Goal: Task Accomplishment & Management: Manage account settings

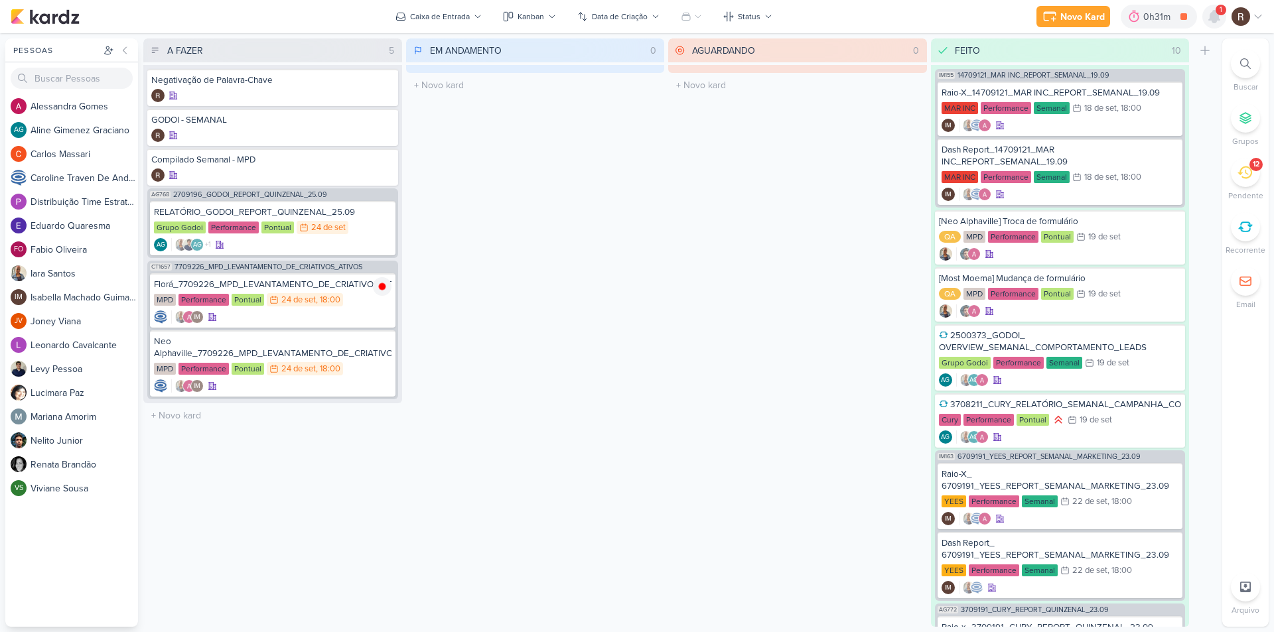
click at [1217, 15] on icon at bounding box center [1214, 17] width 11 height 12
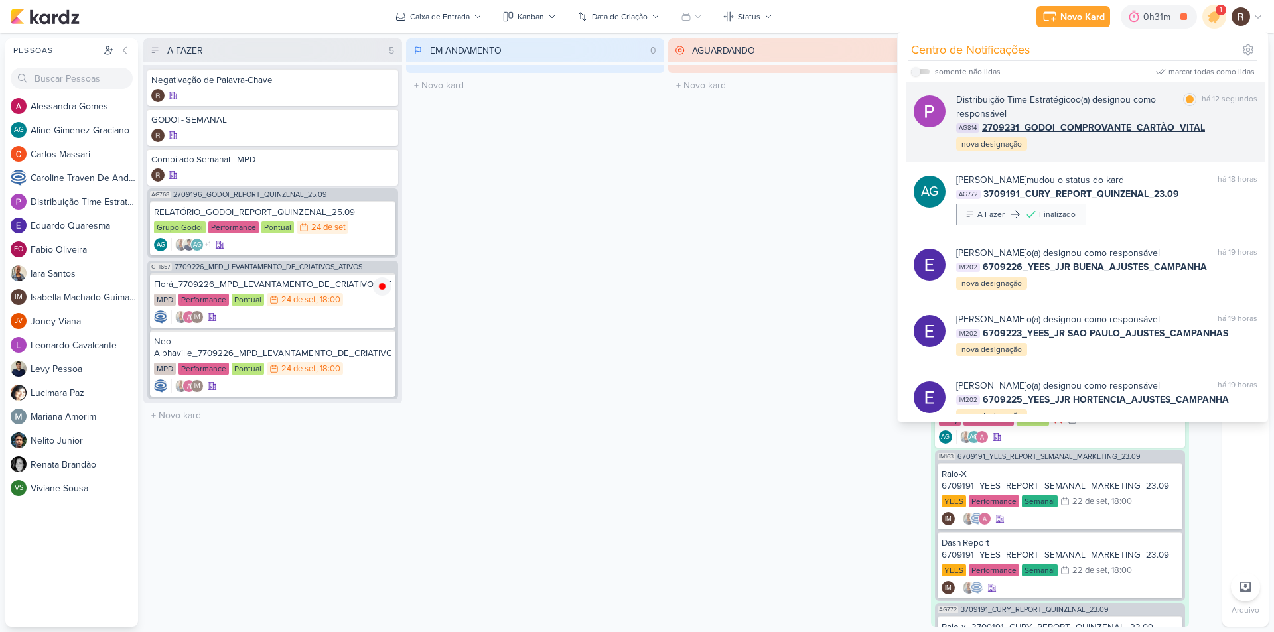
click at [1222, 112] on div "há 12 segundos" at bounding box center [1230, 107] width 56 height 28
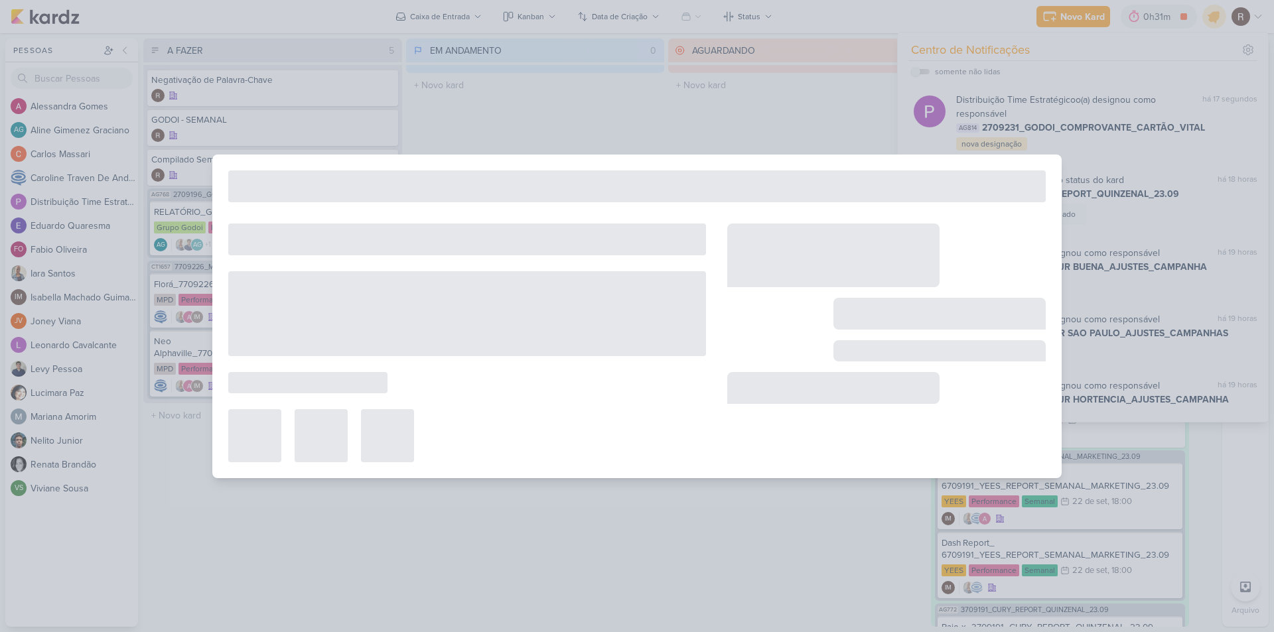
type input "2709231_GODOI_COMPROVANTE_CARTÃO_VITAL"
type input "25 de setembro de 2025 às 12:00"
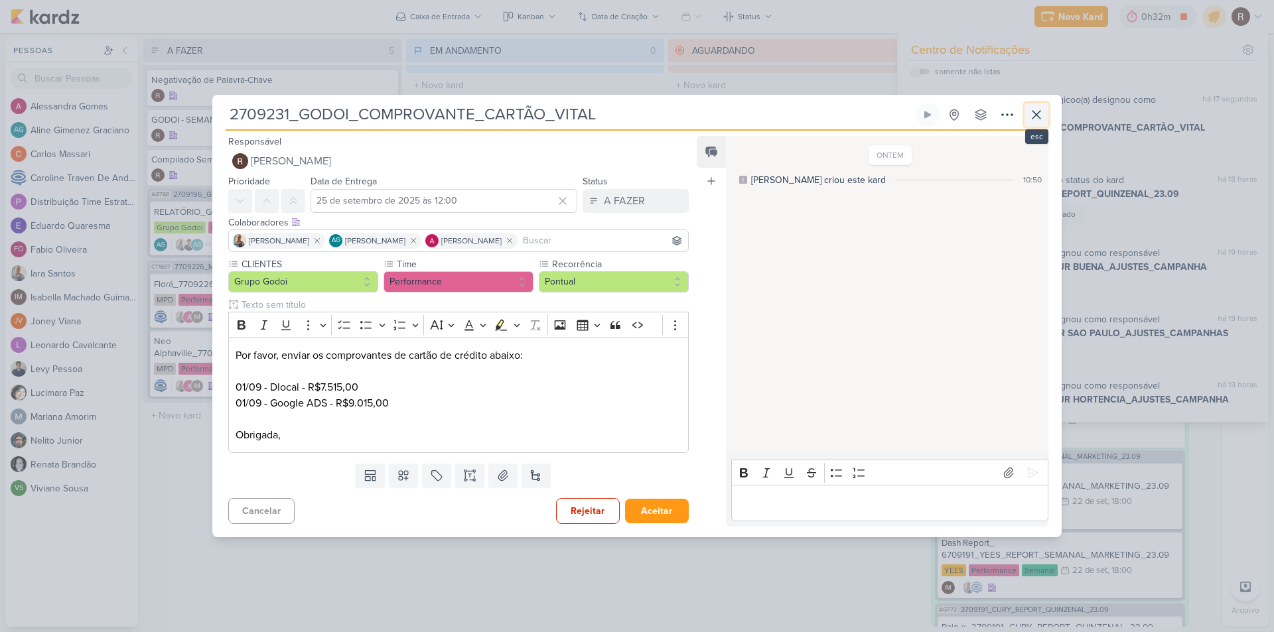
click at [1037, 121] on icon at bounding box center [1037, 115] width 16 height 16
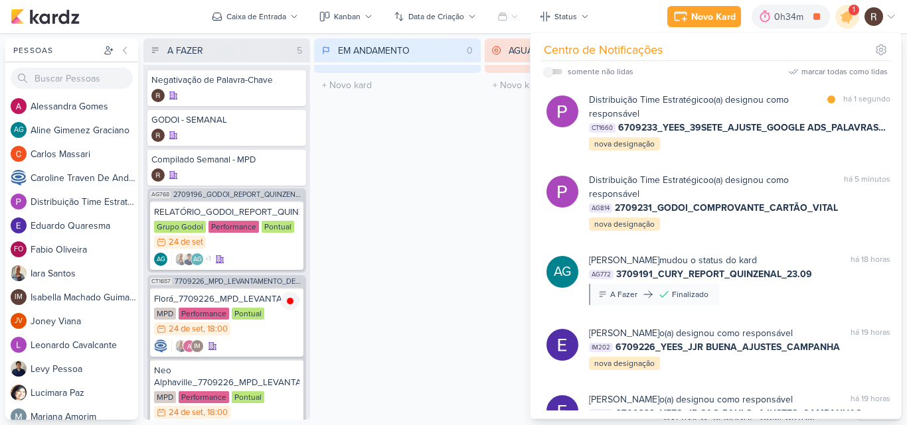
click at [445, 178] on div "EM ANDAMENTO 0 Mover Para Esquerda Mover Para Direita [GEOGRAPHIC_DATA] O títul…" at bounding box center [397, 229] width 167 height 382
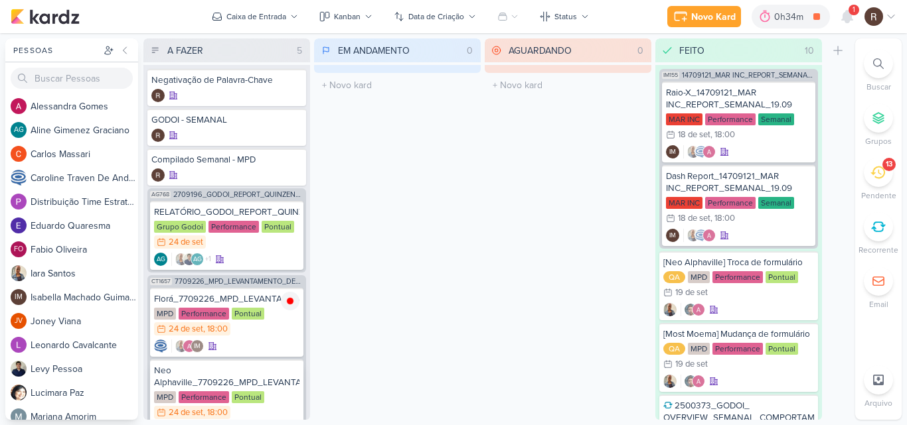
scroll to position [52, 0]
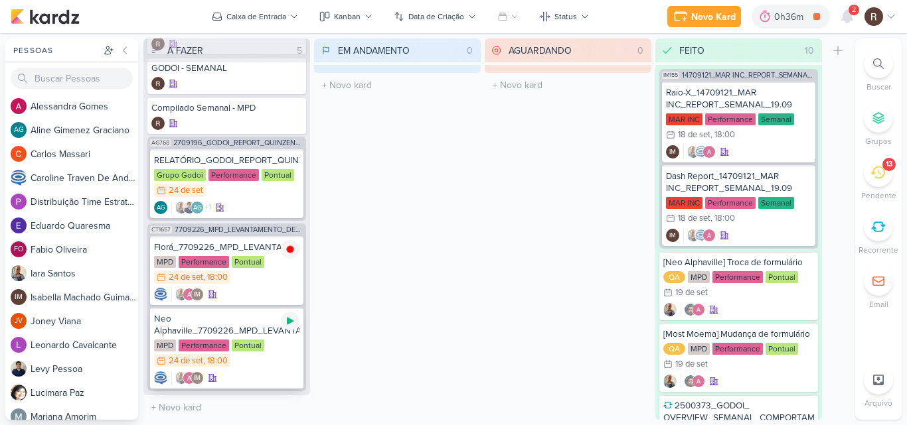
click at [287, 323] on icon at bounding box center [290, 321] width 7 height 7
click at [846, 19] on icon at bounding box center [847, 17] width 11 height 12
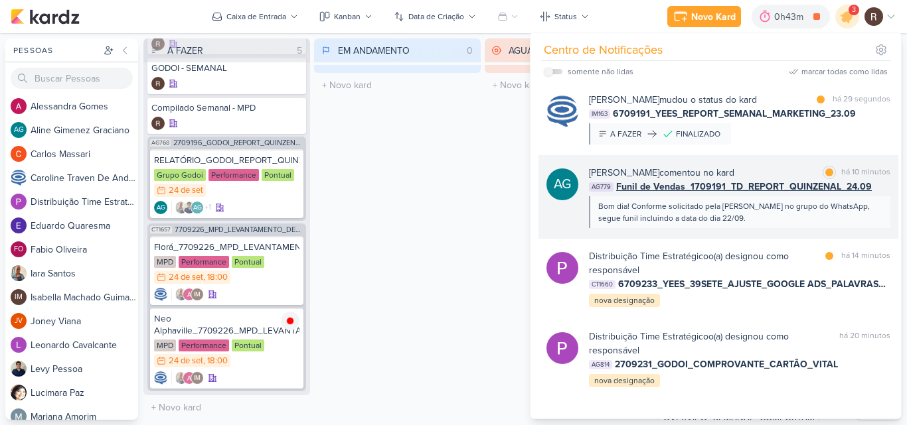
click at [722, 214] on div "Bom dia! Conforme solicitado pela [PERSON_NAME] no grupo do WhatsApp, segue fun…" at bounding box center [738, 212] width 281 height 24
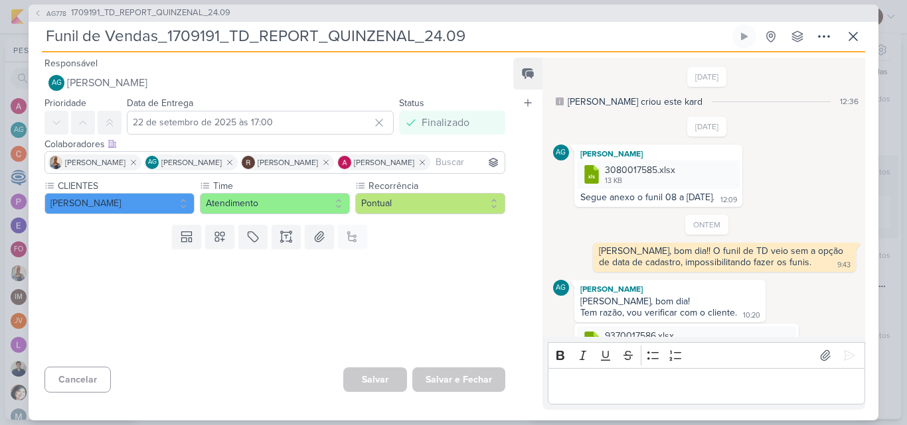
scroll to position [151, 0]
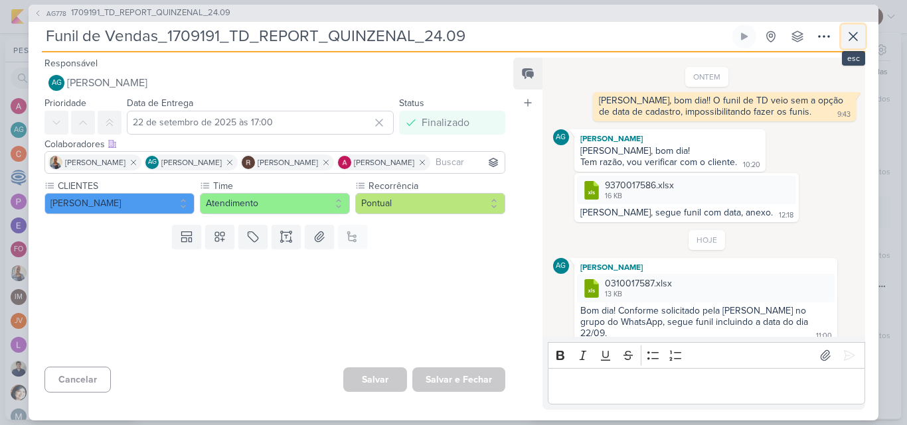
click at [854, 42] on icon at bounding box center [853, 37] width 16 height 16
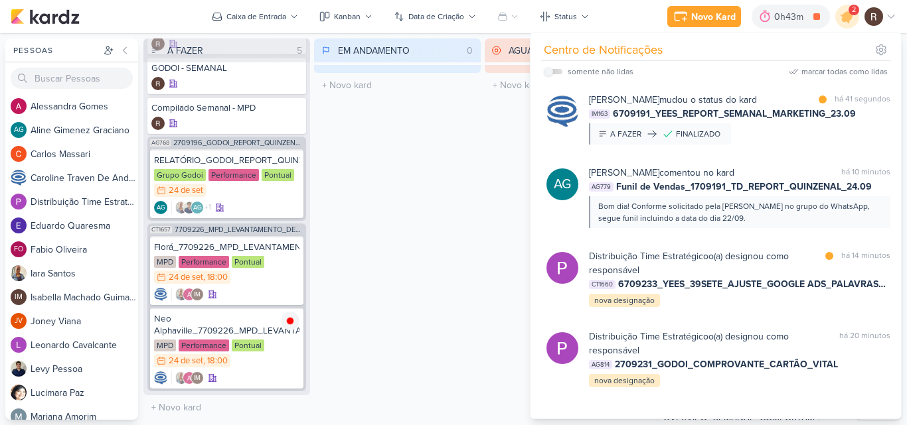
click at [448, 222] on div "EM ANDAMENTO 0 Mover Para Esquerda Mover Para Direita [GEOGRAPHIC_DATA] O títul…" at bounding box center [397, 229] width 167 height 382
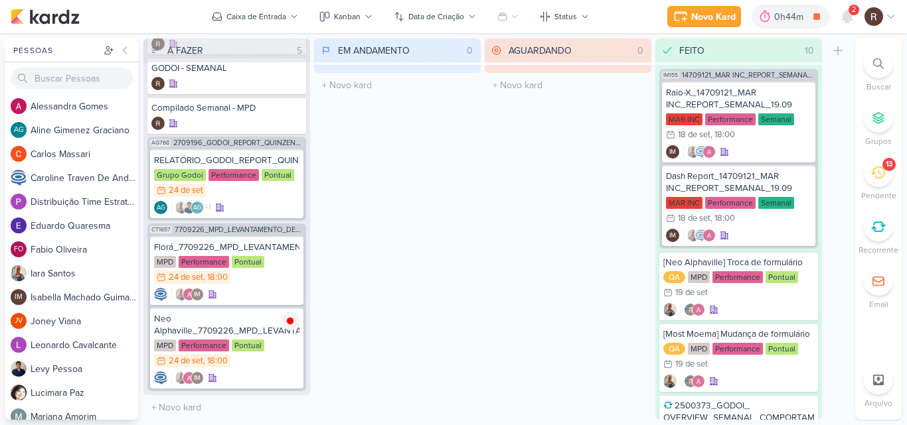
click at [502, 159] on div "AGUARDANDO 0 Mover Para Esquerda Mover Para Direita [GEOGRAPHIC_DATA] O título …" at bounding box center [567, 229] width 167 height 382
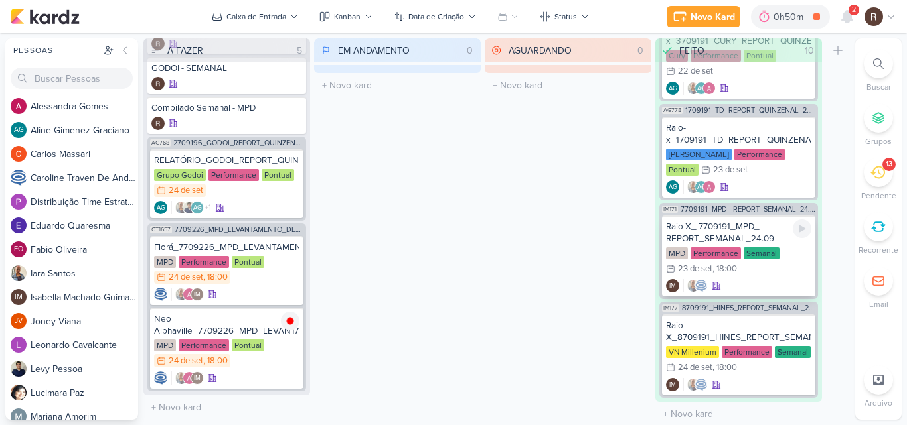
scroll to position [819, 0]
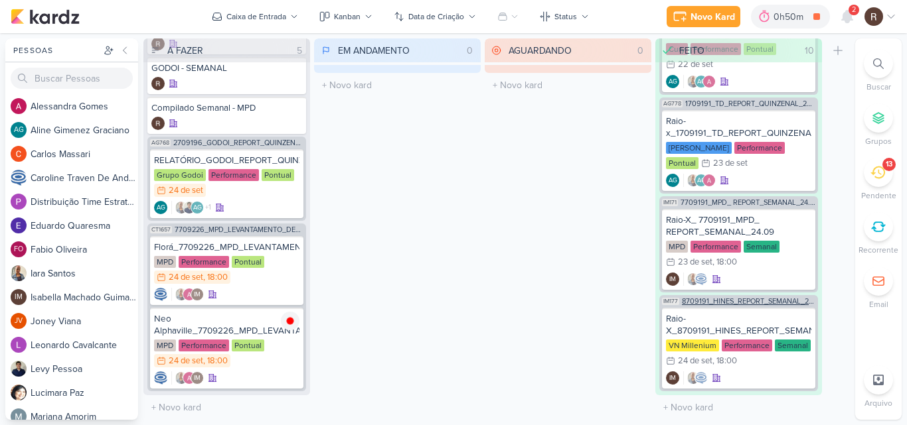
click at [759, 301] on span "8709191_HINES_REPORT_SEMANAL_25.09" at bounding box center [748, 301] width 133 height 7
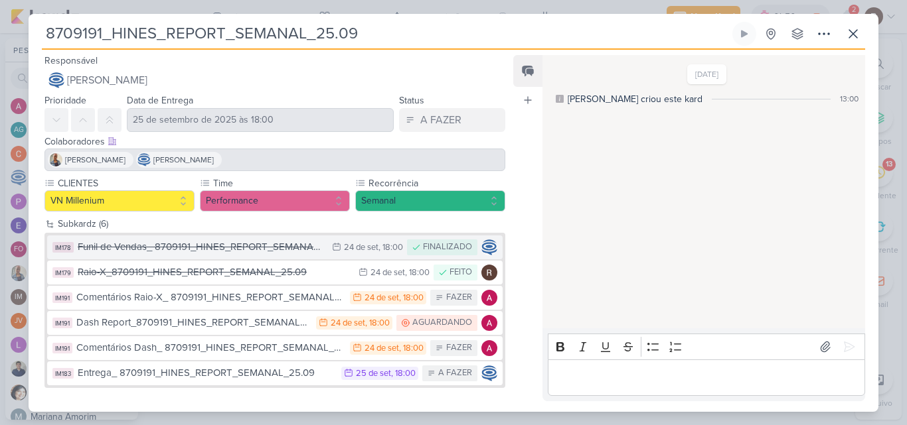
click at [268, 252] on div "Funil de Vendas_ 8709191_HINES_REPORT_SEMANAL_25.09" at bounding box center [202, 247] width 248 height 15
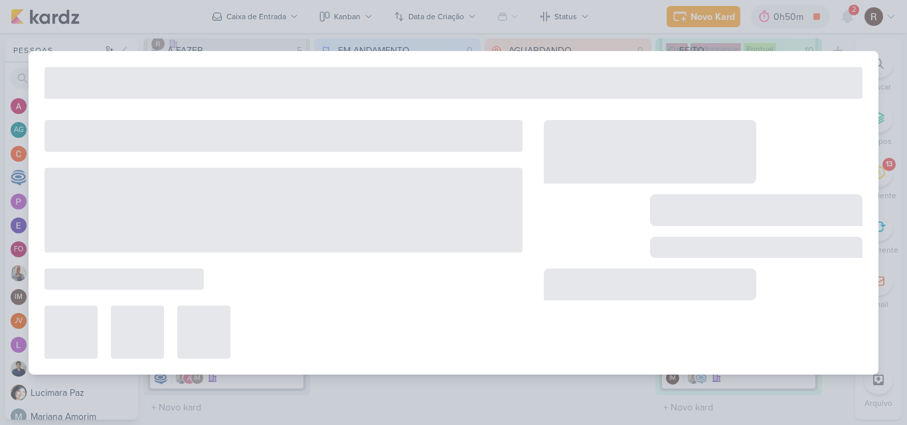
type input "Funil de Vendas_ 8709191_HINES_REPORT_SEMANAL_25.09"
type input "24 de setembro de 2025 às 18:00"
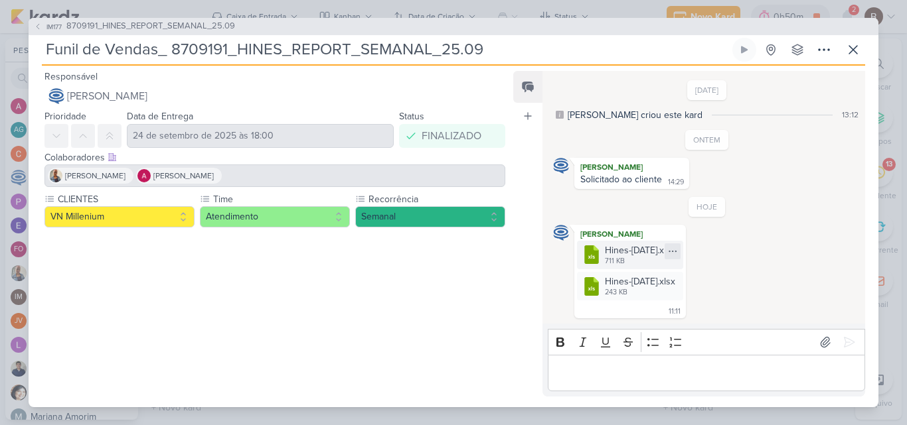
click at [680, 245] on div at bounding box center [672, 252] width 16 height 16
click at [851, 45] on icon at bounding box center [853, 50] width 16 height 16
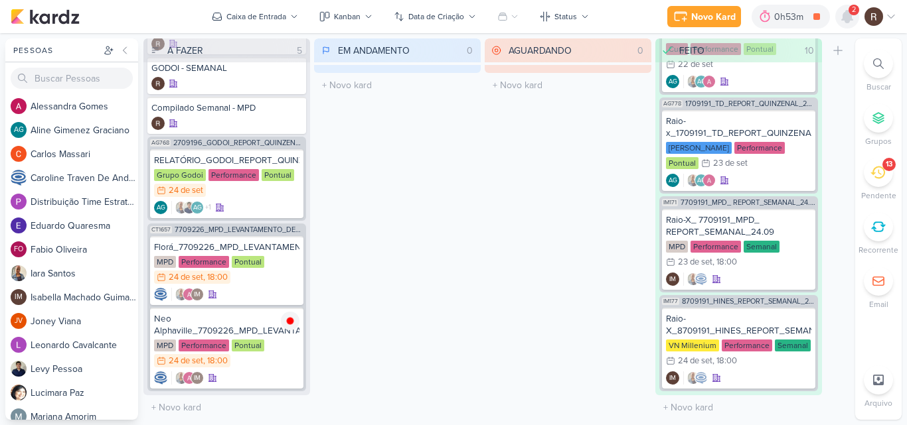
click at [853, 23] on icon at bounding box center [847, 17] width 16 height 16
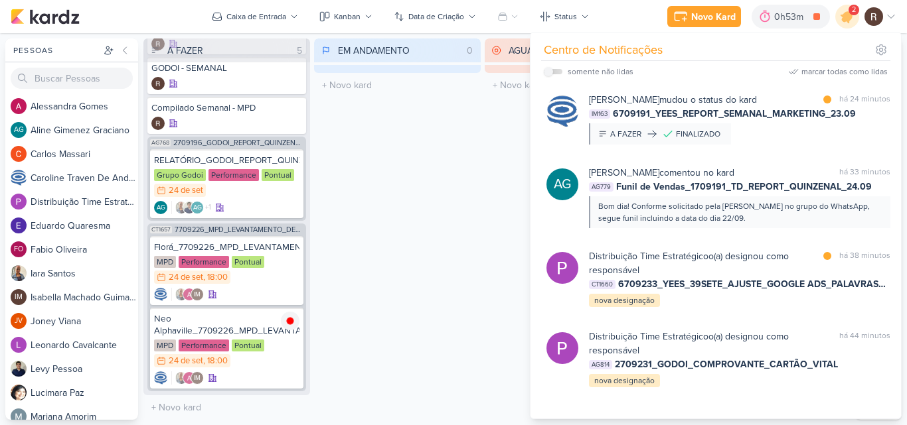
click at [466, 145] on div "EM ANDAMENTO 0 Mover Para Esquerda Mover Para Direita [GEOGRAPHIC_DATA] O títul…" at bounding box center [397, 229] width 167 height 382
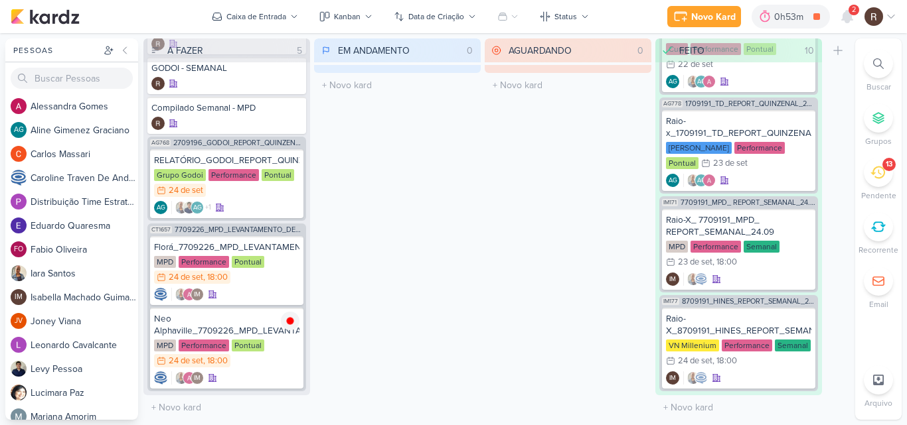
click at [739, 299] on span "8709191_HINES_REPORT_SEMANAL_25.09" at bounding box center [748, 301] width 133 height 7
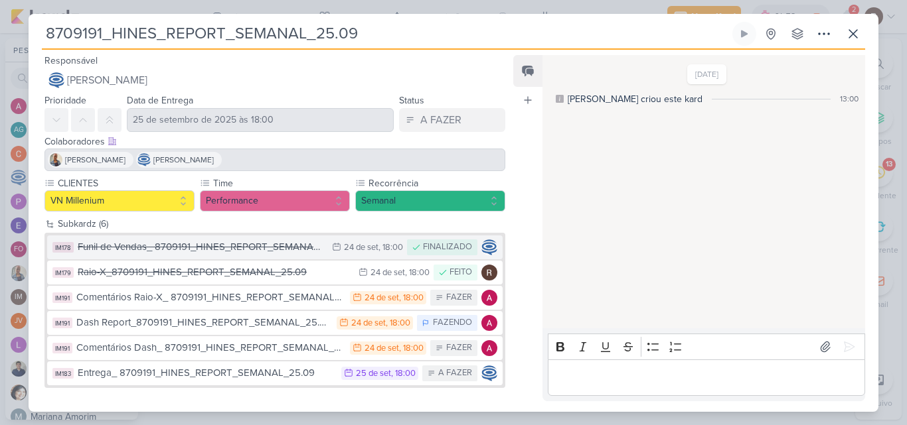
click at [246, 242] on div "Funil de Vendas_ 8709191_HINES_REPORT_SEMANAL_25.09" at bounding box center [202, 247] width 248 height 15
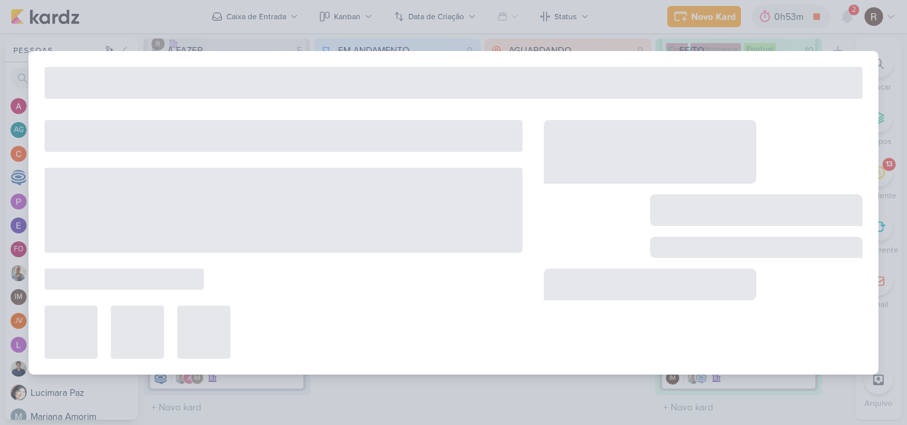
type input "Funil de Vendas_ 8709191_HINES_REPORT_SEMANAL_25.09"
type input "24 de setembro de 2025 às 18:00"
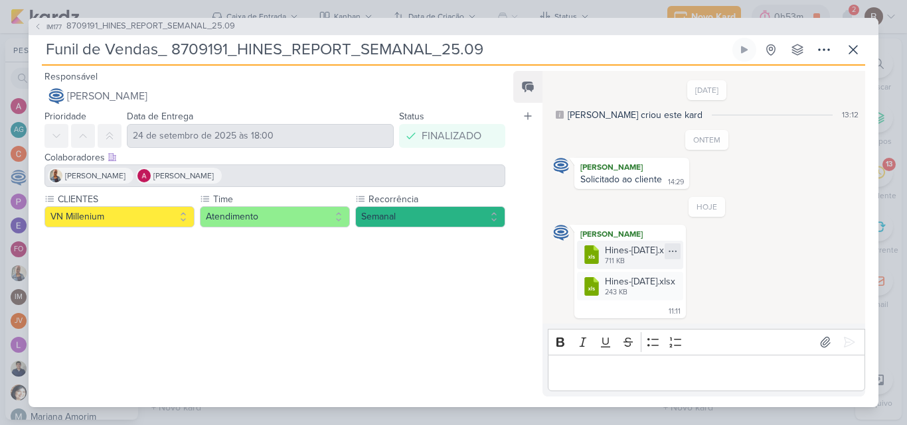
click at [678, 251] on icon at bounding box center [672, 251] width 11 height 11
click at [651, 298] on div "Baixar" at bounding box center [646, 296] width 25 height 14
click at [678, 284] on icon at bounding box center [672, 282] width 11 height 11
click at [645, 331] on div "Baixar" at bounding box center [646, 327] width 25 height 14
click at [847, 59] on button at bounding box center [853, 50] width 24 height 24
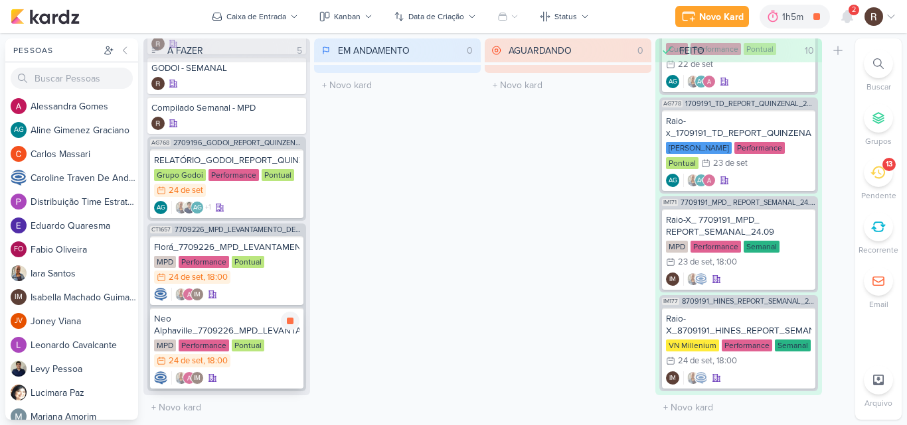
click at [232, 335] on div "Neo Alphaville_7709226_MPD_LEVANTAMENTO_DE_CRIATIVOS_ATIVOS" at bounding box center [226, 325] width 145 height 24
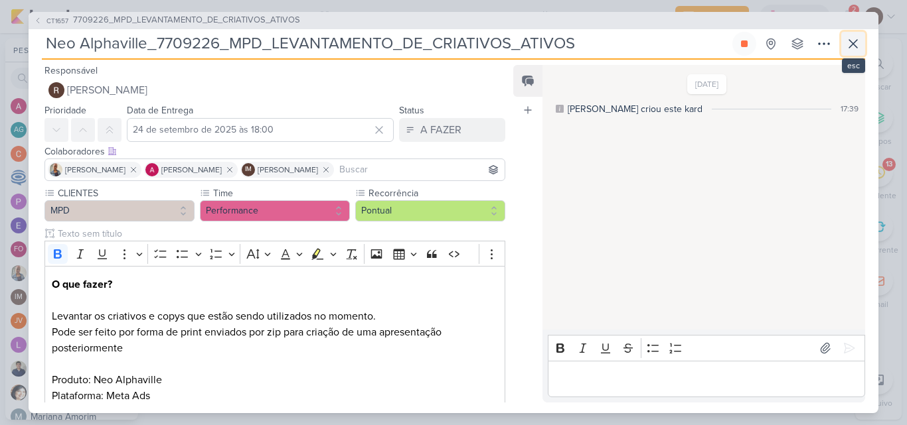
click at [854, 48] on icon at bounding box center [853, 44] width 16 height 16
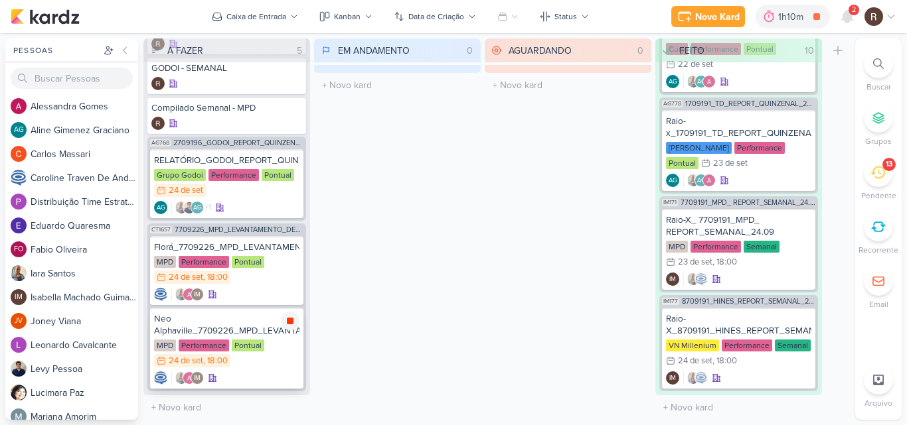
click at [291, 322] on icon at bounding box center [290, 321] width 7 height 7
click at [849, 17] on icon at bounding box center [847, 17] width 11 height 12
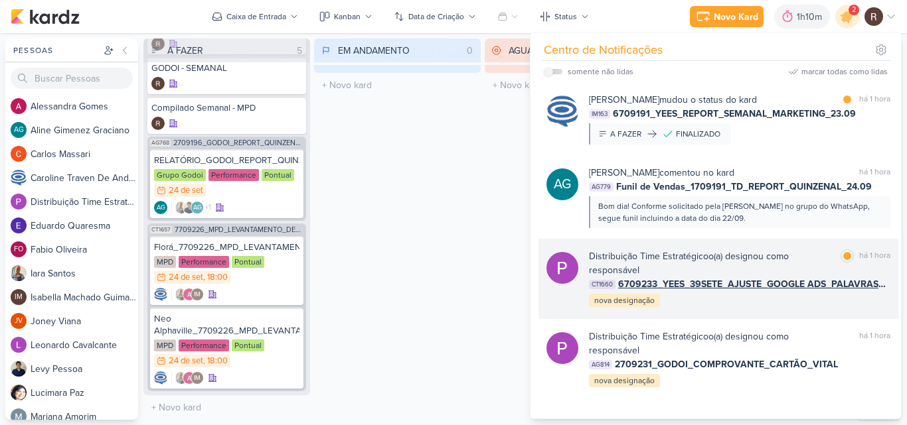
click at [759, 315] on div "Distribuição Time Estratégico o(a) designou como responsável marcar como lida h…" at bounding box center [718, 279] width 360 height 80
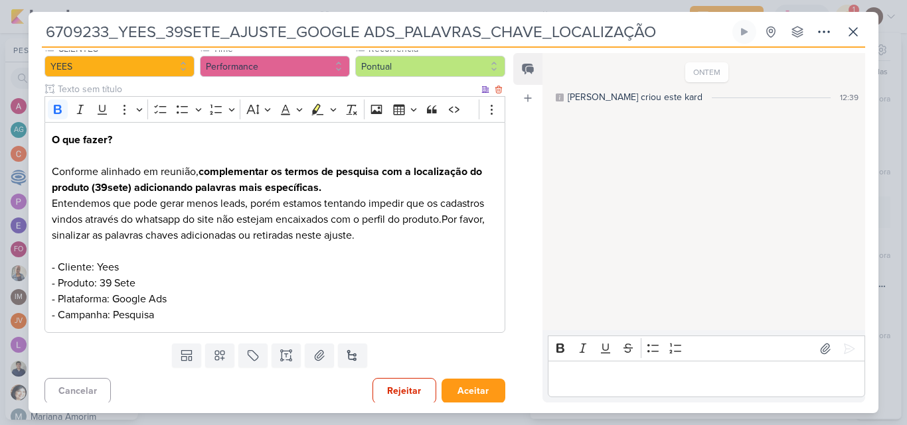
scroll to position [66, 0]
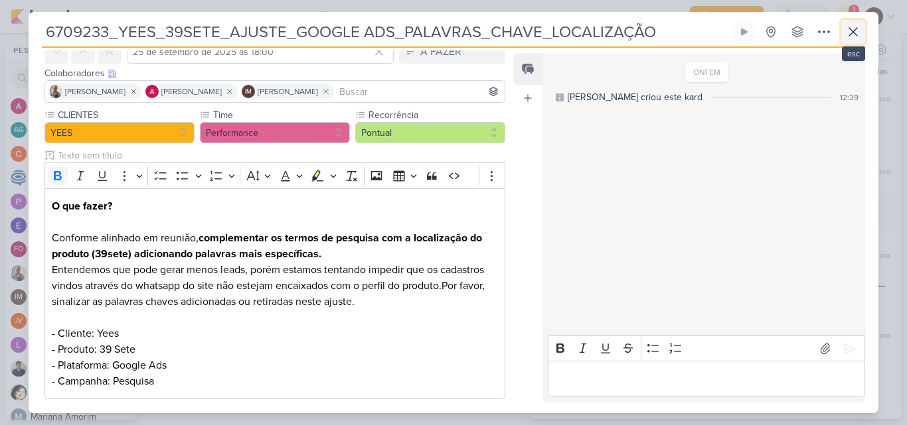
click at [861, 34] on button at bounding box center [853, 32] width 24 height 24
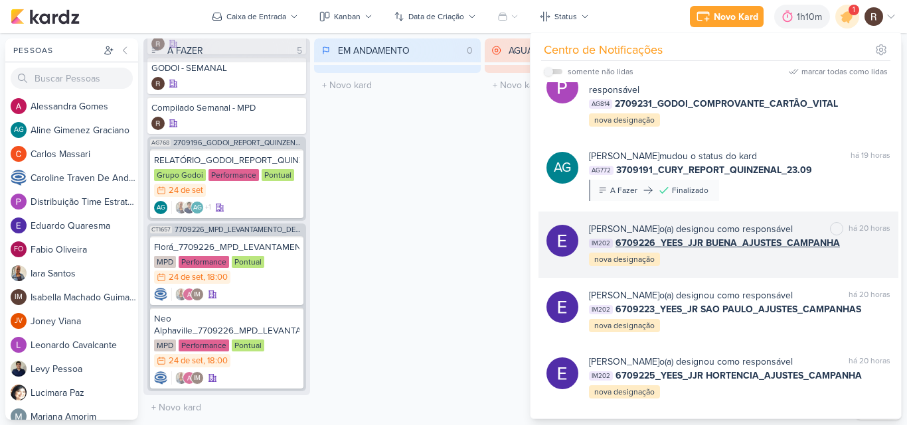
scroll to position [265, 0]
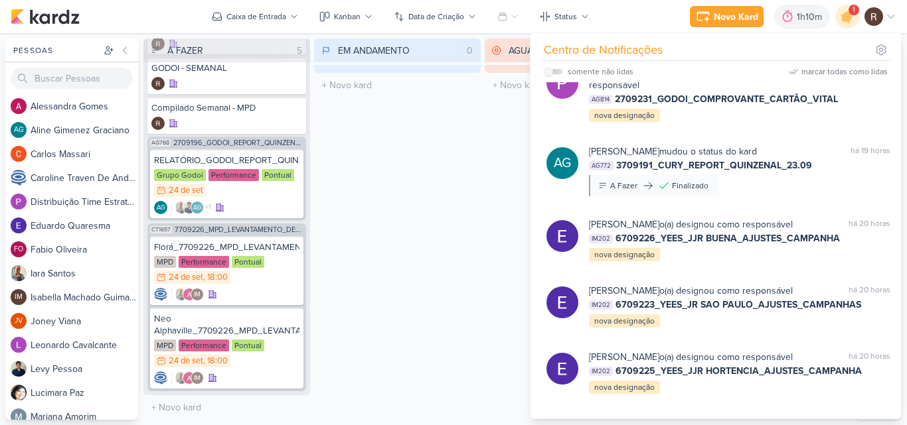
click at [484, 240] on div "AGUARDANDO 0 Mover Para Esquerda Mover Para Direita [GEOGRAPHIC_DATA] O título …" at bounding box center [567, 229] width 167 height 382
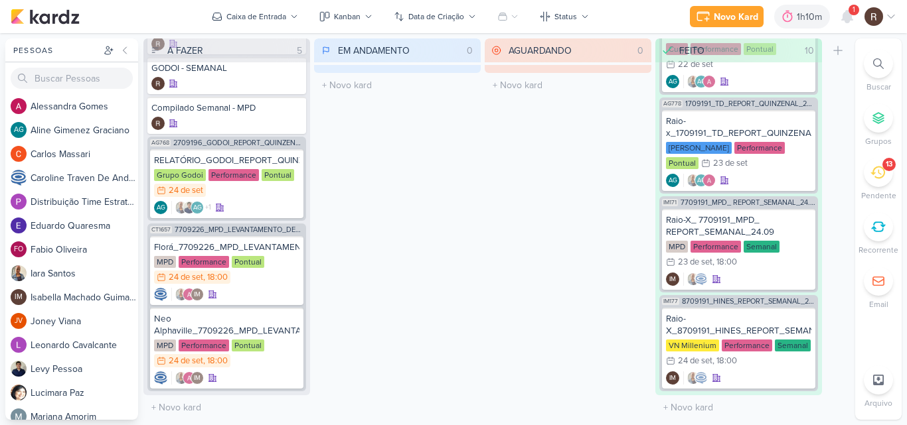
click at [876, 182] on div "13" at bounding box center [877, 172] width 29 height 29
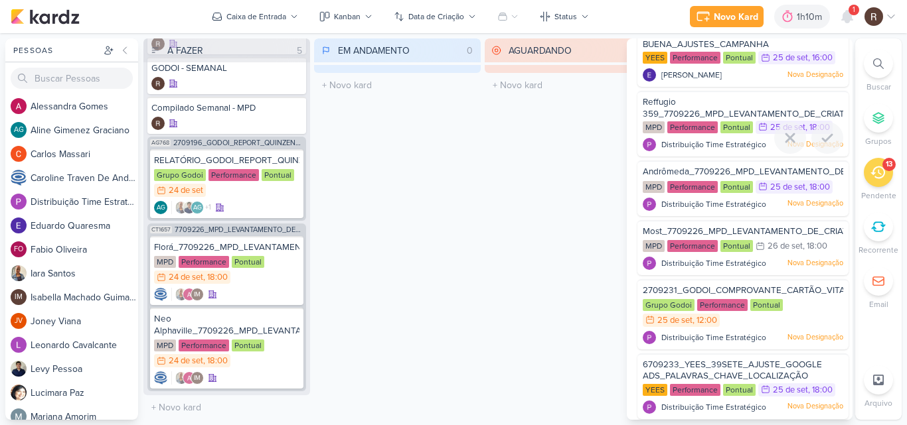
scroll to position [619, 0]
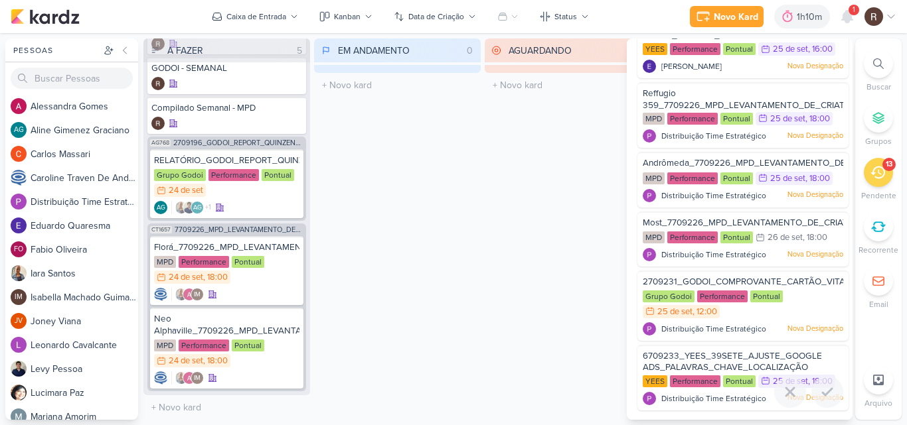
click at [691, 360] on span "6709233_YEES_39SETE_AJUSTE_GOOGLE ADS_PALAVRAS_CHAVE_LOCALIZAÇÃO" at bounding box center [731, 362] width 179 height 23
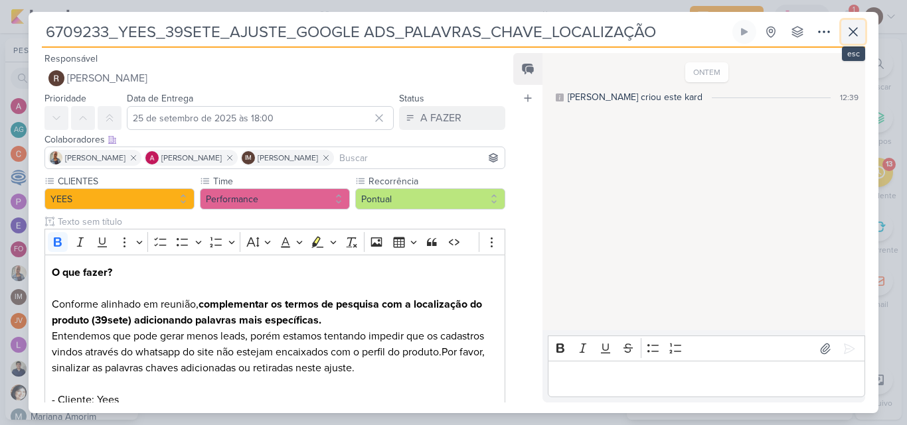
click at [844, 36] on button at bounding box center [853, 32] width 24 height 24
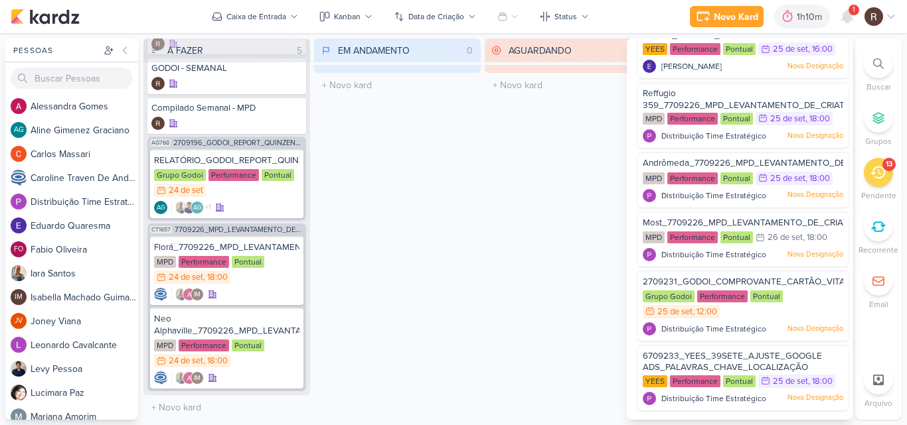
click at [438, 257] on div "EM ANDAMENTO 0 Mover Para Esquerda Mover Para Direita [GEOGRAPHIC_DATA] O títul…" at bounding box center [397, 229] width 167 height 382
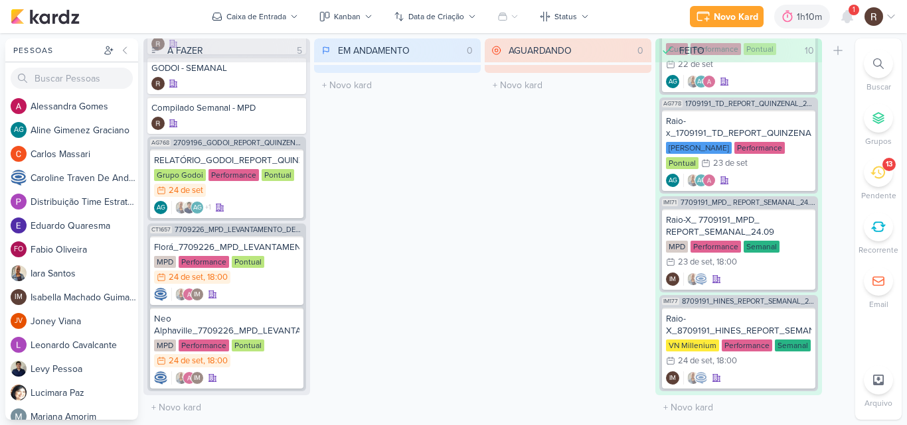
click at [494, 172] on div "AGUARDANDO 0 Mover Para Esquerda Mover Para Direita [GEOGRAPHIC_DATA] O título …" at bounding box center [567, 229] width 167 height 382
click at [844, 23] on icon at bounding box center [847, 17] width 16 height 16
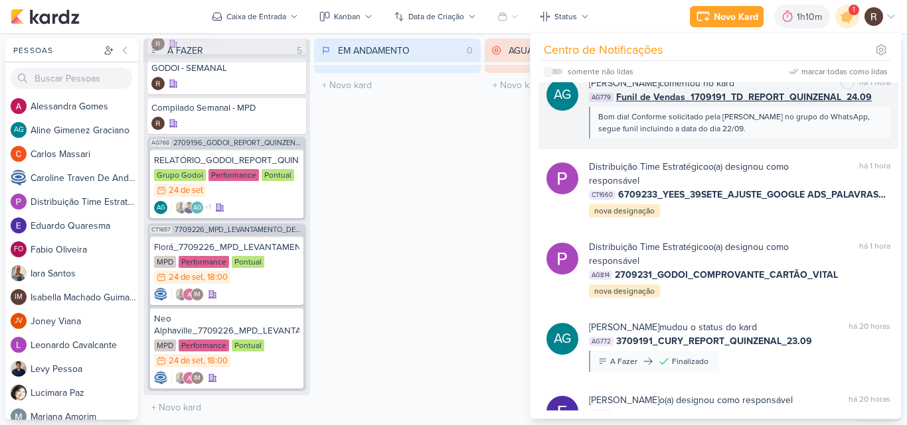
scroll to position [0, 0]
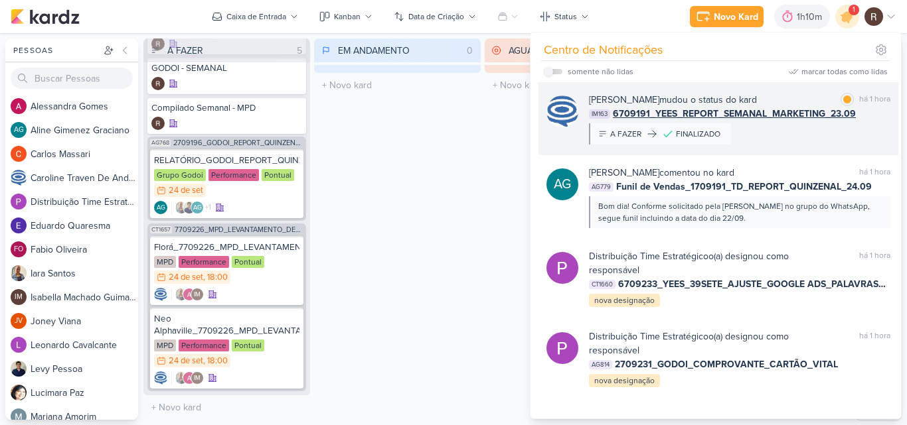
click at [800, 129] on div "[PERSON_NAME] mudou o status do kard marcar como lida há 1 hora IM163 6709191_Y…" at bounding box center [739, 119] width 301 height 52
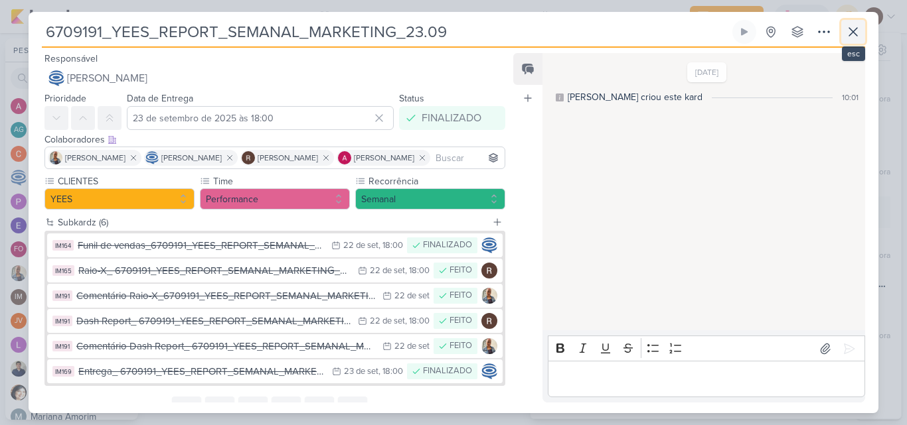
click at [859, 40] on button at bounding box center [853, 32] width 24 height 24
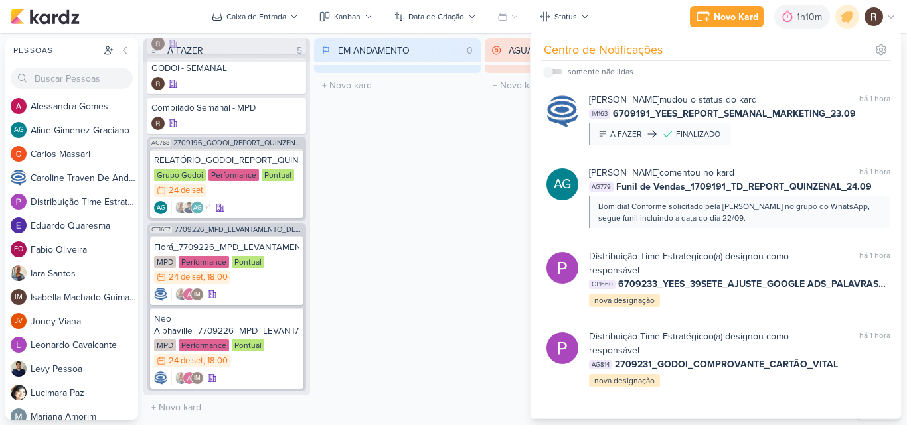
click at [403, 229] on div "EM ANDAMENTO 0 Mover Para Esquerda Mover Para Direita [GEOGRAPHIC_DATA] O títul…" at bounding box center [397, 229] width 167 height 382
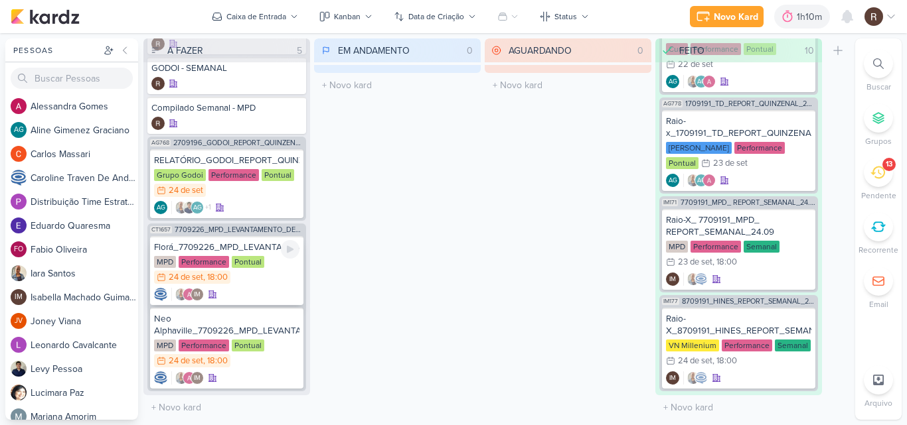
click at [252, 266] on div "Pontual" at bounding box center [248, 262] width 33 height 12
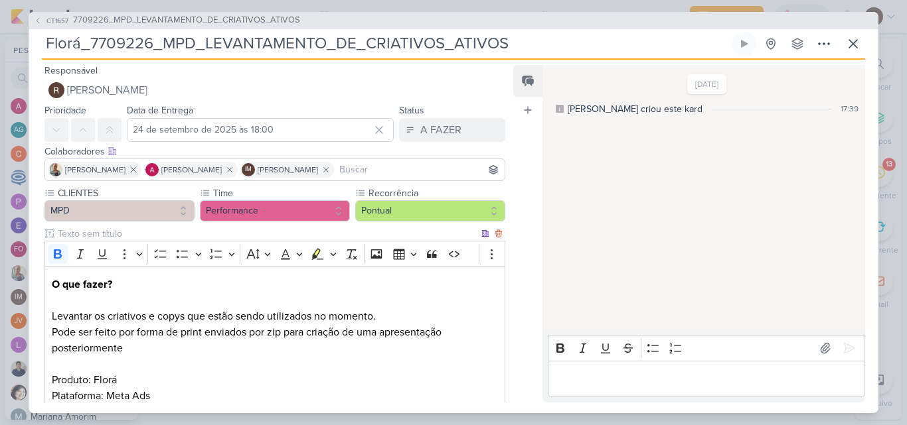
scroll to position [66, 0]
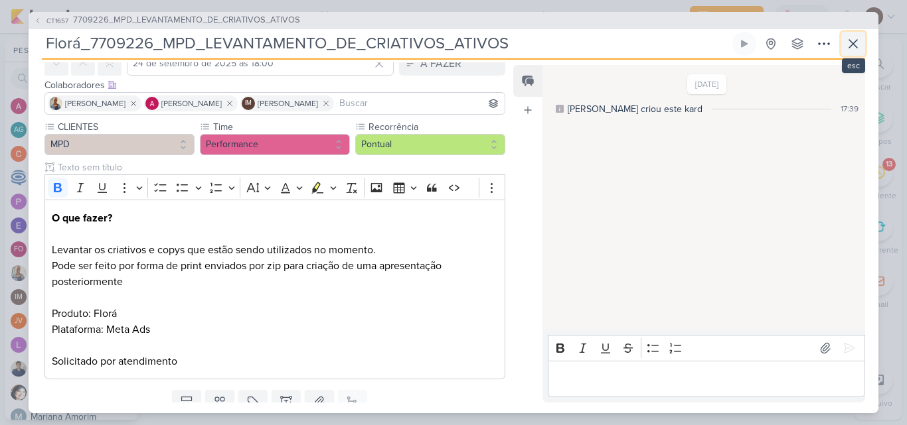
click at [855, 48] on icon at bounding box center [853, 44] width 16 height 16
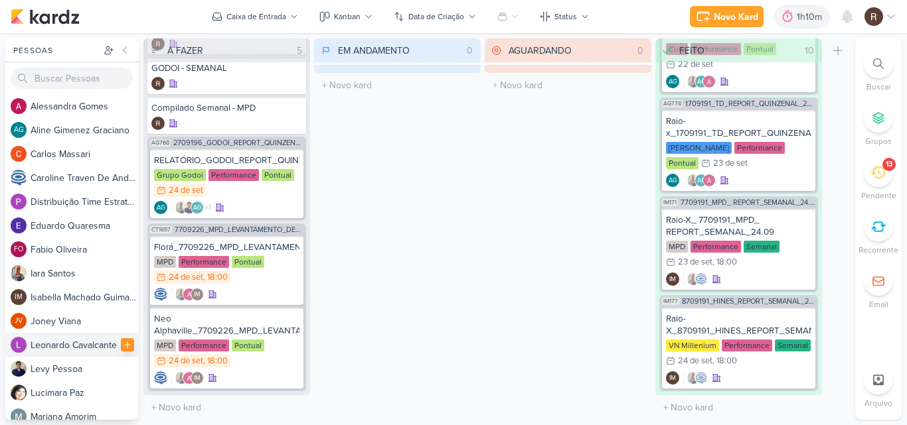
drag, startPoint x: 115, startPoint y: 329, endPoint x: 115, endPoint y: 344, distance: 14.6
click at [121, 344] on div at bounding box center [127, 344] width 13 height 13
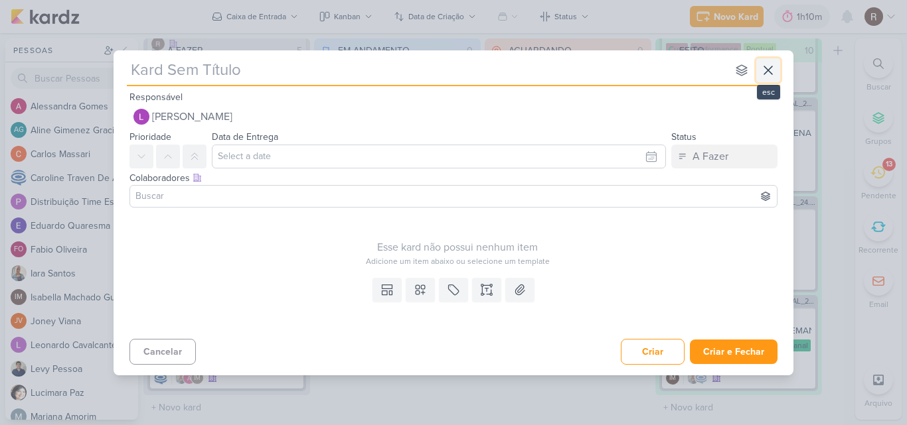
click at [769, 72] on icon at bounding box center [768, 70] width 16 height 16
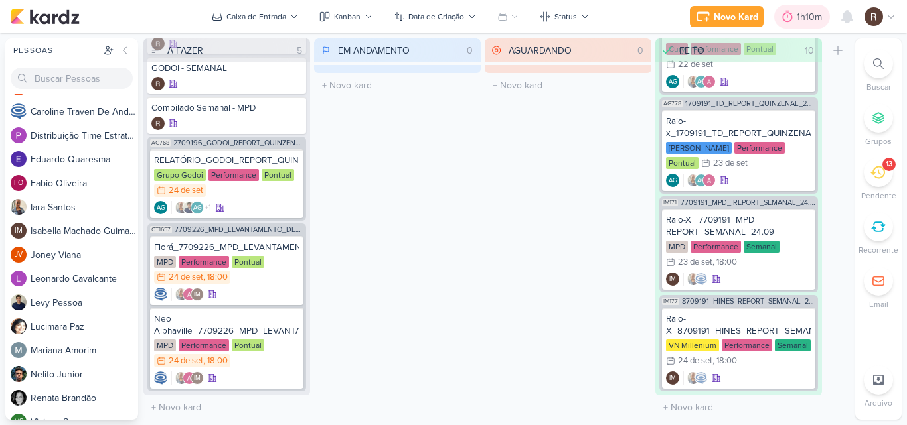
click at [796, 21] on div at bounding box center [787, 16] width 19 height 21
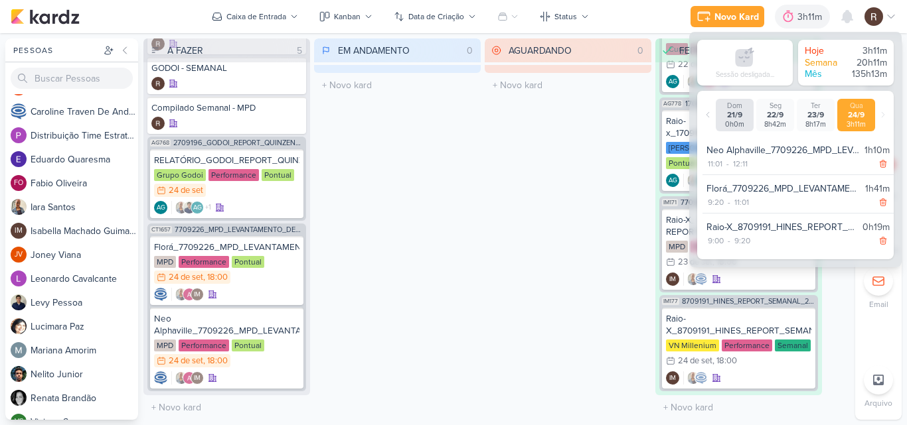
click at [514, 202] on div "AGUARDANDO 0 Mover Para Esquerda Mover Para Direita [GEOGRAPHIC_DATA] O título …" at bounding box center [567, 229] width 167 height 382
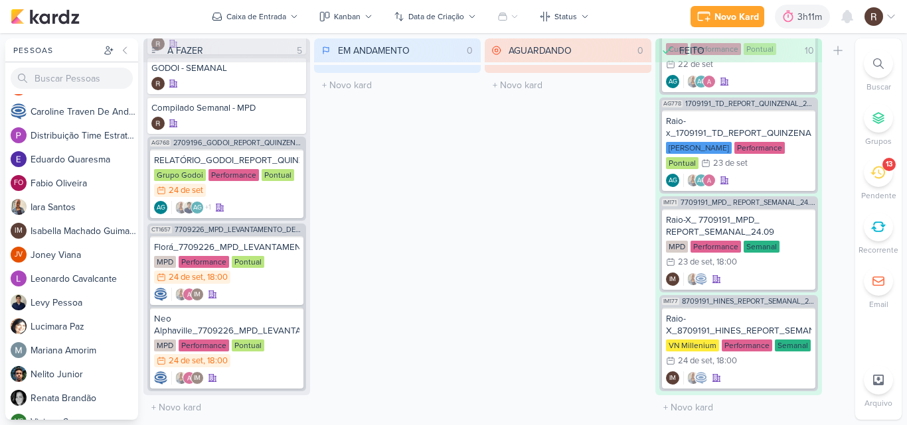
click at [887, 175] on div "13" at bounding box center [877, 172] width 29 height 29
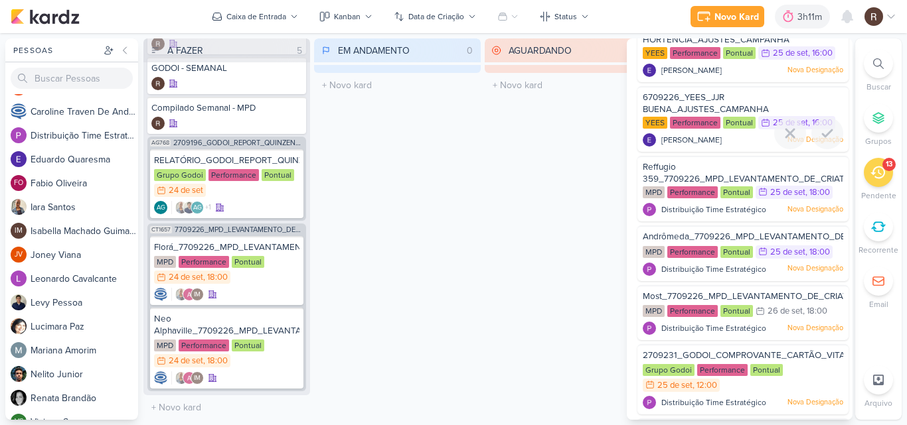
scroll to position [597, 0]
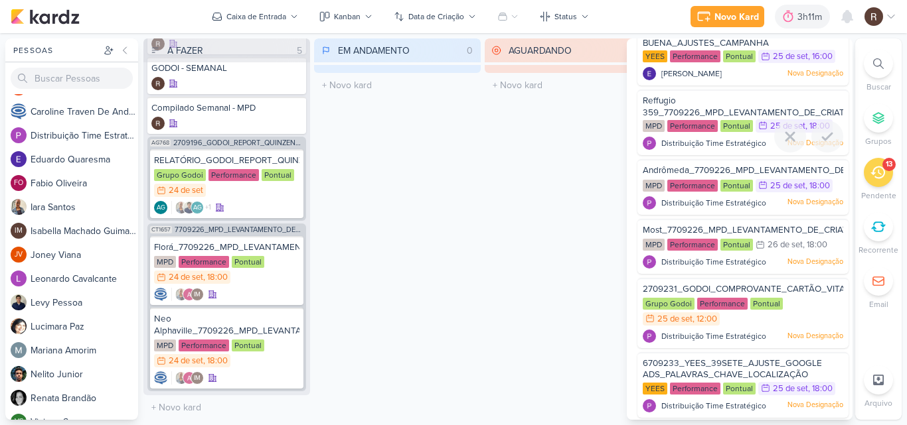
click at [691, 132] on div "Performance" at bounding box center [692, 126] width 50 height 12
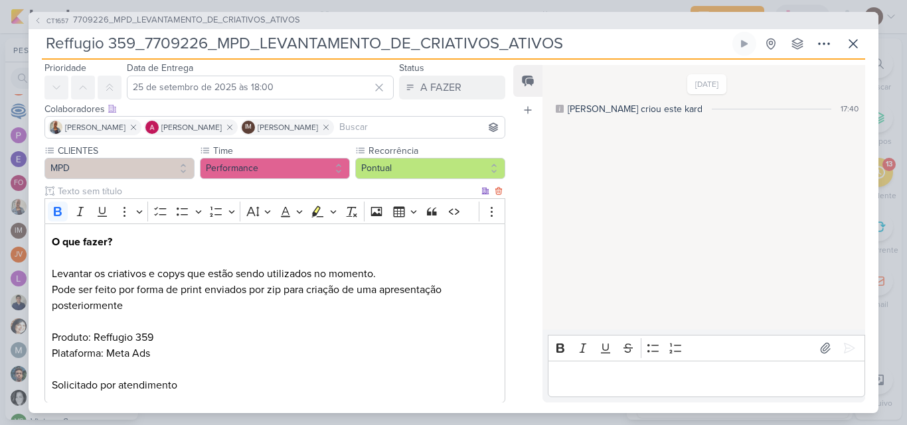
scroll to position [66, 0]
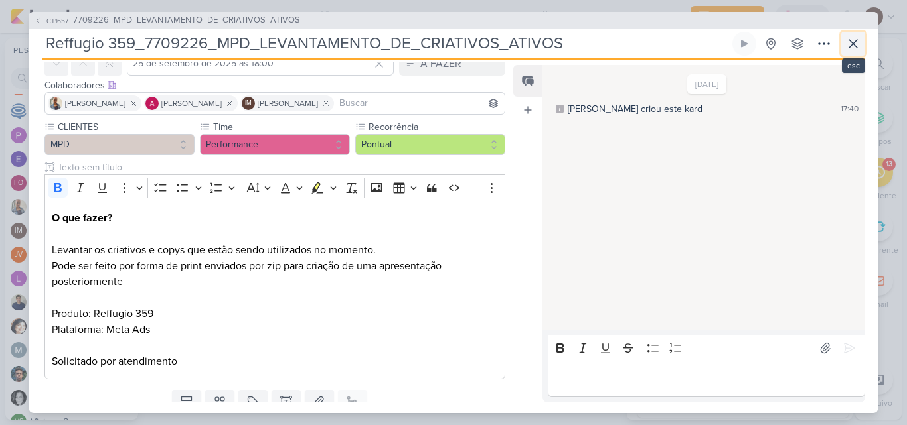
click at [850, 46] on icon at bounding box center [853, 44] width 8 height 8
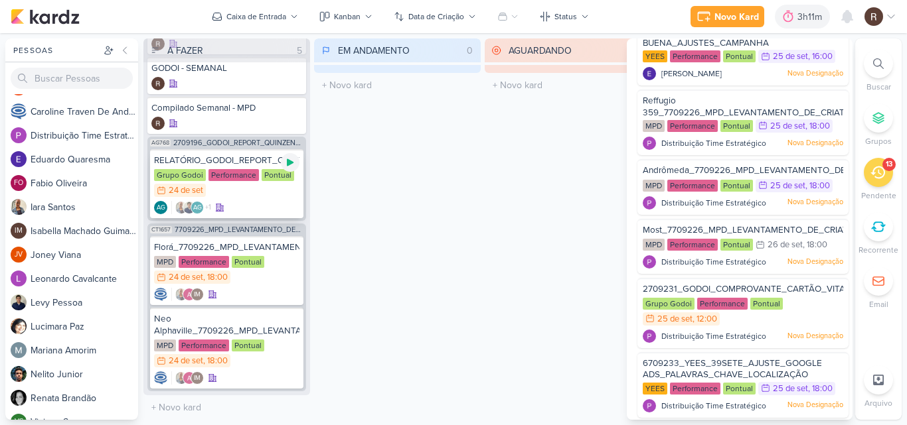
click at [289, 164] on icon at bounding box center [290, 162] width 7 height 7
drag, startPoint x: 441, startPoint y: 156, endPoint x: 544, endPoint y: 227, distance: 125.0
click at [441, 155] on div "EM ANDAMENTO 0 Mover Para Esquerda Mover Para Direita [GEOGRAPHIC_DATA] O títul…" at bounding box center [397, 229] width 167 height 382
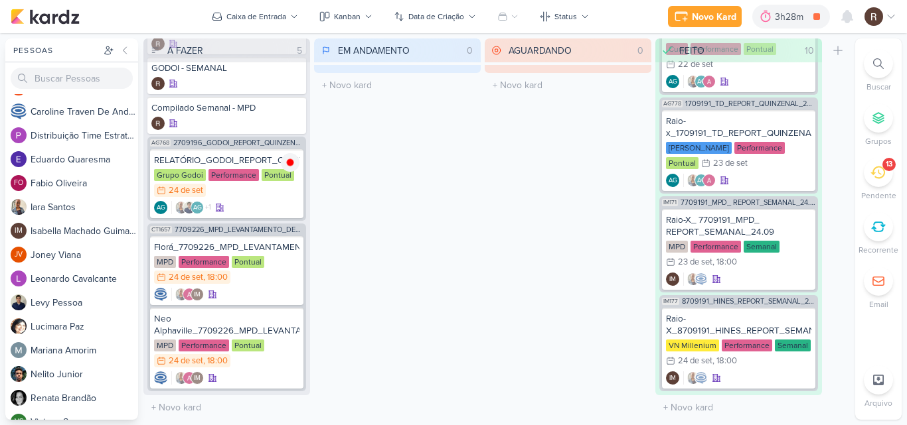
click at [879, 183] on div "13" at bounding box center [877, 172] width 29 height 29
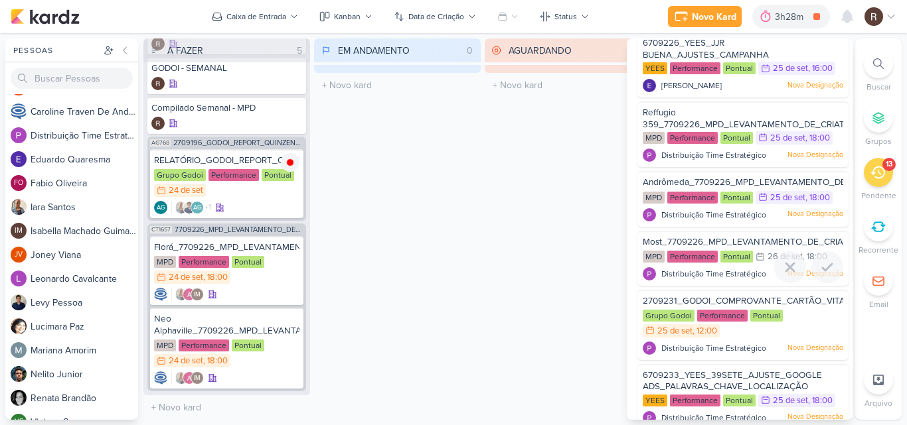
scroll to position [553, 0]
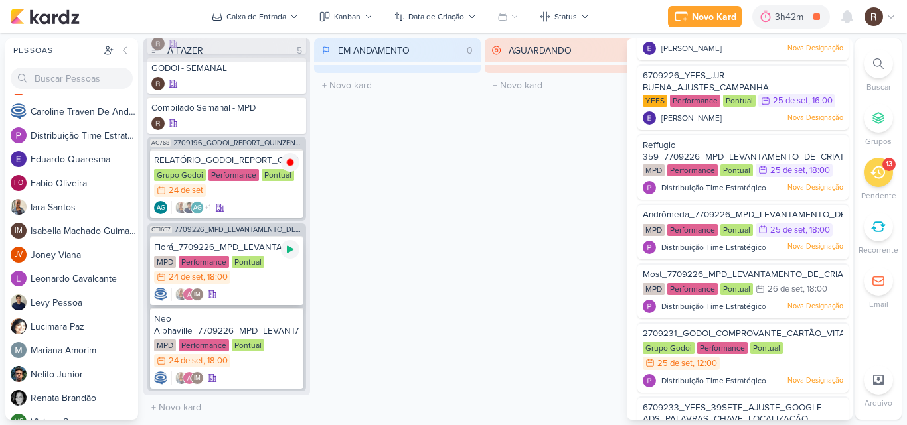
click at [285, 255] on div at bounding box center [290, 249] width 19 height 19
click at [512, 235] on div "AGUARDANDO 0 Mover Para Esquerda Mover Para Direita [GEOGRAPHIC_DATA] O título …" at bounding box center [567, 229] width 167 height 382
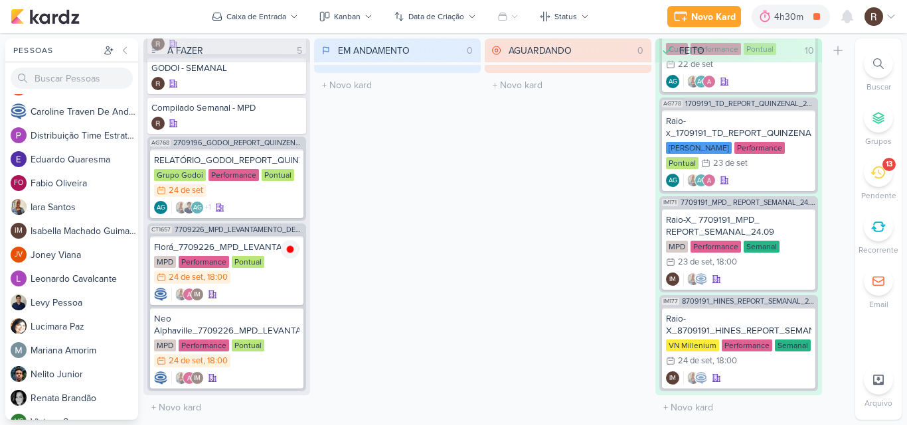
click at [883, 183] on div "13" at bounding box center [877, 172] width 29 height 29
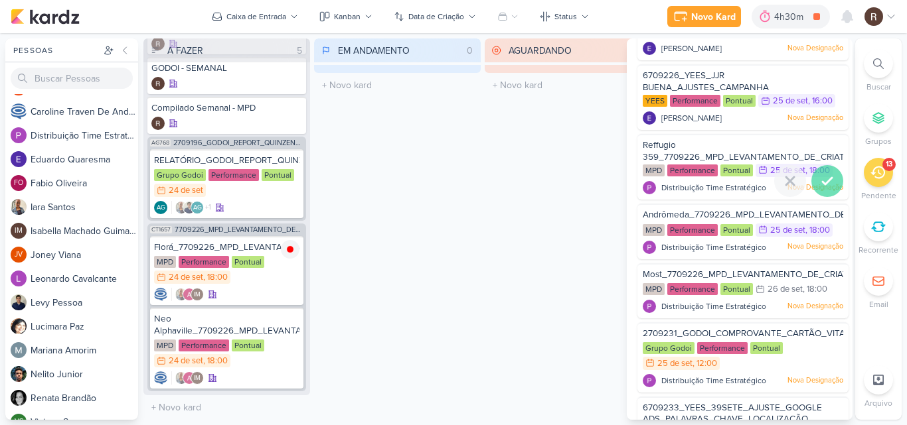
click at [828, 189] on icon at bounding box center [827, 181] width 16 height 16
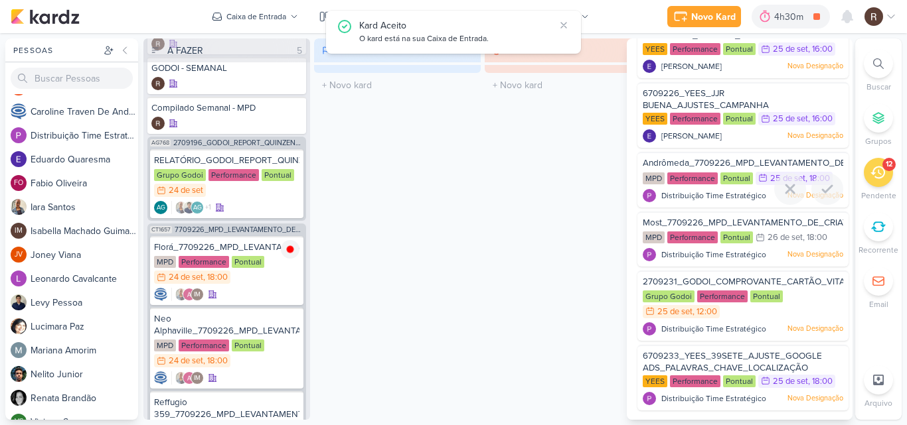
click at [828, 190] on icon at bounding box center [827, 189] width 16 height 16
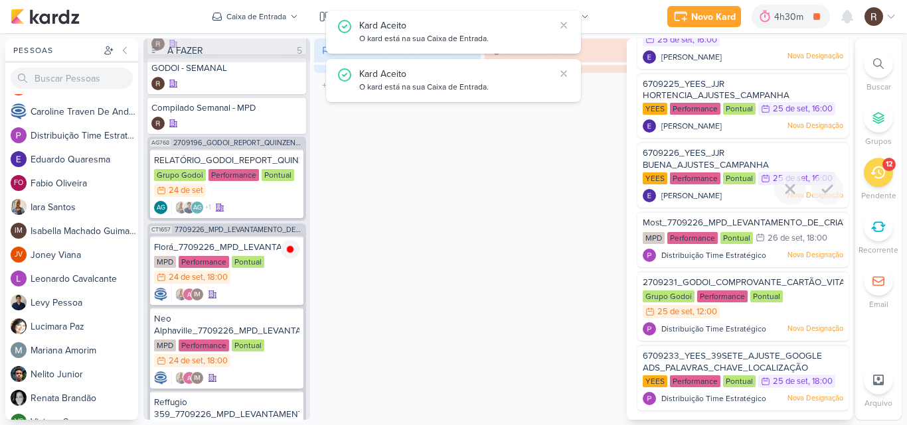
scroll to position [490, 0]
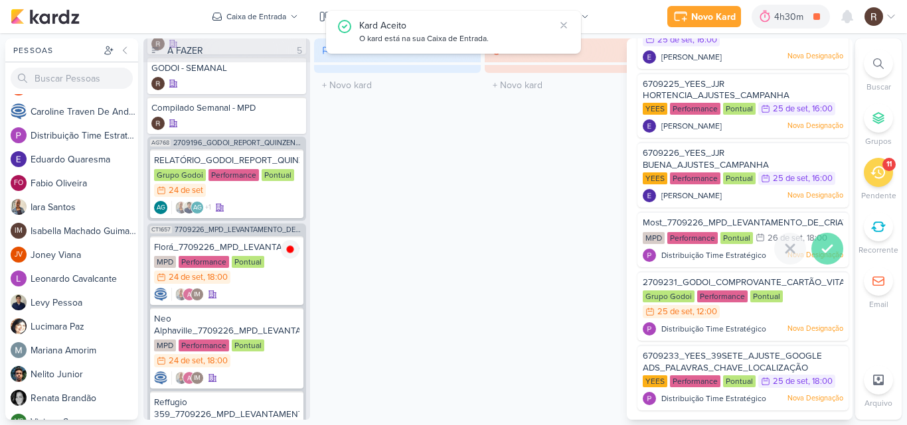
click at [824, 249] on icon at bounding box center [826, 249] width 9 height 7
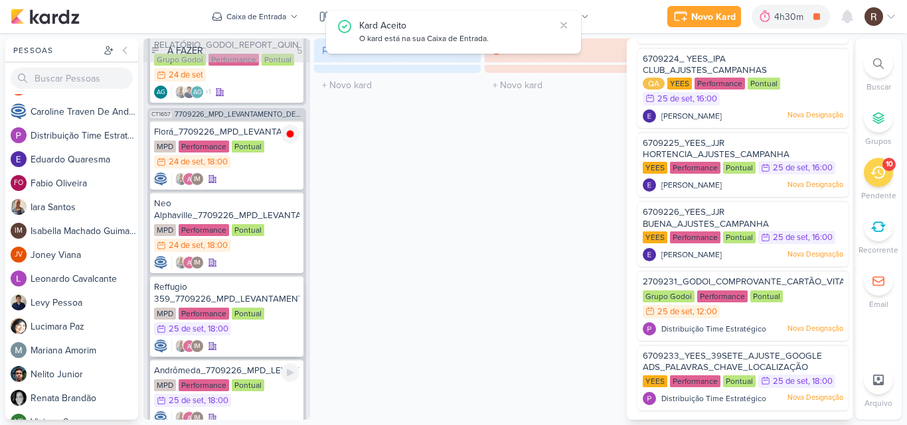
scroll to position [146, 0]
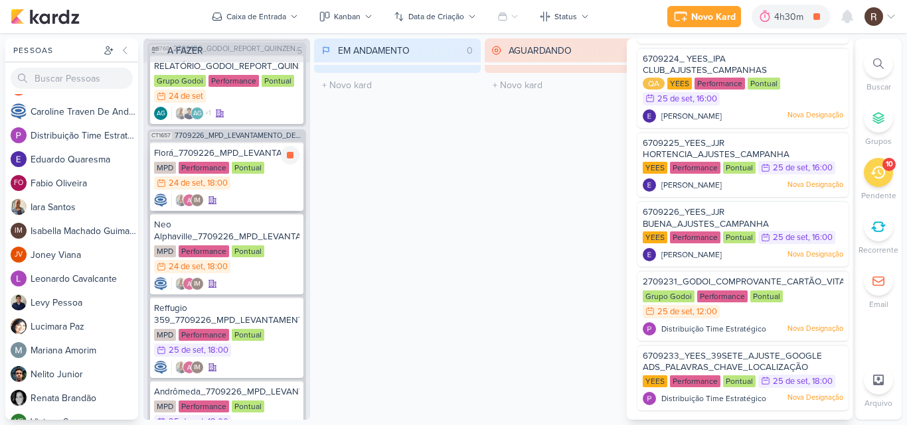
click at [222, 183] on div ", 18:00" at bounding box center [215, 183] width 25 height 9
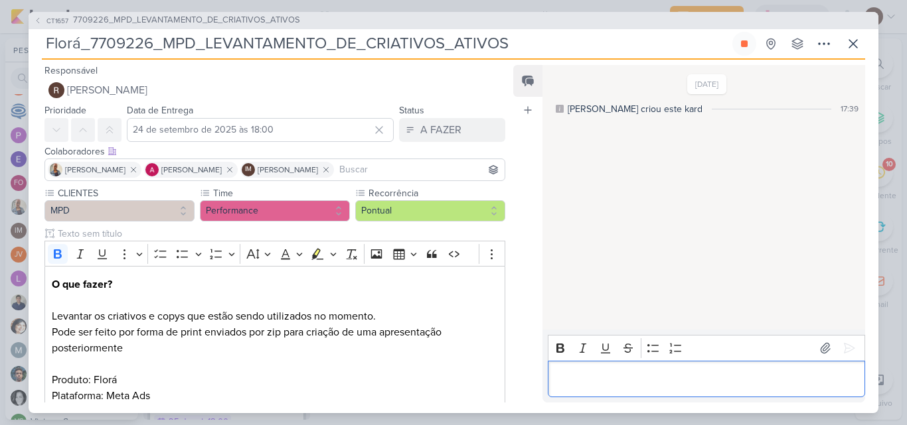
click at [585, 374] on p "Editor editing area: main" at bounding box center [705, 379] width 303 height 16
click at [612, 370] on div "Editor editing area: main" at bounding box center [706, 379] width 317 height 37
click at [842, 342] on icon at bounding box center [848, 348] width 13 height 13
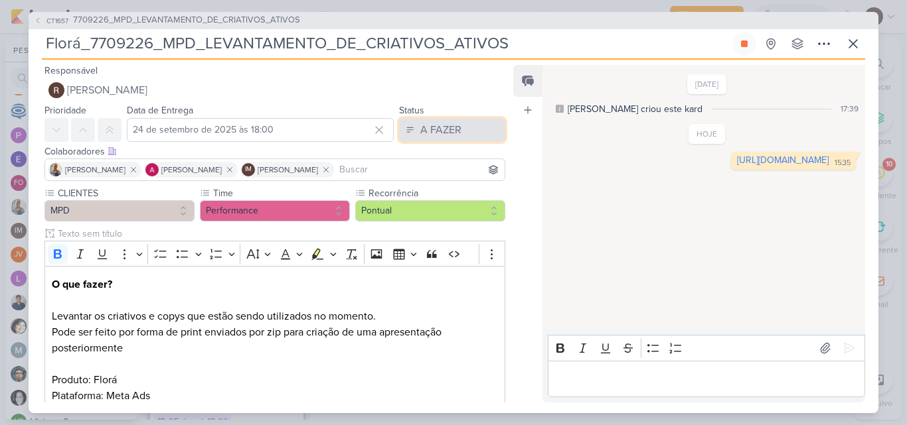
click at [482, 127] on button "A FAZER" at bounding box center [452, 130] width 106 height 24
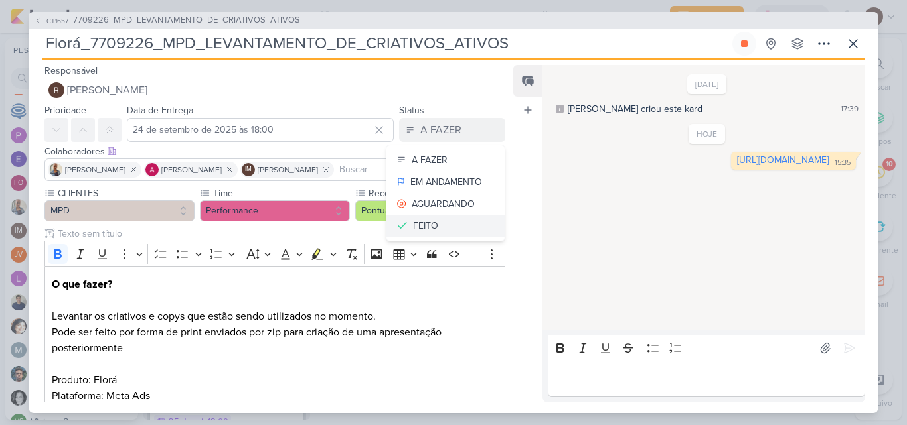
click at [448, 221] on button "FEITO" at bounding box center [445, 226] width 118 height 22
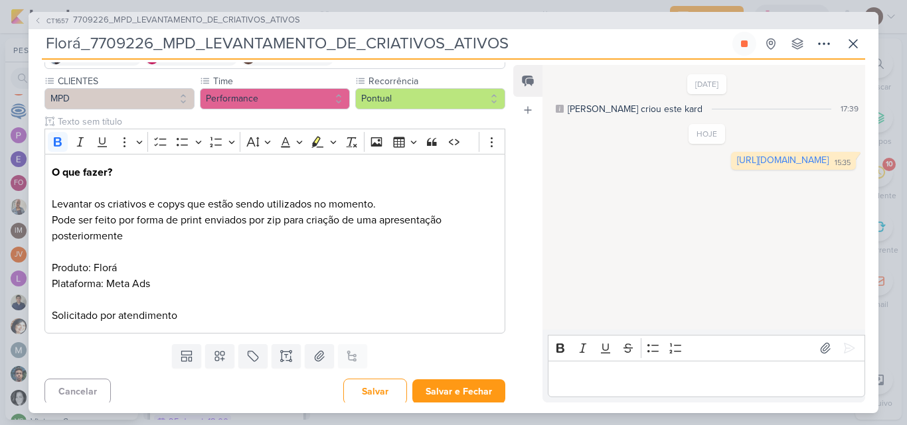
scroll to position [117, 0]
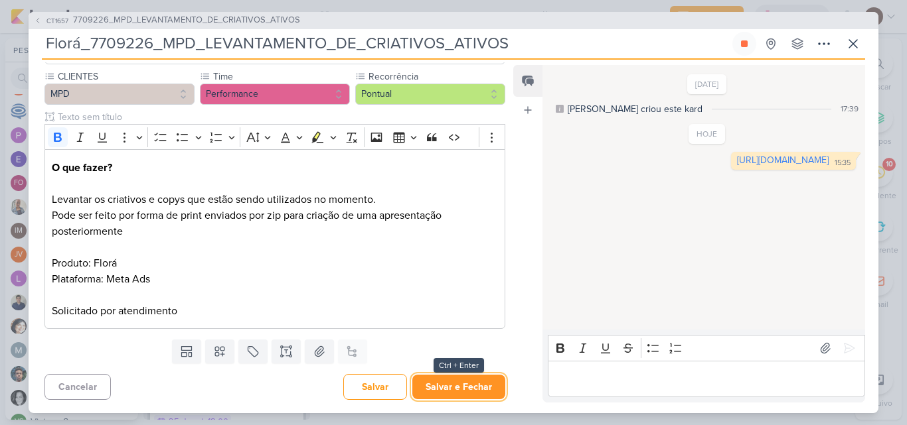
click at [477, 386] on button "Salvar e Fechar" at bounding box center [458, 387] width 93 height 25
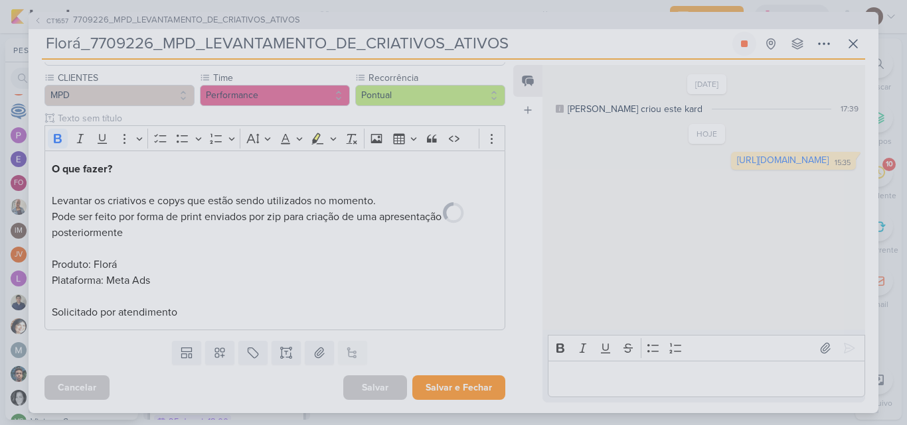
scroll to position [115, 0]
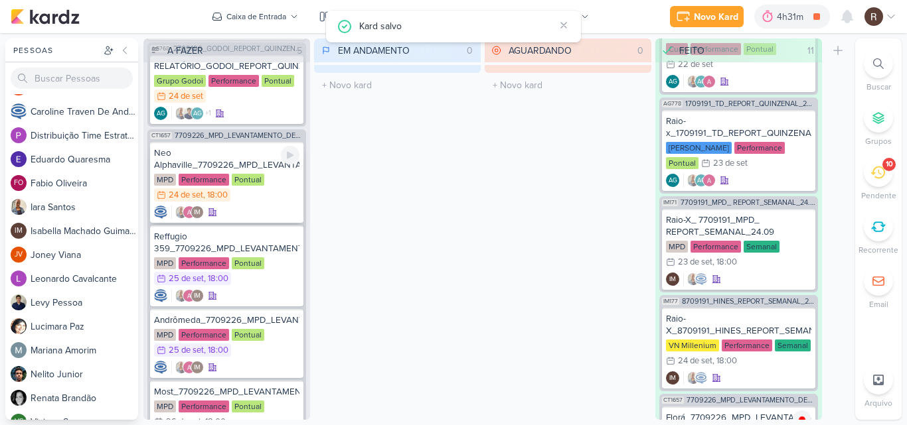
click at [254, 159] on div "Neo Alphaville_7709226_MPD_LEVANTAMENTO_DE_CRIATIVOS_ATIVOS" at bounding box center [226, 159] width 145 height 24
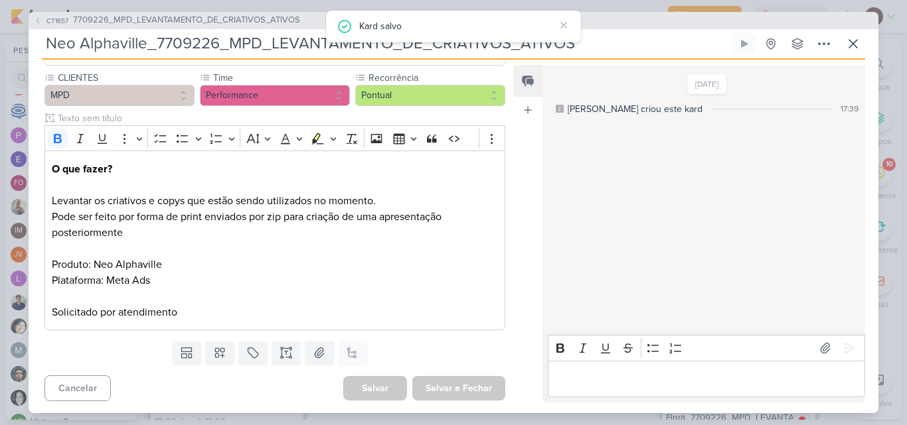
scroll to position [0, 0]
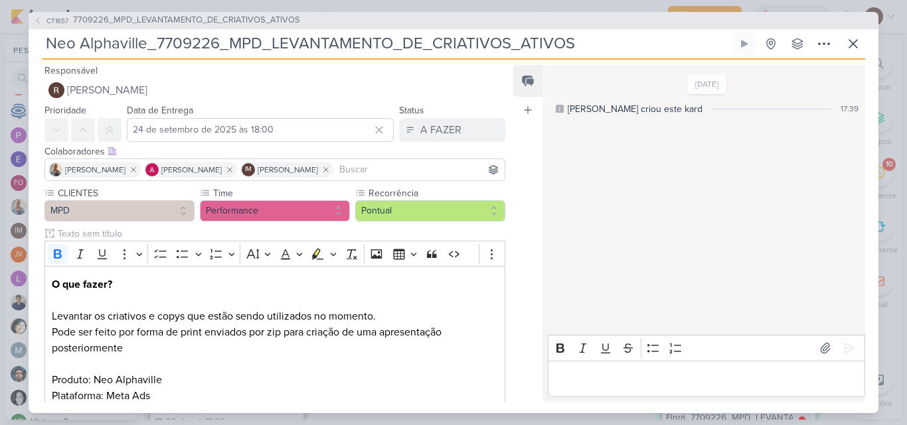
click at [563, 365] on div "Editor editing area: main" at bounding box center [706, 379] width 317 height 37
click at [842, 342] on icon at bounding box center [848, 348] width 13 height 13
click at [455, 132] on div "A FAZER" at bounding box center [440, 130] width 41 height 16
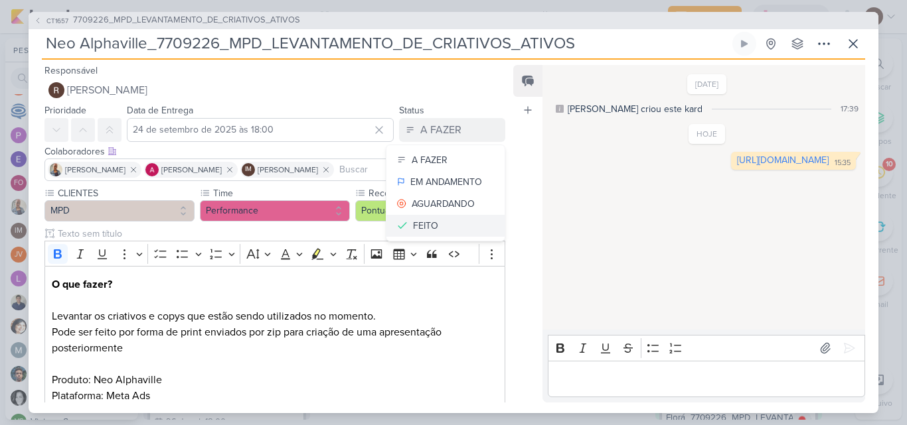
click at [451, 230] on button "FEITO" at bounding box center [445, 226] width 118 height 22
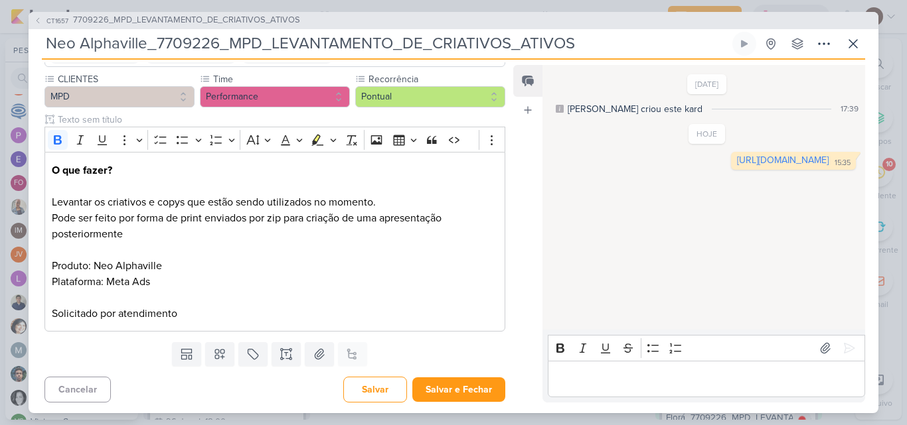
scroll to position [117, 0]
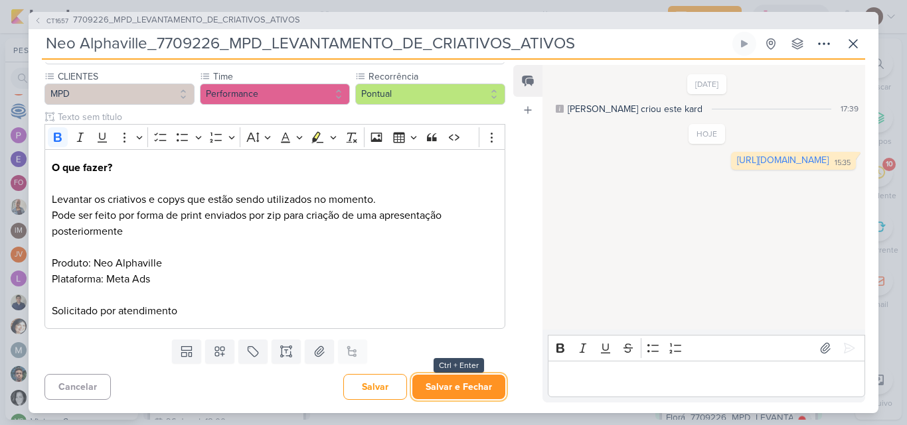
click at [471, 383] on button "Salvar e Fechar" at bounding box center [458, 387] width 93 height 25
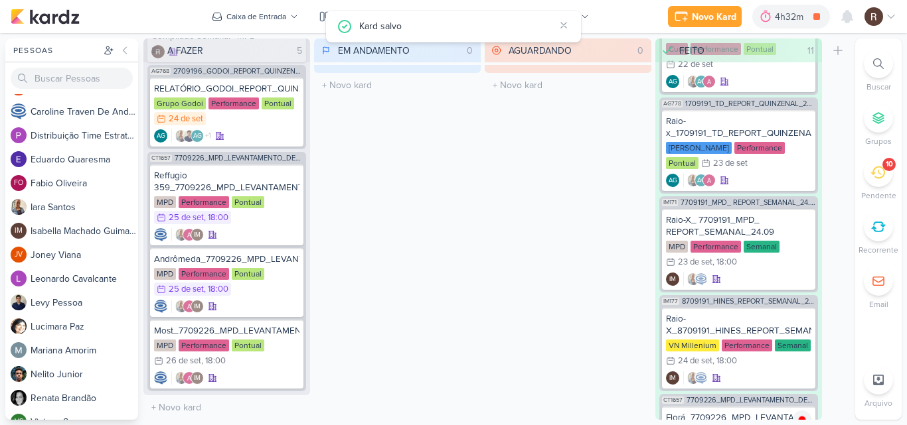
scroll to position [123, 0]
click at [255, 160] on span "7709226_MPD_LEVANTAMENTO_DE_CRIATIVOS_ATIVOS" at bounding box center [239, 158] width 129 height 7
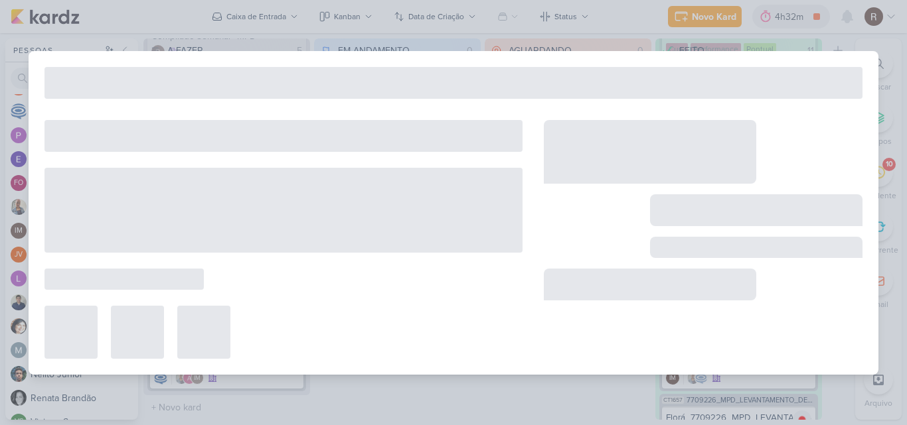
type input "7709226_MPD_LEVANTAMENTO_DE_CRIATIVOS_ATIVOS"
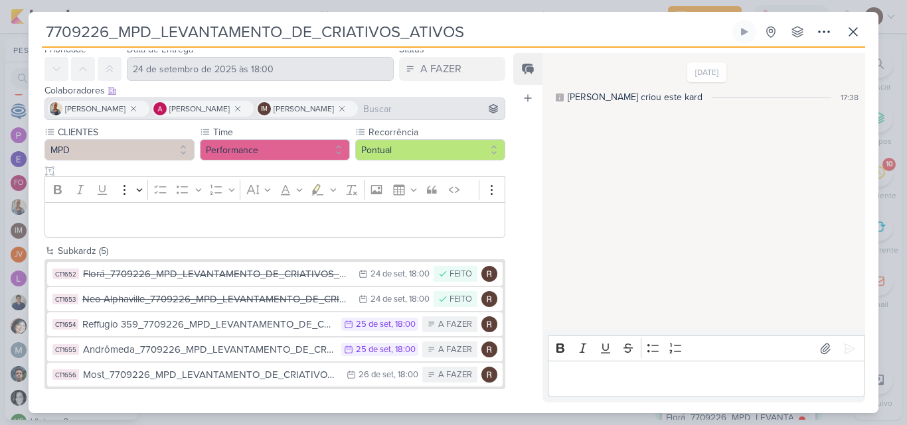
scroll to position [0, 0]
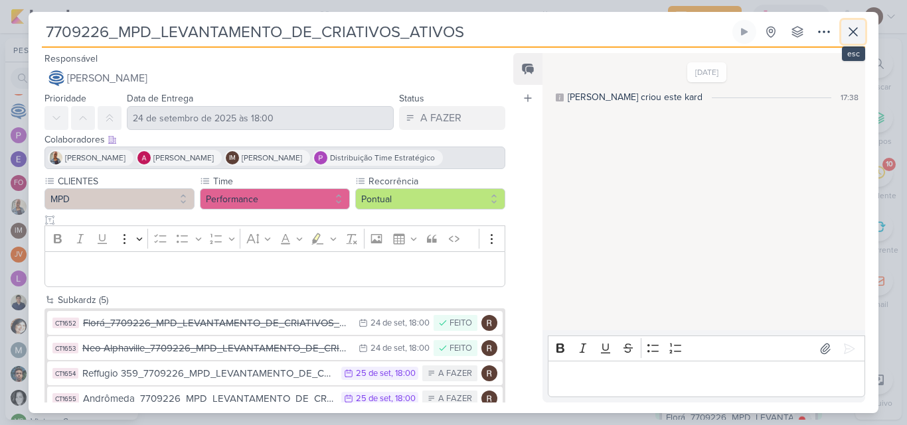
click at [846, 30] on icon at bounding box center [853, 32] width 16 height 16
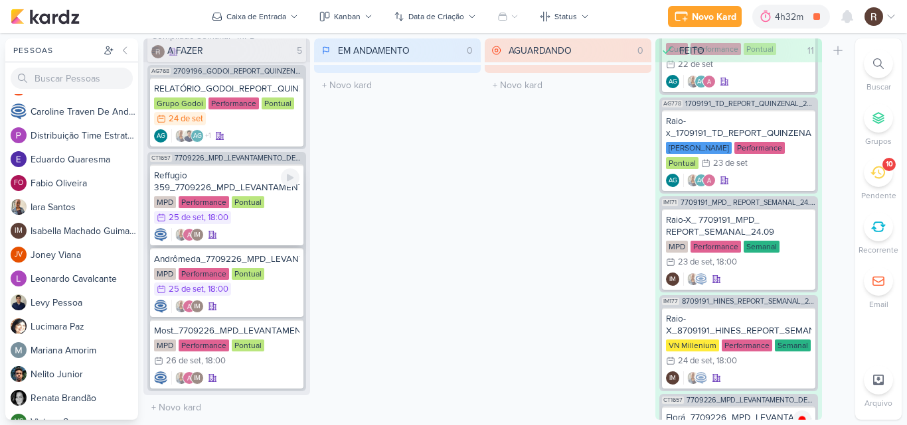
click at [252, 188] on div "Reffugio 359_7709226_MPD_LEVANTAMENTO_DE_CRIATIVOS_ATIVOS" at bounding box center [226, 182] width 145 height 24
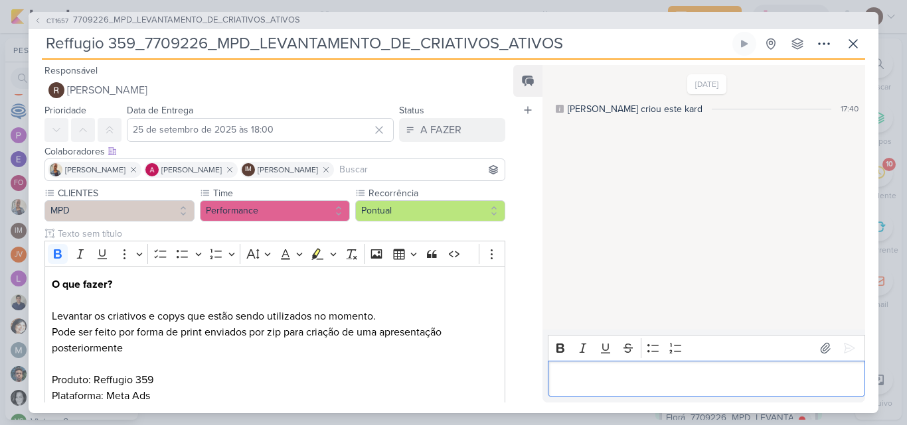
click at [598, 380] on p "Editor editing area: main" at bounding box center [705, 379] width 303 height 16
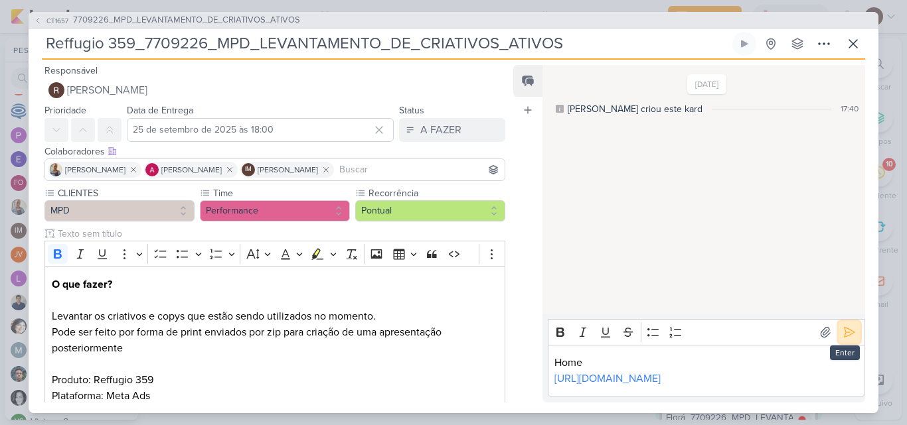
click at [847, 326] on icon at bounding box center [848, 332] width 13 height 13
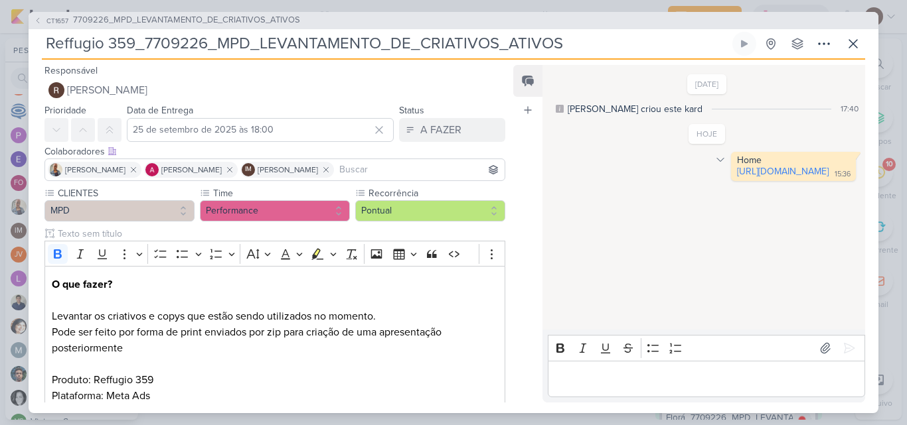
click at [715, 163] on icon at bounding box center [720, 160] width 11 height 11
click at [739, 187] on div "Deletar" at bounding box center [754, 184] width 30 height 14
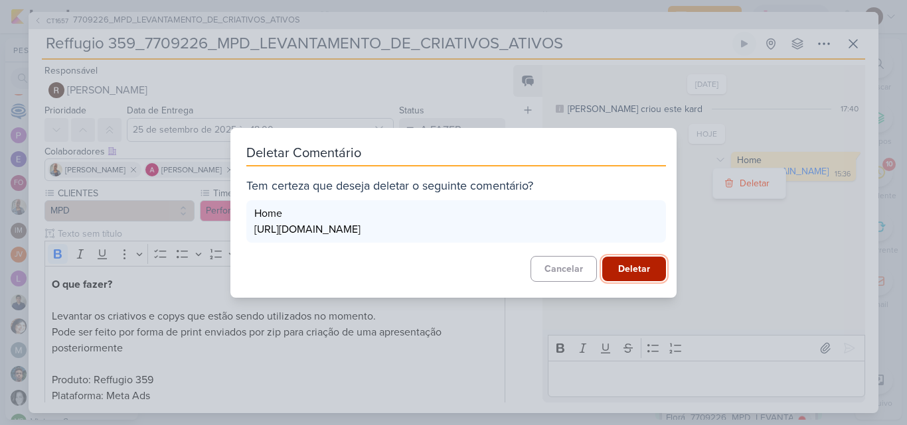
click at [631, 279] on button "Deletar" at bounding box center [634, 269] width 64 height 25
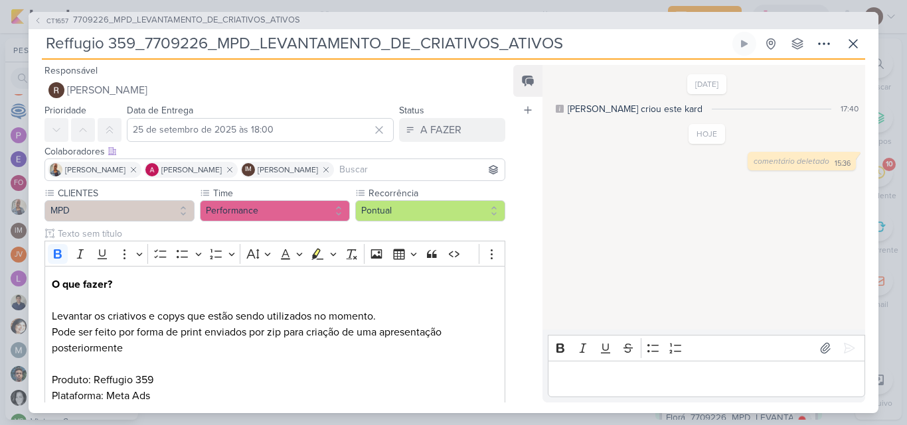
click at [644, 376] on p "Editor editing area: main" at bounding box center [705, 379] width 303 height 16
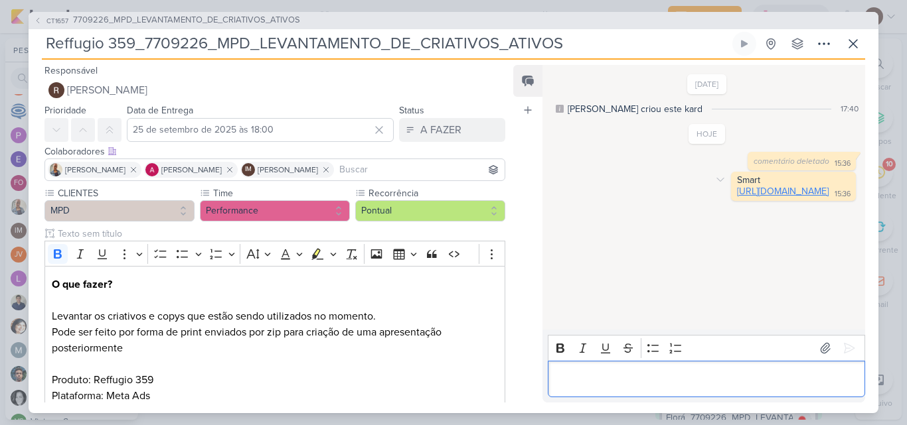
click at [737, 197] on link "[URL][DOMAIN_NAME]" at bounding box center [783, 191] width 92 height 11
click at [693, 384] on p "Editor editing area: main" at bounding box center [705, 379] width 303 height 16
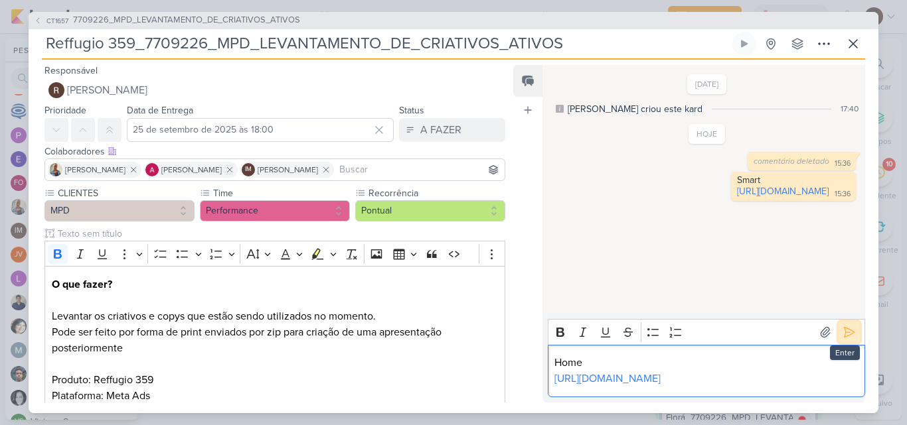
click at [846, 326] on icon at bounding box center [848, 332] width 13 height 13
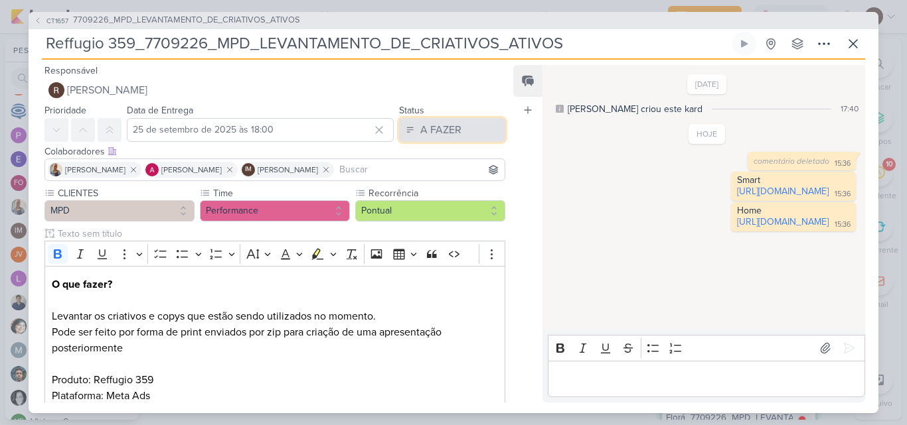
click at [467, 129] on button "A FAZER" at bounding box center [452, 130] width 106 height 24
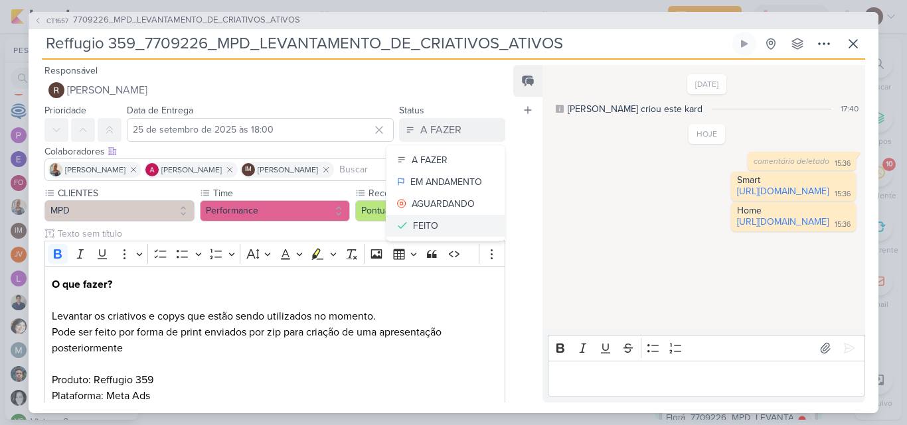
click at [440, 226] on button "FEITO" at bounding box center [445, 226] width 118 height 22
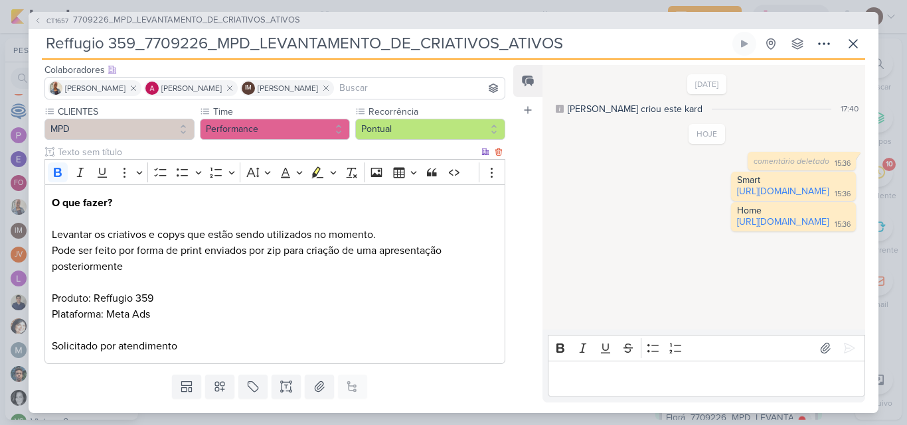
scroll to position [117, 0]
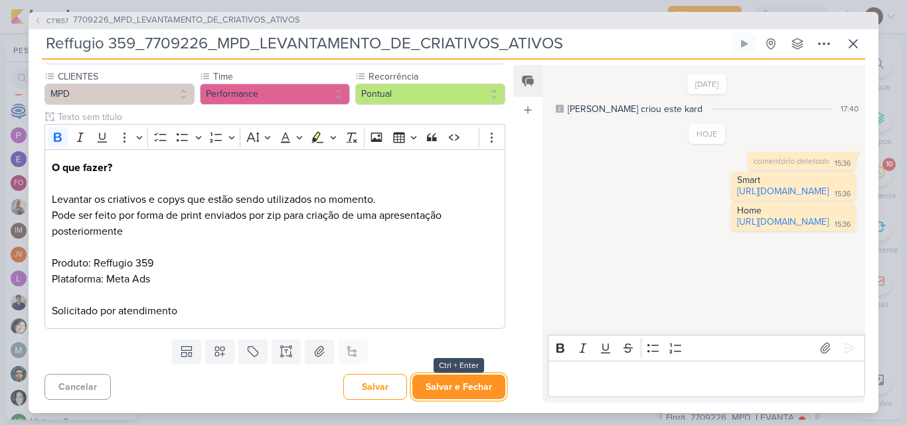
click at [477, 395] on button "Salvar e Fechar" at bounding box center [458, 387] width 93 height 25
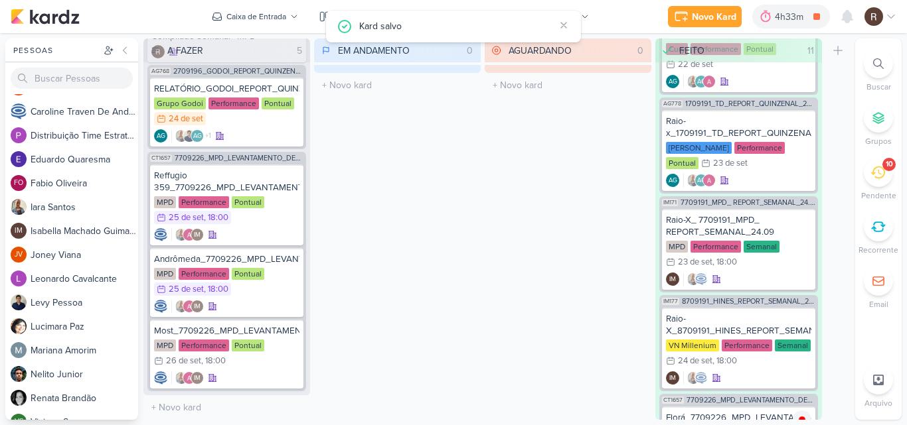
scroll to position [40, 0]
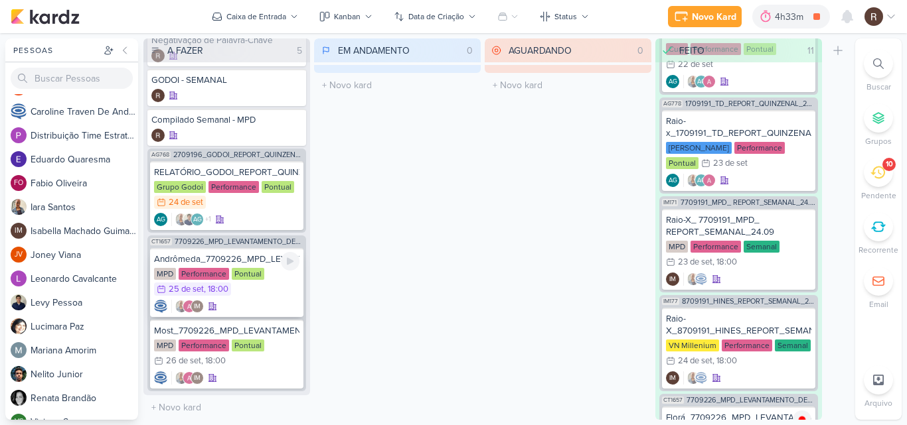
click at [271, 299] on div "Andrômeda_7709226_MPD_LEVANTAMENTO_DE_CRIATIVOS_ATIVOS MPD Performance Pontual …" at bounding box center [226, 282] width 153 height 69
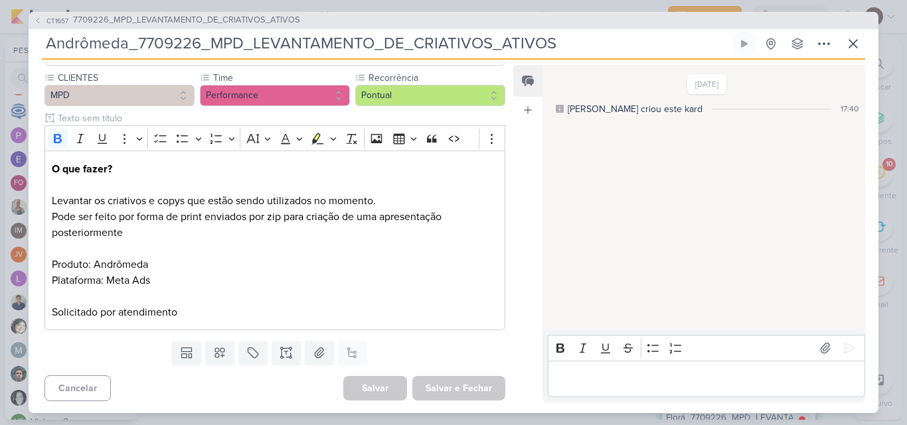
scroll to position [0, 0]
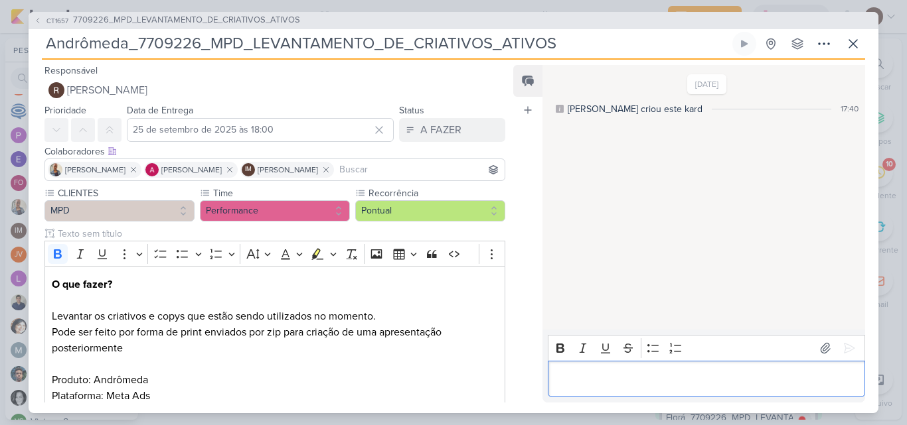
click at [588, 378] on p "Editor editing area: main" at bounding box center [705, 379] width 303 height 16
click at [851, 338] on button at bounding box center [848, 348] width 21 height 21
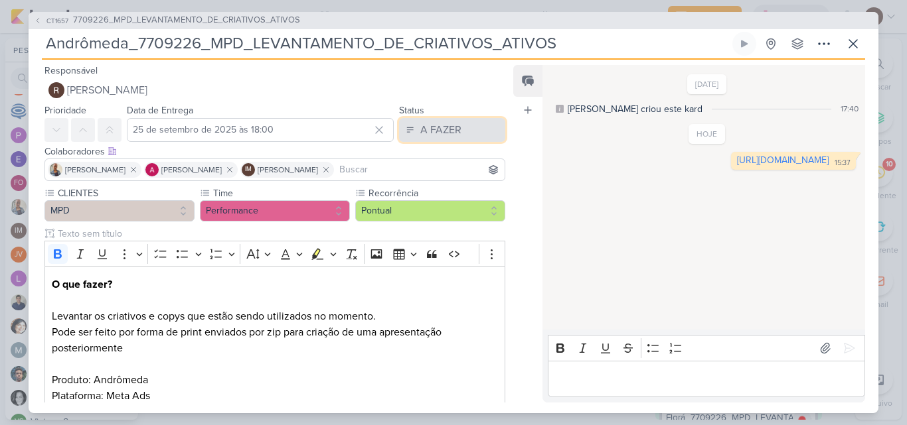
click at [478, 131] on button "A FAZER" at bounding box center [452, 130] width 106 height 24
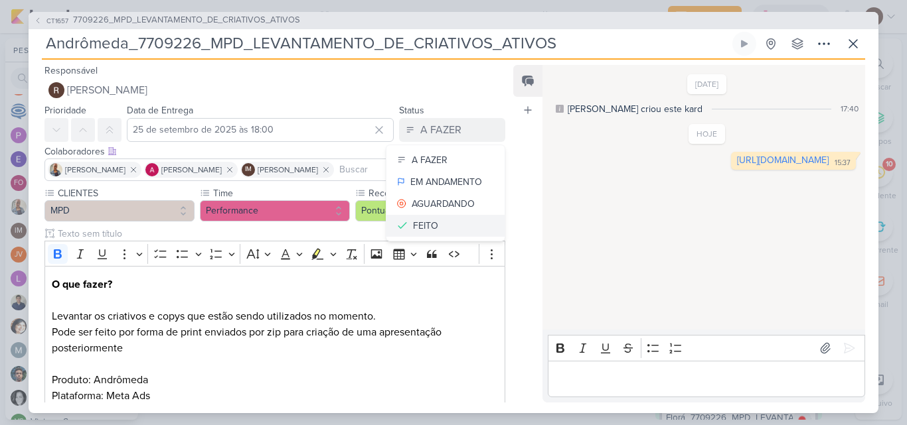
click at [445, 228] on button "FEITO" at bounding box center [445, 226] width 118 height 22
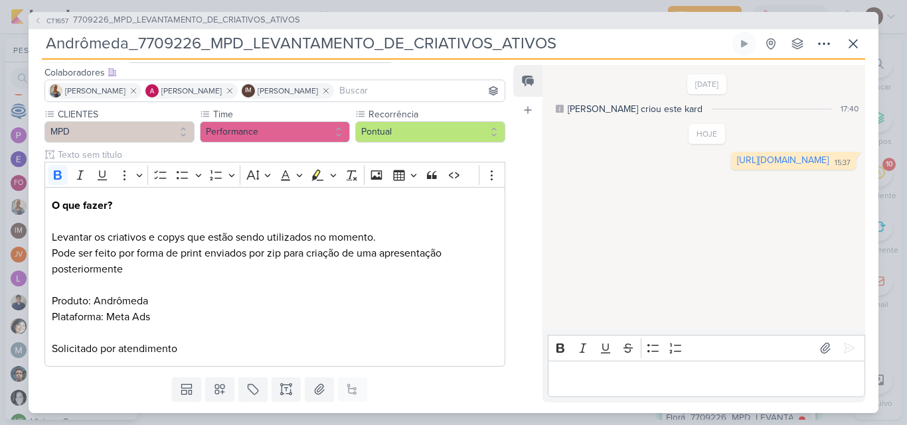
scroll to position [117, 0]
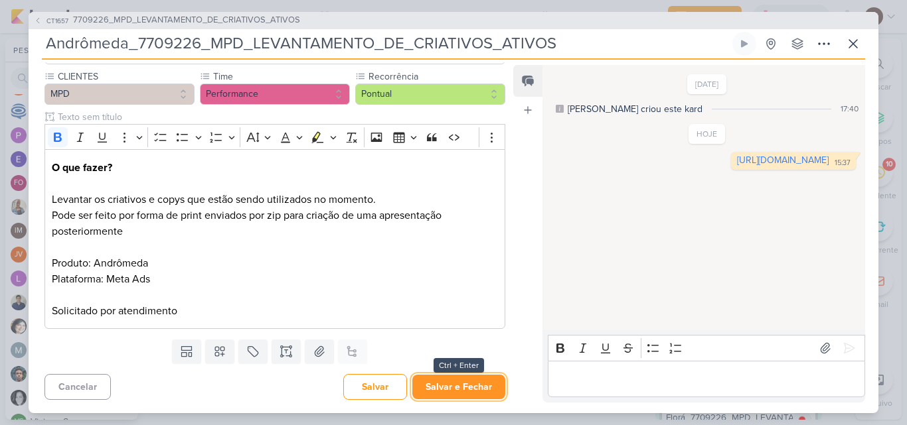
click at [467, 383] on button "Salvar e Fechar" at bounding box center [458, 387] width 93 height 25
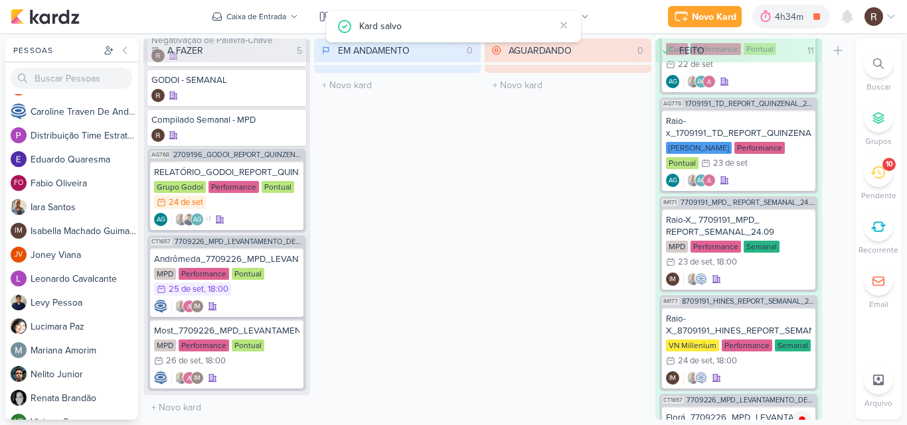
scroll to position [0, 0]
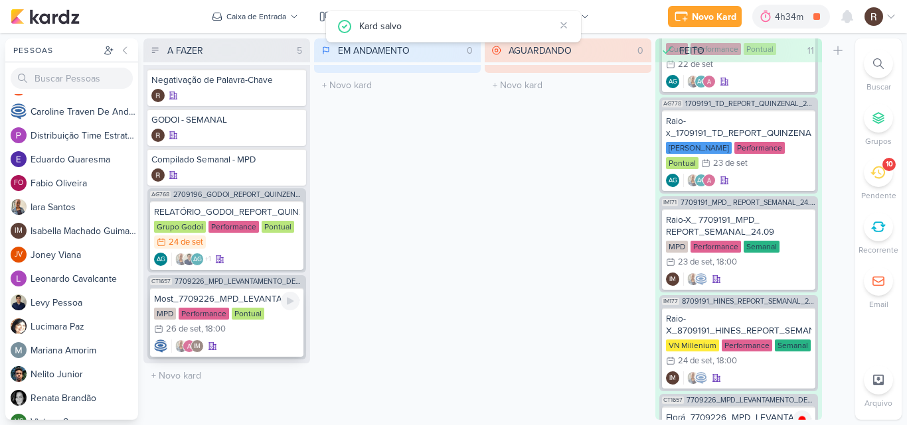
click at [272, 321] on div "MPD Performance Pontual 26/9 26 de set , 18:00" at bounding box center [226, 322] width 145 height 29
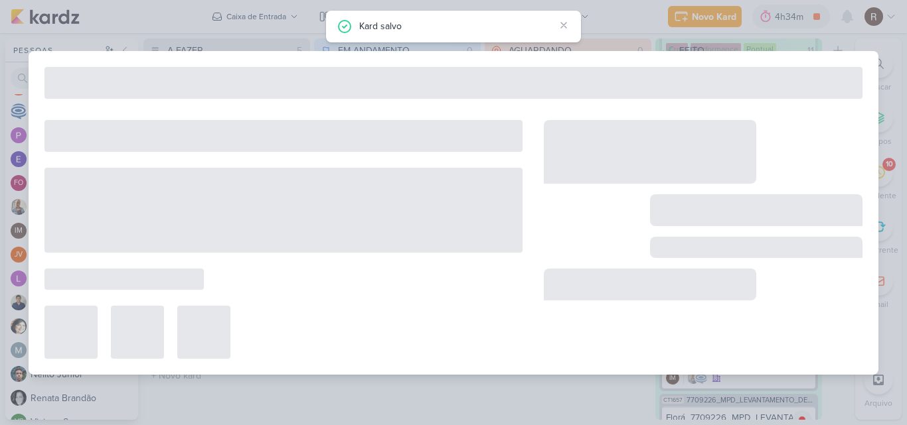
type input "Most_7709226_MPD_LEVANTAMENTO_DE_CRIATIVOS_ATIVOS"
type input "26 de setembro de 2025 às 18:00"
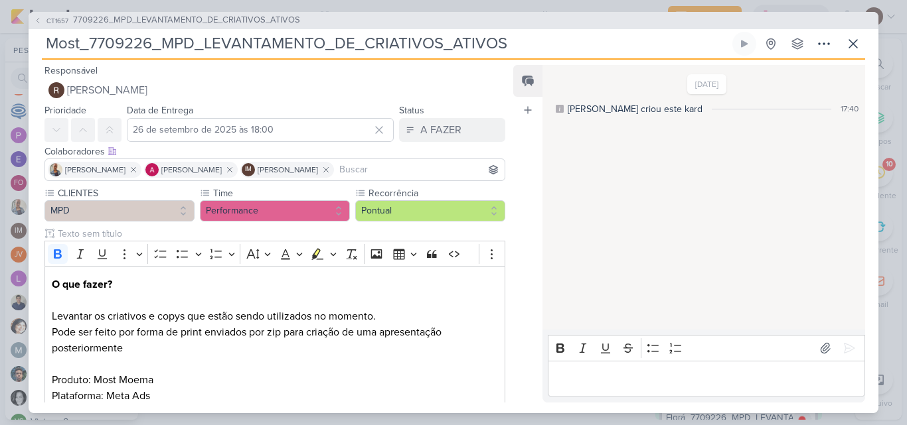
click at [596, 376] on p "Editor editing area: main" at bounding box center [705, 379] width 303 height 16
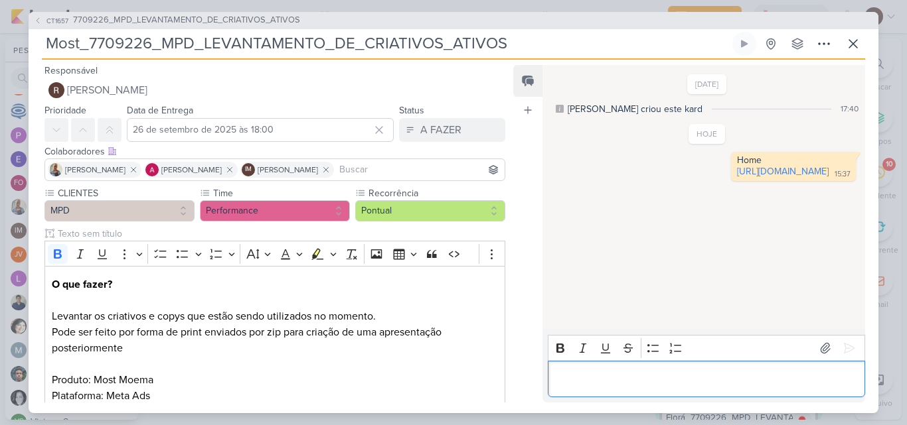
click at [636, 386] on p "Editor editing area: main" at bounding box center [705, 379] width 303 height 16
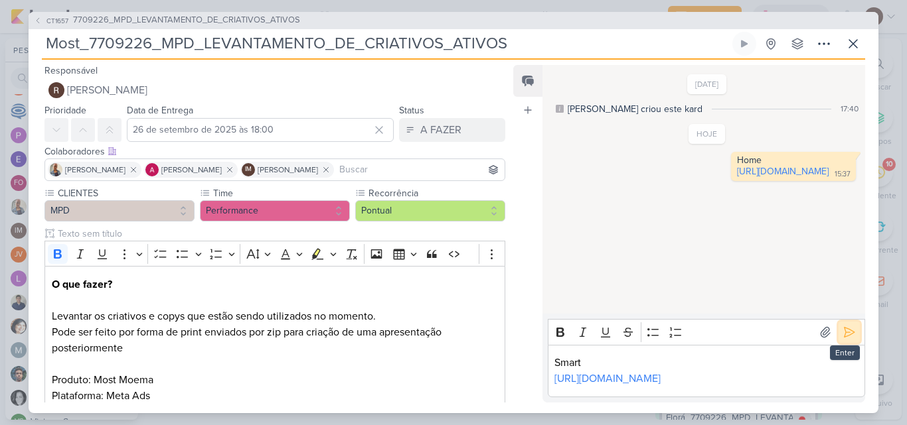
click at [842, 326] on icon at bounding box center [848, 332] width 13 height 13
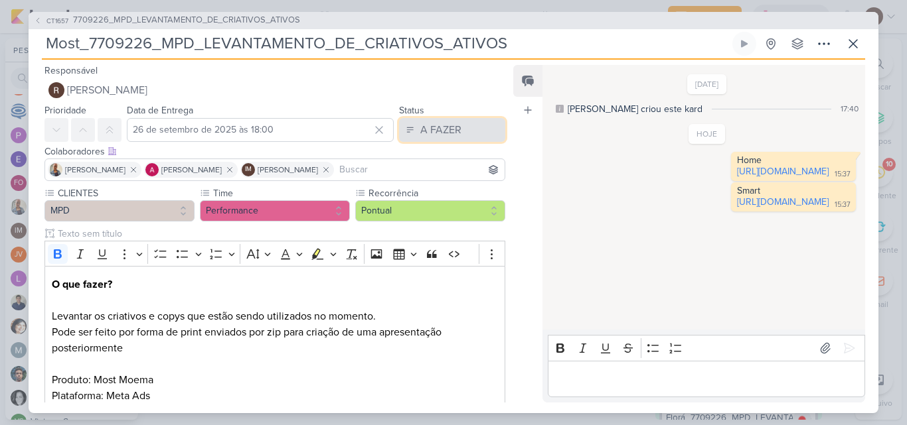
click at [477, 127] on button "A FAZER" at bounding box center [452, 130] width 106 height 24
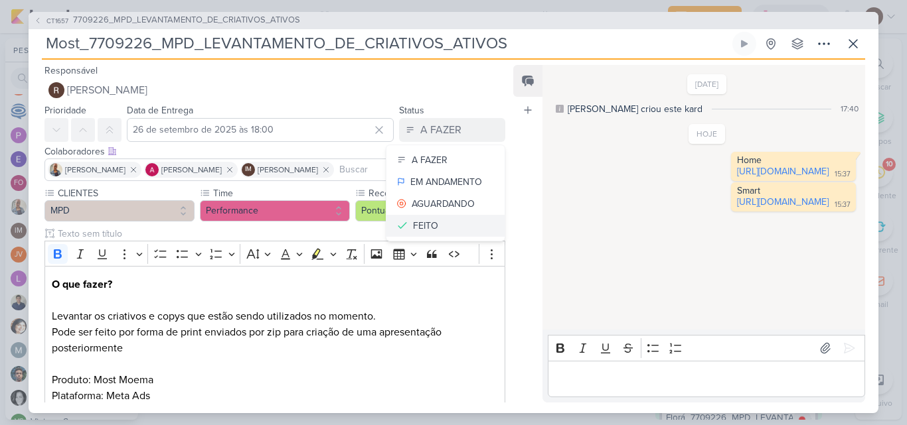
click at [445, 222] on button "FEITO" at bounding box center [445, 226] width 118 height 22
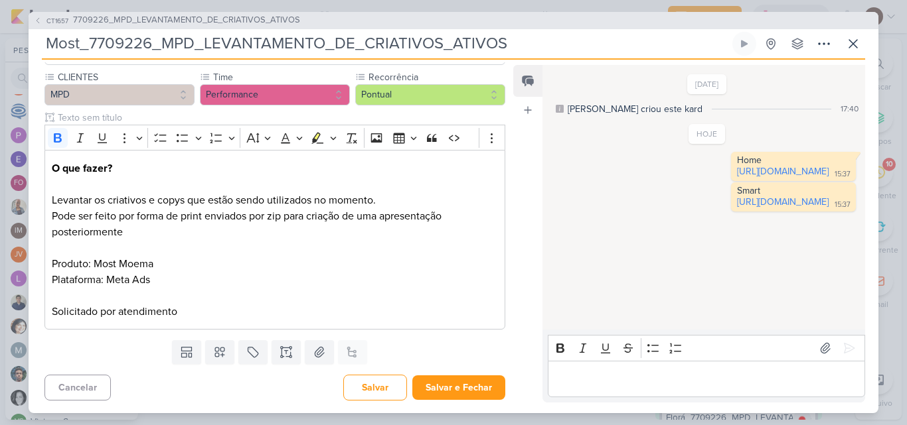
scroll to position [117, 0]
click at [459, 382] on button "Salvar e Fechar" at bounding box center [458, 387] width 93 height 25
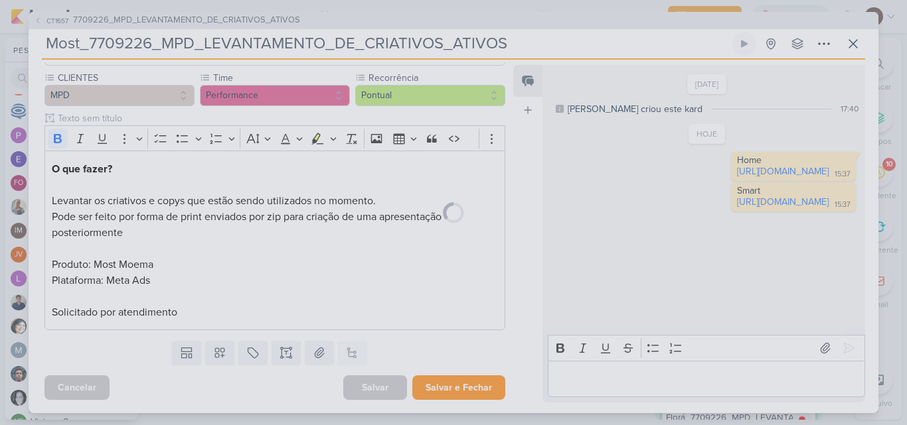
scroll to position [115, 0]
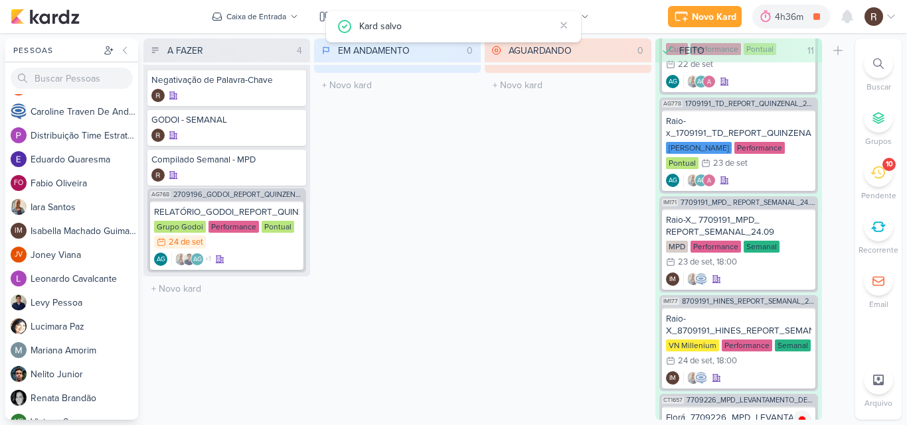
click at [876, 178] on icon at bounding box center [877, 173] width 15 height 13
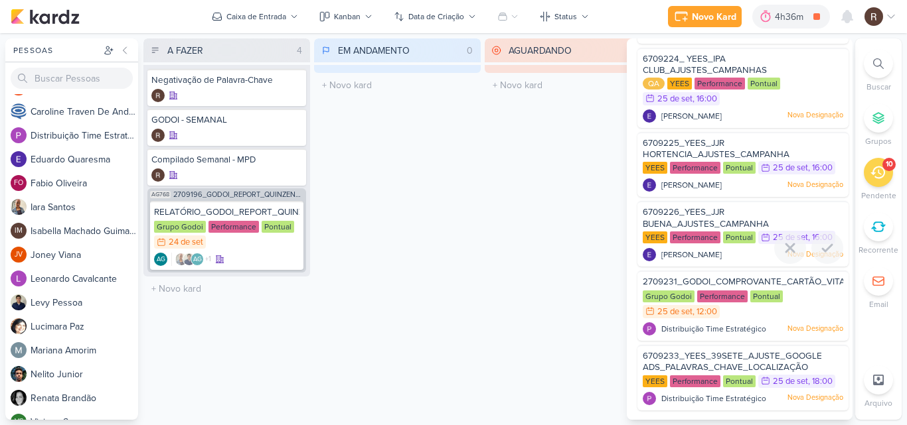
scroll to position [431, 0]
click at [722, 370] on span "6709233_YEES_39SETE_AJUSTE_GOOGLE ADS_PALAVRAS_CHAVE_LOCALIZAÇÃO" at bounding box center [731, 362] width 179 height 23
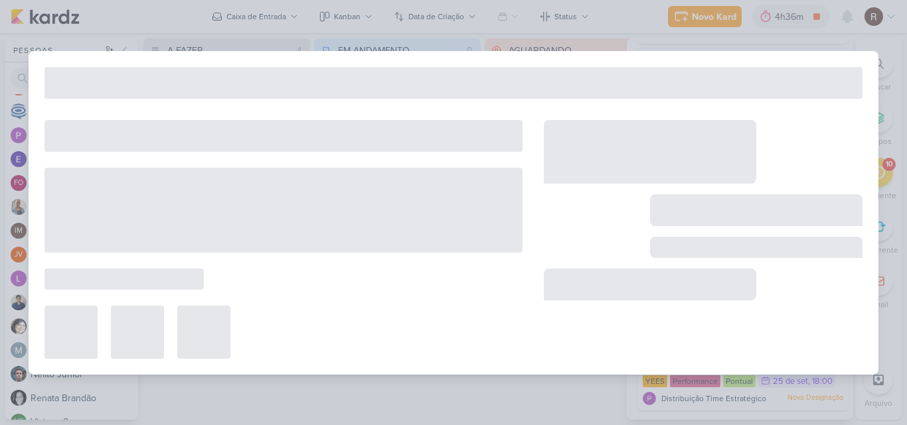
type input "6709233_YEES_39SETE_AJUSTE_GOOGLE ADS_PALAVRAS_CHAVE_LOCALIZAÇÃO"
type input "25 de setembro de 2025 às 18:00"
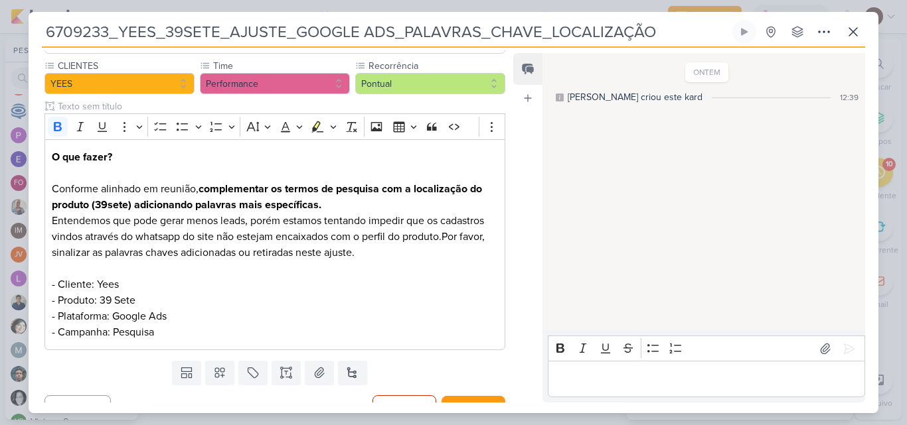
scroll to position [0, 0]
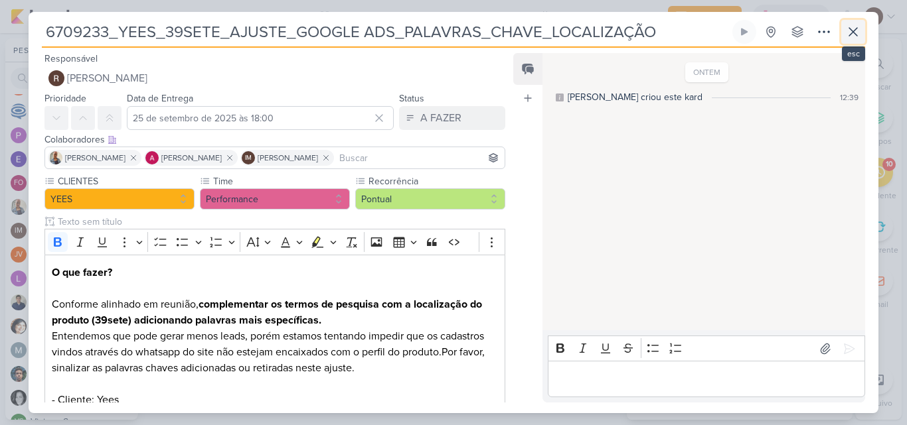
click at [849, 35] on icon at bounding box center [853, 32] width 8 height 8
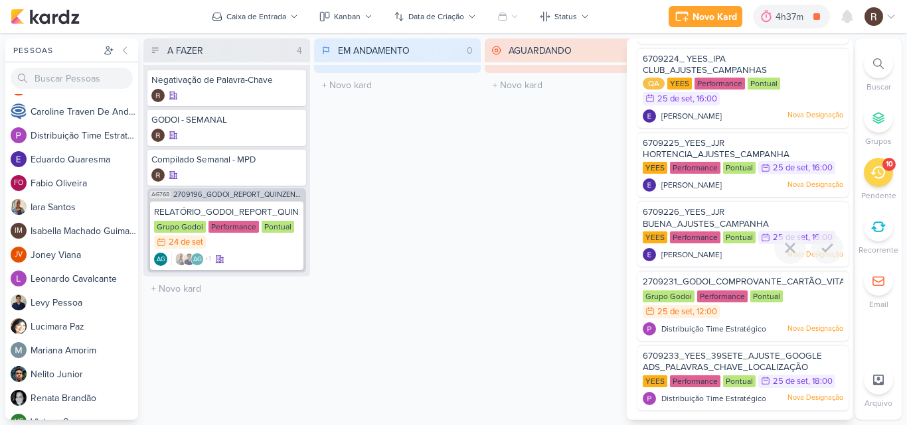
click at [715, 236] on div "Performance" at bounding box center [695, 238] width 50 height 12
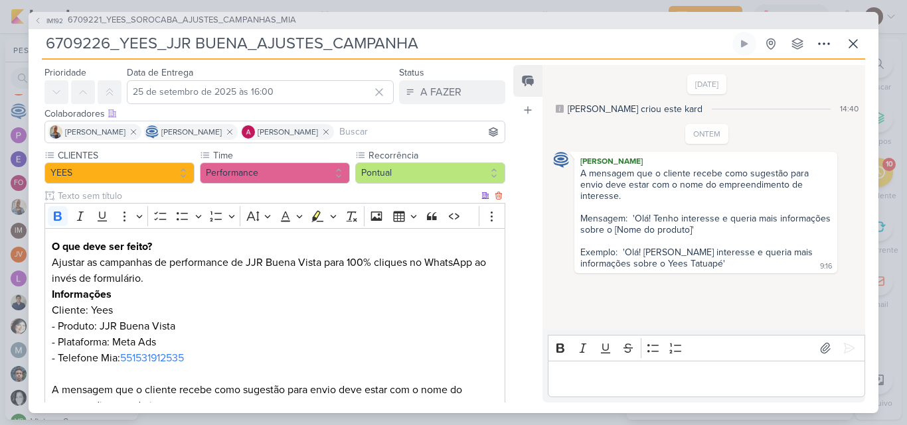
scroll to position [66, 0]
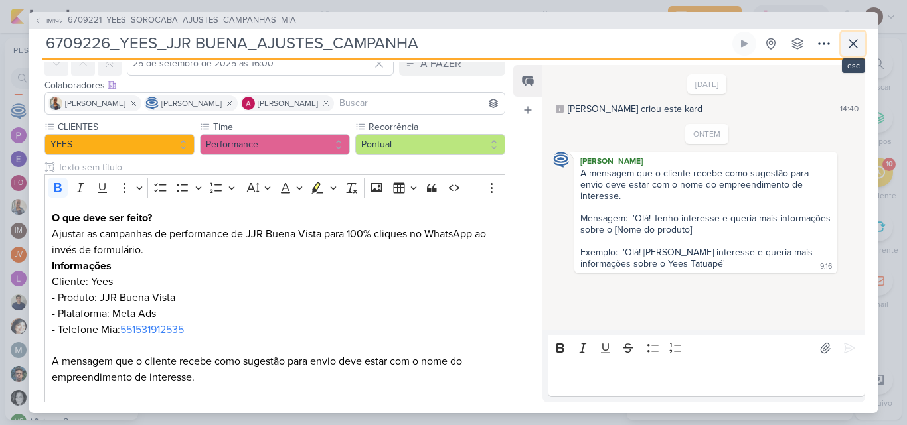
click at [856, 48] on icon at bounding box center [853, 44] width 16 height 16
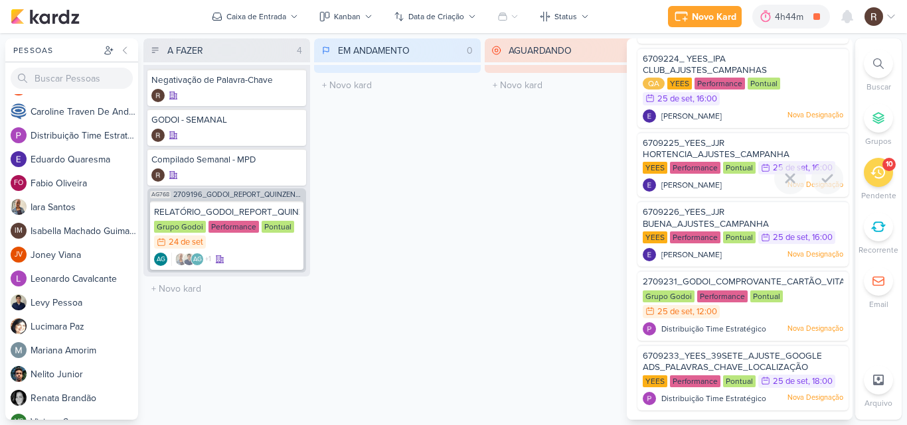
scroll to position [431, 0]
click at [694, 277] on span "2709231_GODOI_COMPROVANTE_CARTÃO_VITAL" at bounding box center [745, 282] width 207 height 11
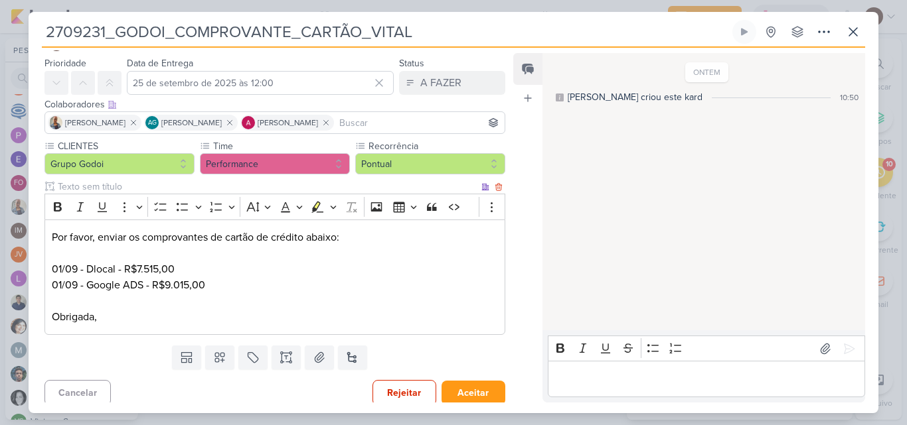
scroll to position [41, 0]
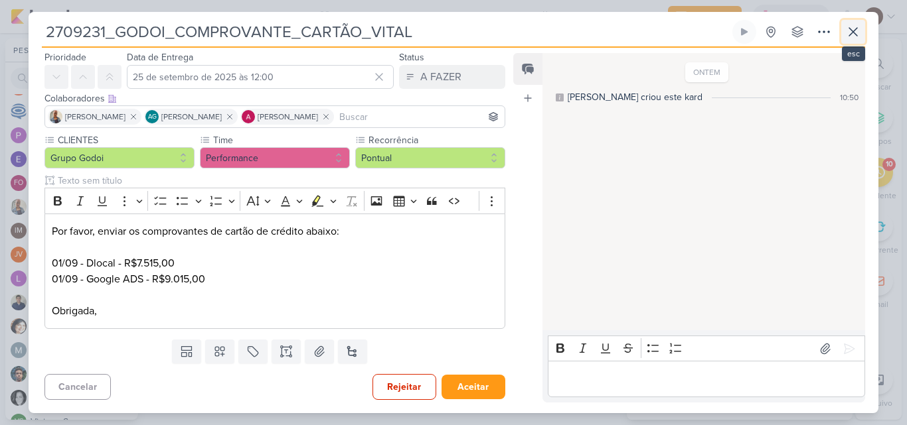
click at [849, 30] on icon at bounding box center [853, 32] width 16 height 16
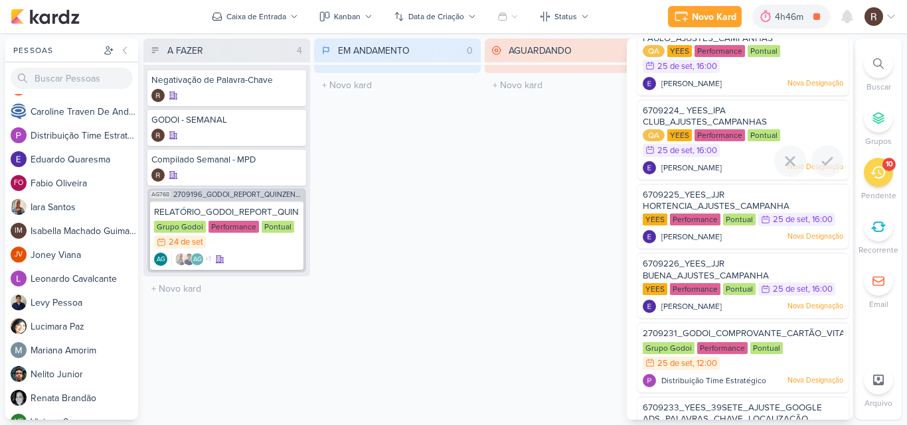
scroll to position [298, 0]
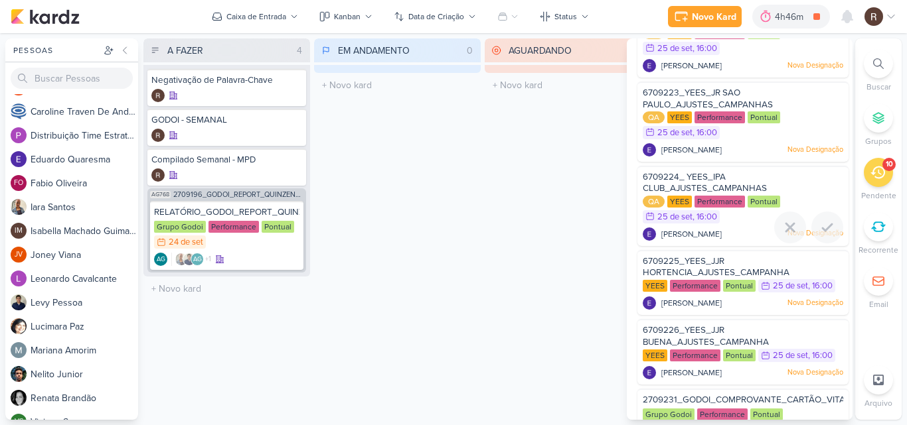
click at [698, 194] on span "6709224_ YEES_IPA CLUB_AJUSTES_CAMPANHAS" at bounding box center [704, 183] width 124 height 23
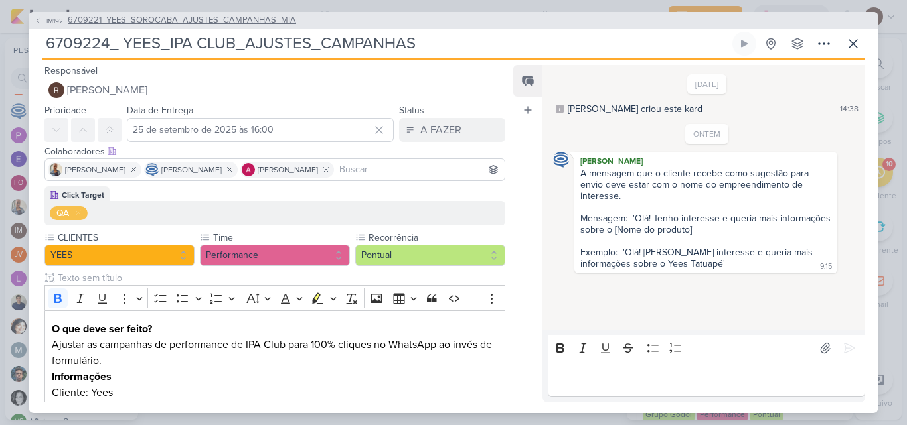
click at [220, 21] on span "6709221_YEES_SOROCABA_AJUSTES_CAMPANHAS_MIA" at bounding box center [182, 20] width 228 height 13
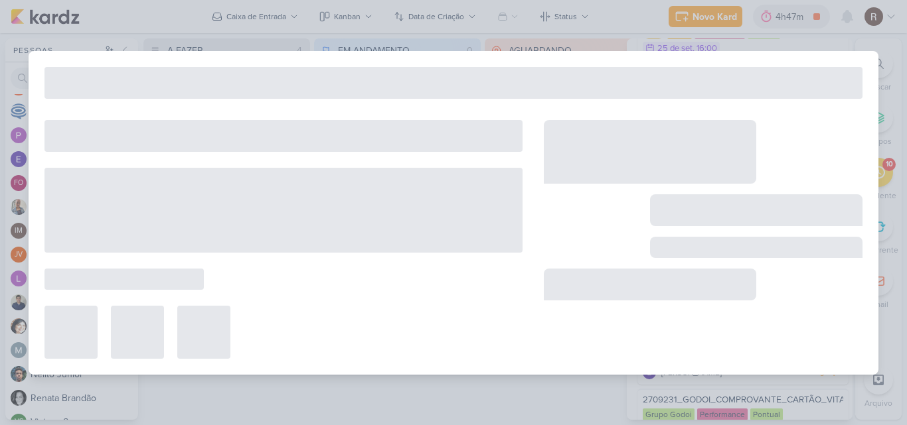
type input "6709221_YEES_SOROCABA_AJUSTES_CAMPANHAS_MIA"
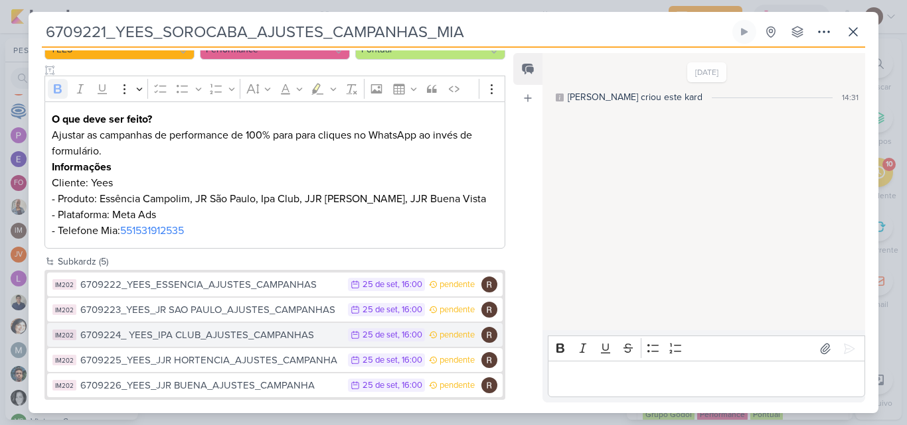
scroll to position [161, 0]
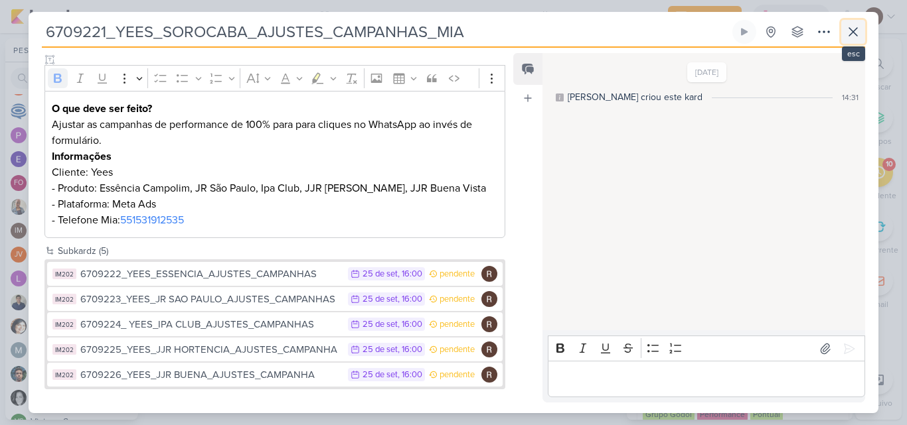
click at [859, 35] on icon at bounding box center [853, 32] width 16 height 16
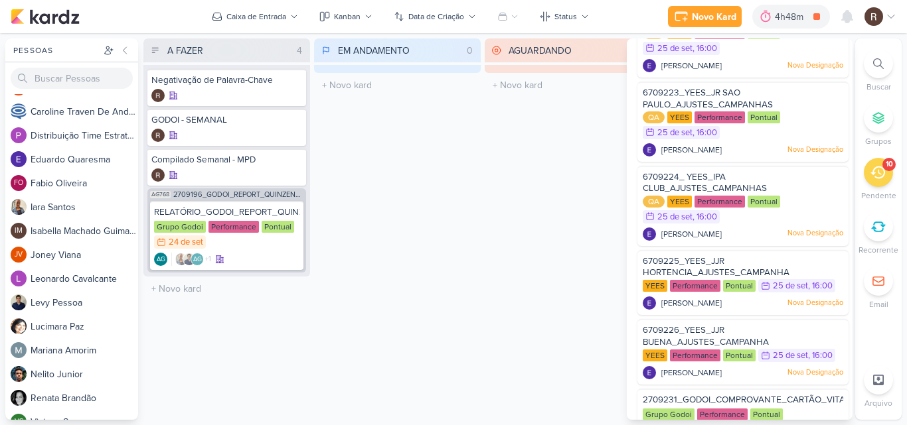
click at [526, 236] on div "AGUARDANDO 0 Mover Para Esquerda Mover Para Direita [GEOGRAPHIC_DATA] O título …" at bounding box center [567, 229] width 167 height 382
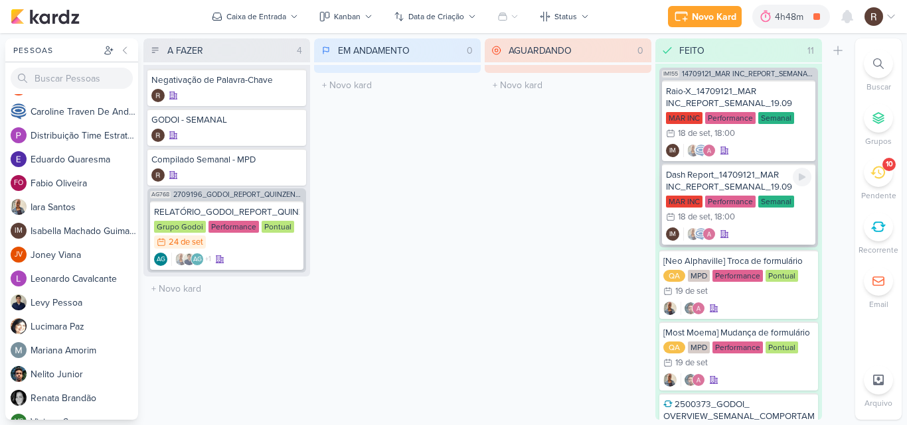
scroll to position [0, 0]
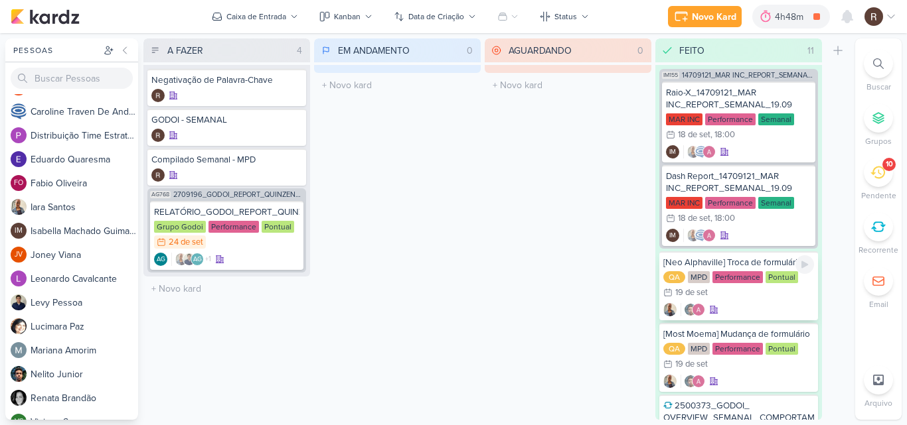
click at [738, 265] on div "[Neo Alphaville] Troca de formulário" at bounding box center [738, 263] width 151 height 12
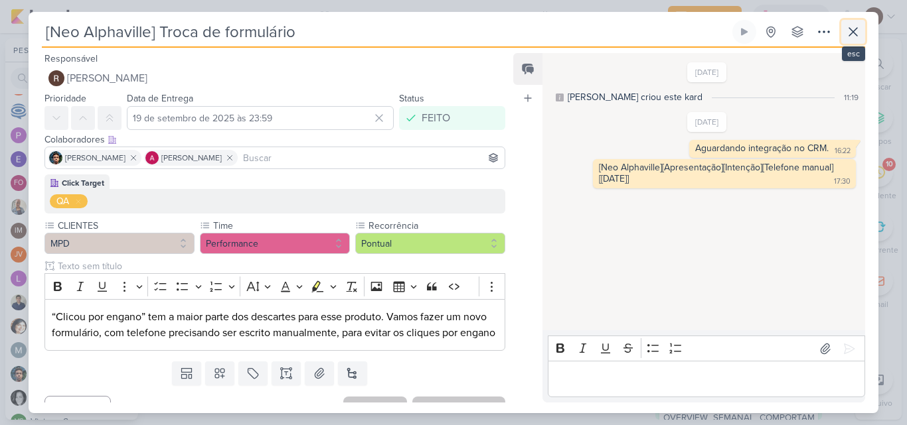
click at [852, 39] on icon at bounding box center [853, 32] width 16 height 16
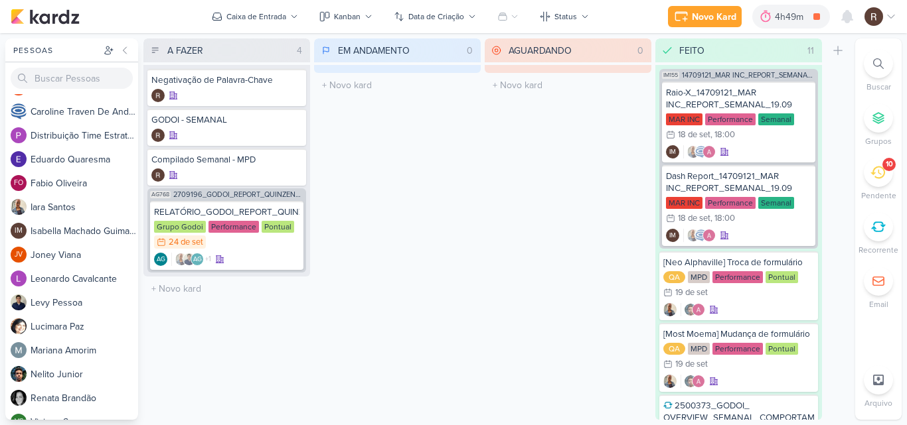
click at [545, 154] on div "AGUARDANDO 0 Mover Para Esquerda Mover Para Direita [GEOGRAPHIC_DATA] O título …" at bounding box center [567, 229] width 167 height 382
click at [885, 175] on div "10" at bounding box center [877, 172] width 29 height 29
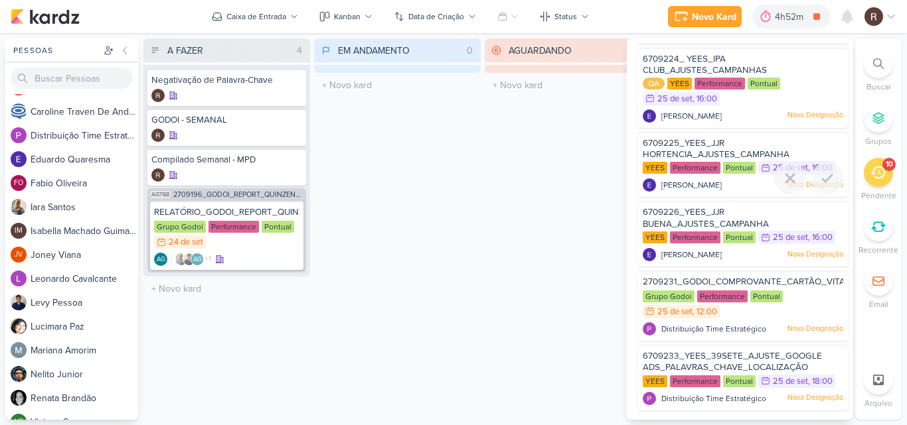
scroll to position [431, 0]
click at [680, 356] on span "6709233_YEES_39SETE_AJUSTE_GOOGLE ADS_PALAVRAS_CHAVE_LOCALIZAÇÃO" at bounding box center [731, 362] width 179 height 23
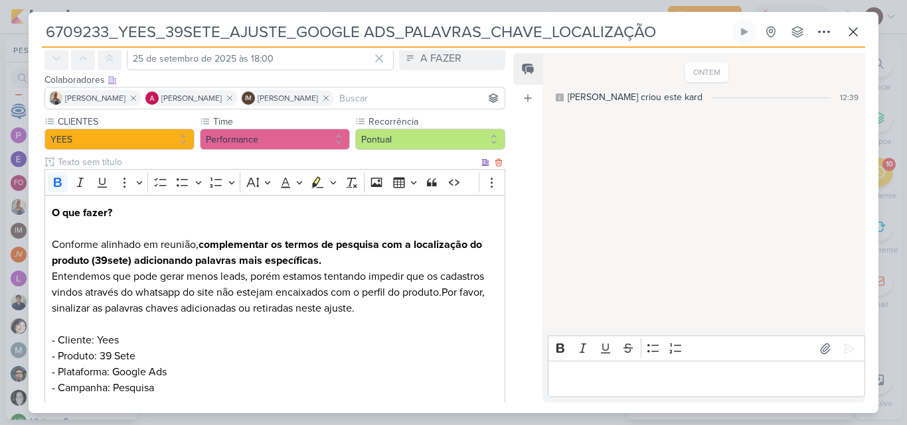
scroll to position [66, 0]
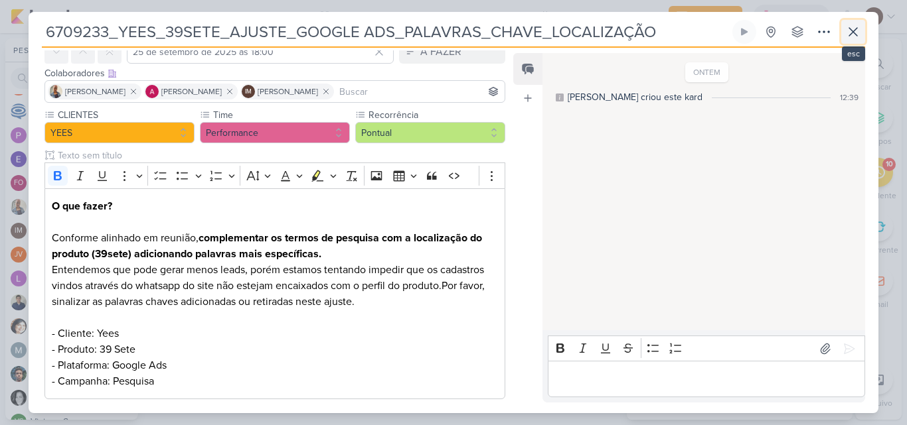
click at [863, 27] on button at bounding box center [853, 32] width 24 height 24
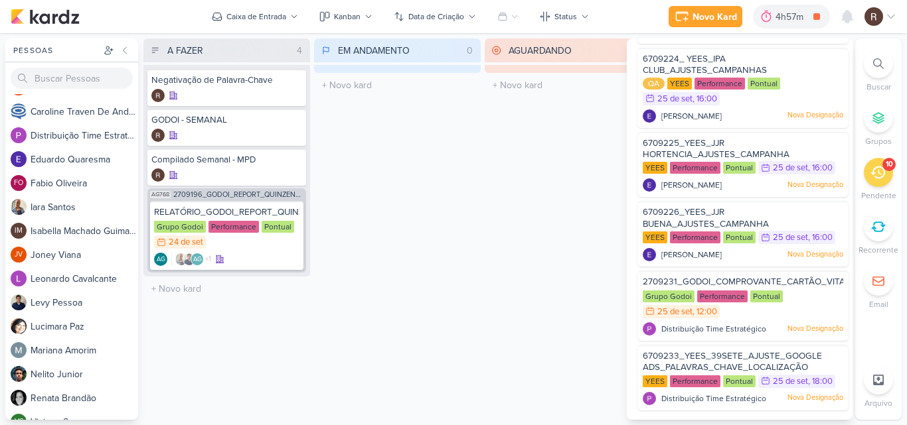
click at [469, 214] on div "EM ANDAMENTO 0 Mover Para Esquerda Mover Para Direita [GEOGRAPHIC_DATA] O títul…" at bounding box center [397, 229] width 167 height 382
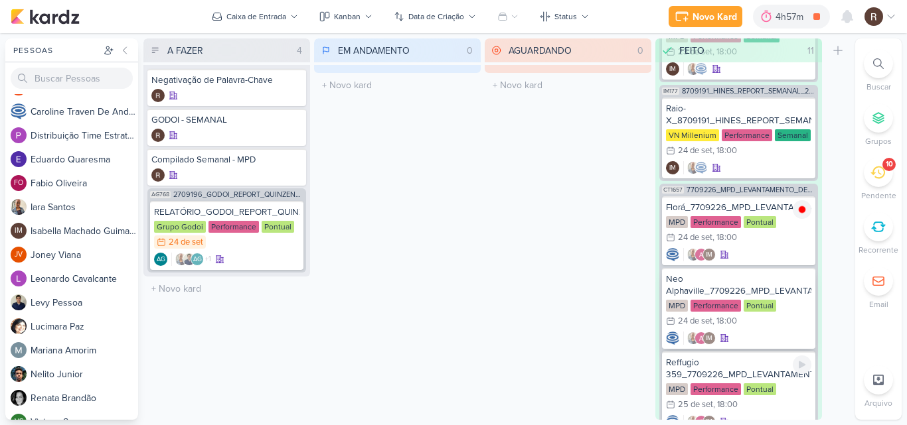
scroll to position [1017, 0]
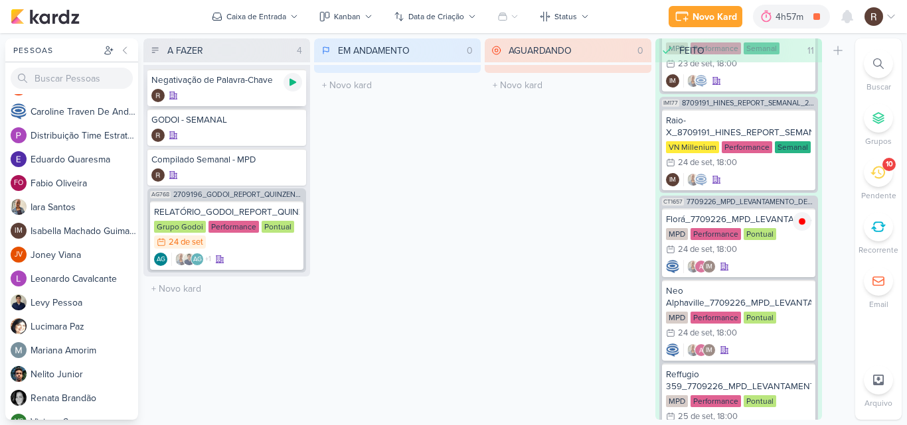
click at [291, 84] on icon at bounding box center [292, 82] width 7 height 7
click at [881, 175] on icon at bounding box center [877, 172] width 15 height 15
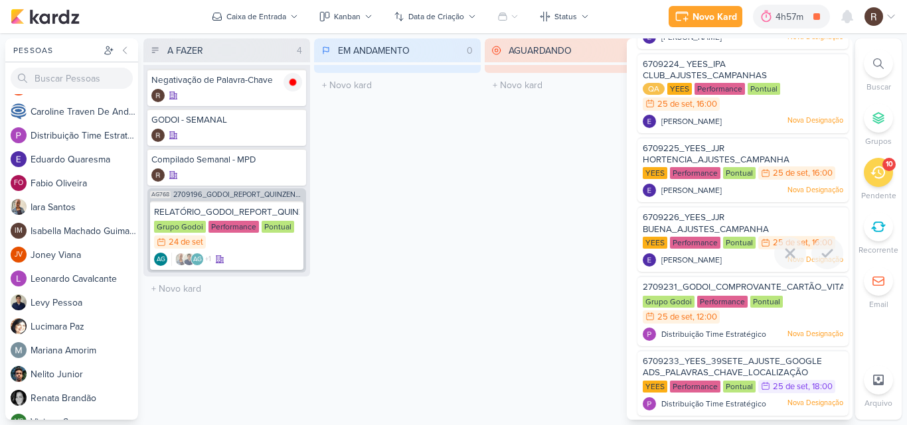
scroll to position [431, 0]
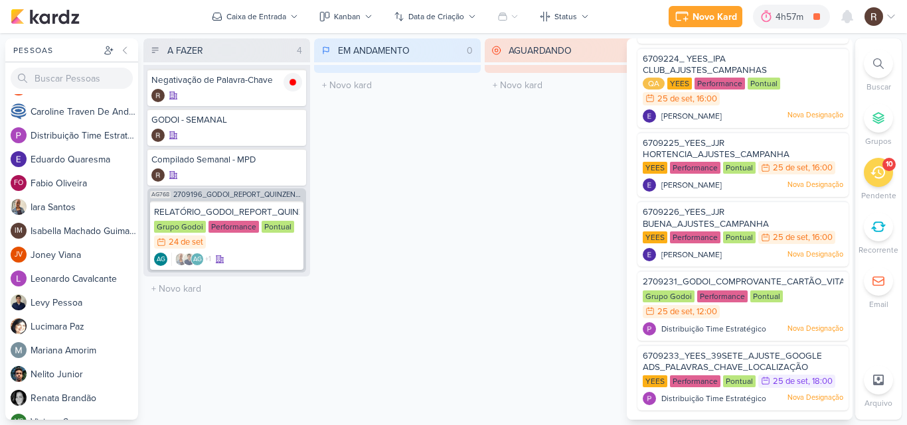
click at [522, 220] on div "AGUARDANDO 0 Mover Para Esquerda Mover Para Direita [GEOGRAPHIC_DATA] O título …" at bounding box center [567, 229] width 167 height 382
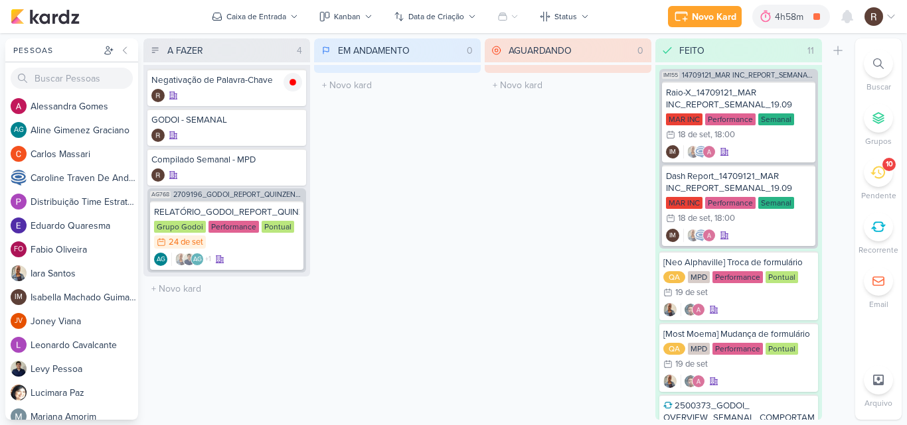
scroll to position [1017, 0]
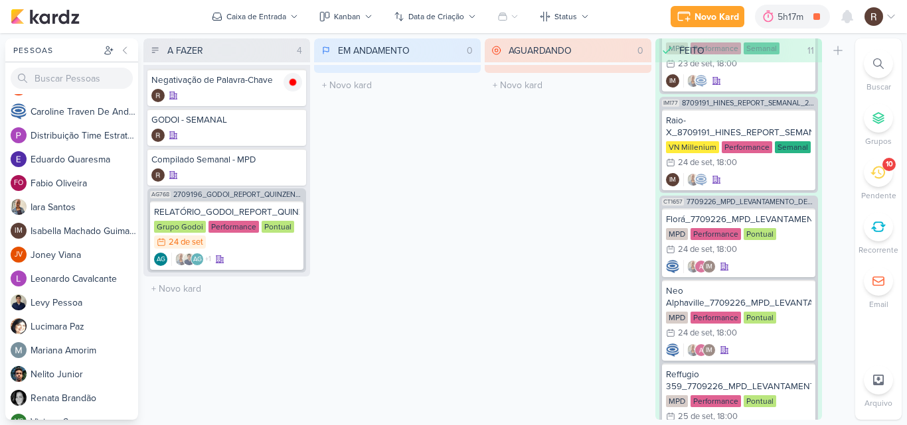
click at [867, 172] on div "10" at bounding box center [877, 172] width 29 height 29
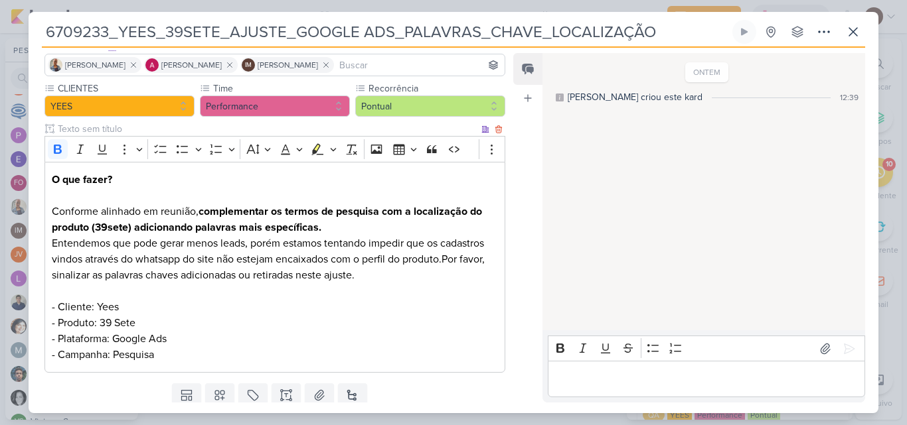
scroll to position [70, 0]
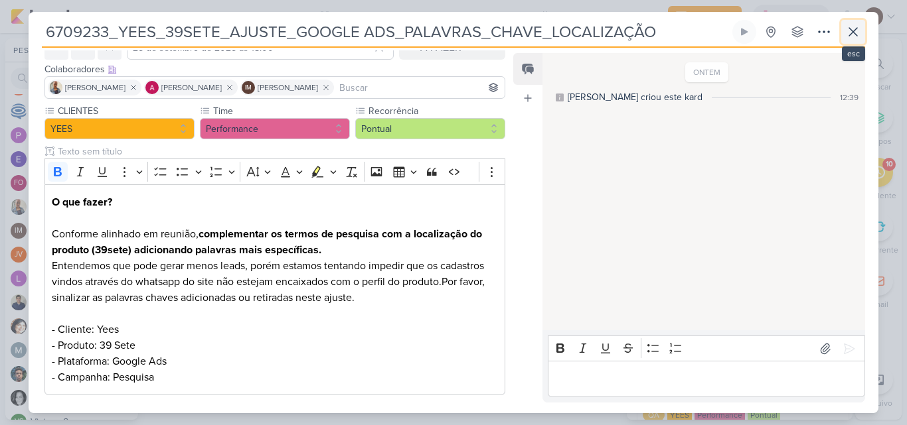
click at [854, 33] on icon at bounding box center [853, 32] width 8 height 8
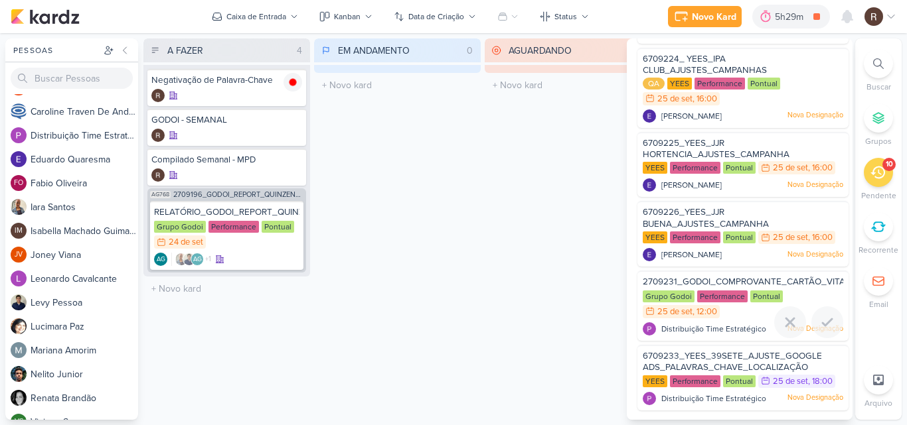
scroll to position [431, 0]
click at [526, 242] on div "AGUARDANDO 0 Mover Para Esquerda Mover Para Direita [GEOGRAPHIC_DATA] O título …" at bounding box center [567, 229] width 167 height 382
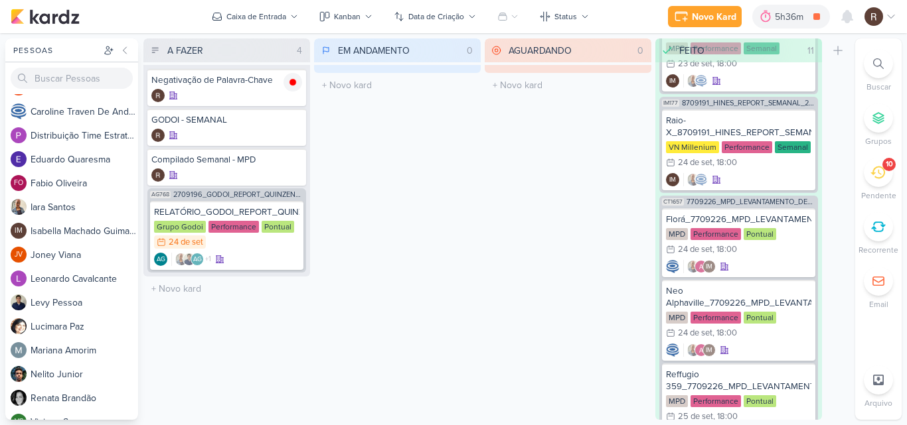
click at [872, 181] on div "10" at bounding box center [877, 172] width 29 height 29
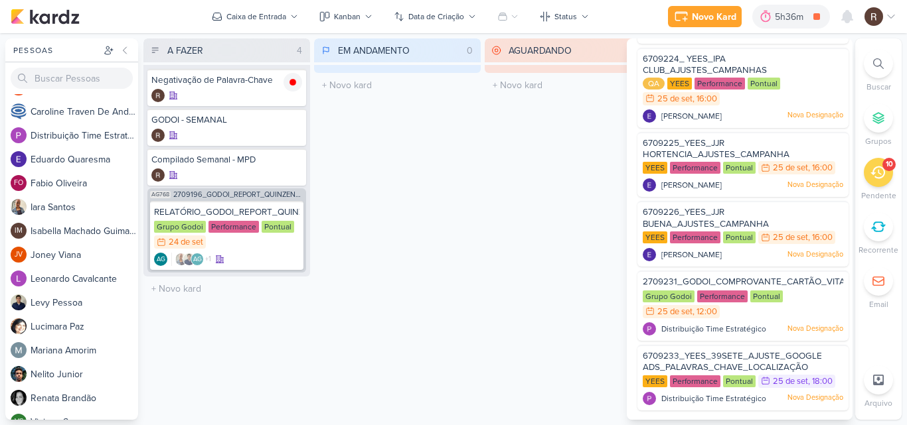
click at [521, 179] on div "AGUARDANDO 0 Mover Para Esquerda Mover Para Direita [GEOGRAPHIC_DATA] O título …" at bounding box center [567, 229] width 167 height 382
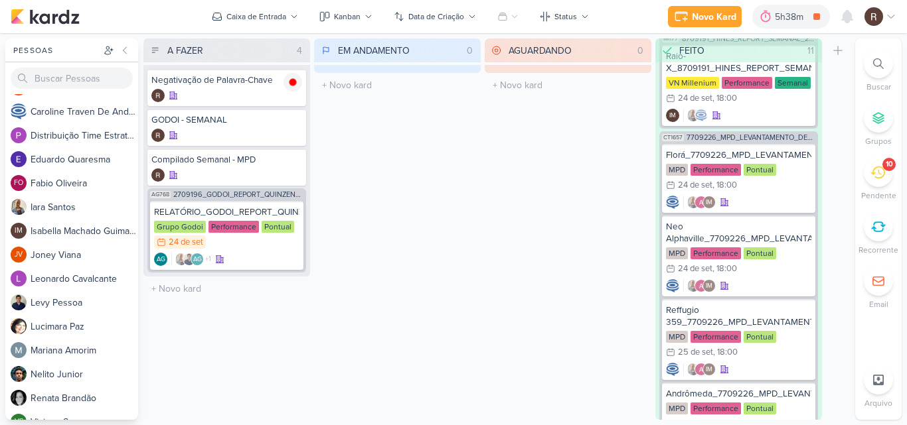
scroll to position [1084, 0]
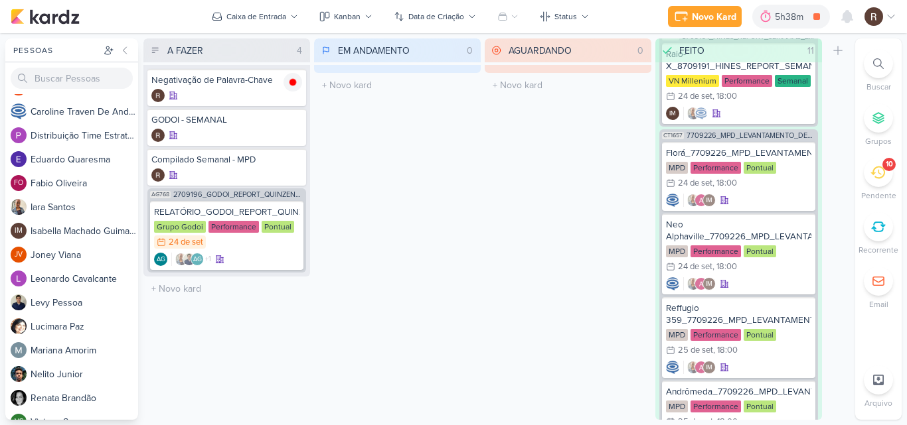
click at [871, 178] on icon at bounding box center [877, 172] width 15 height 15
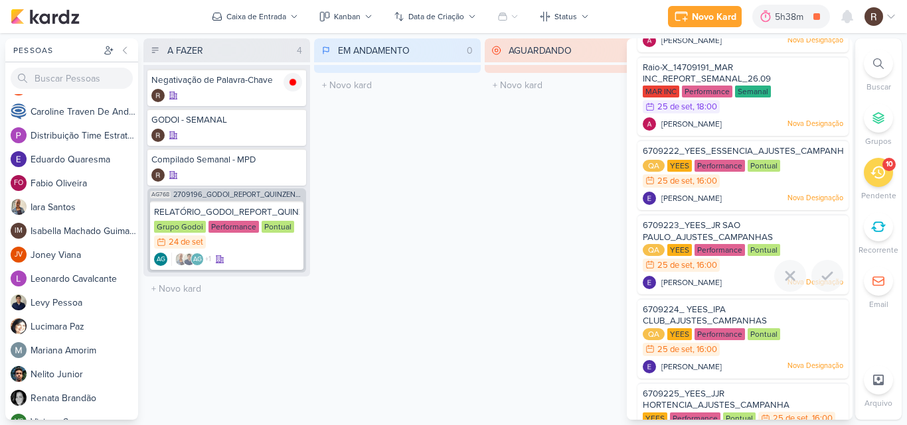
scroll to position [99, 0]
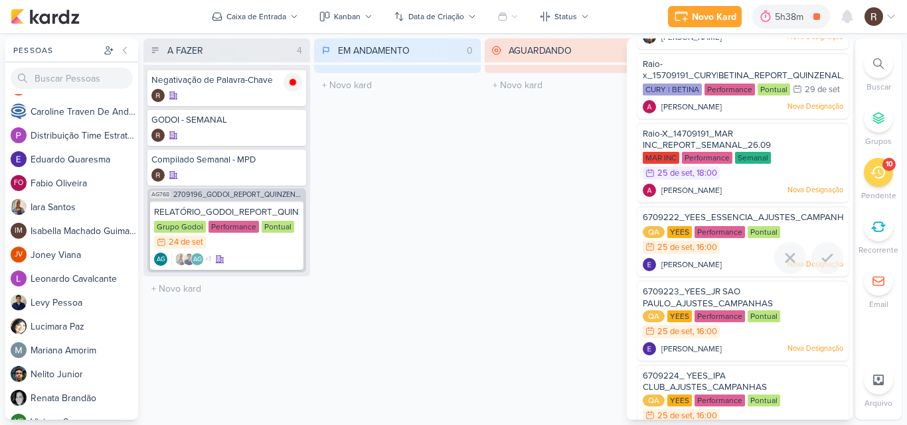
click at [711, 271] on div "[PERSON_NAME]" at bounding box center [681, 264] width 79 height 13
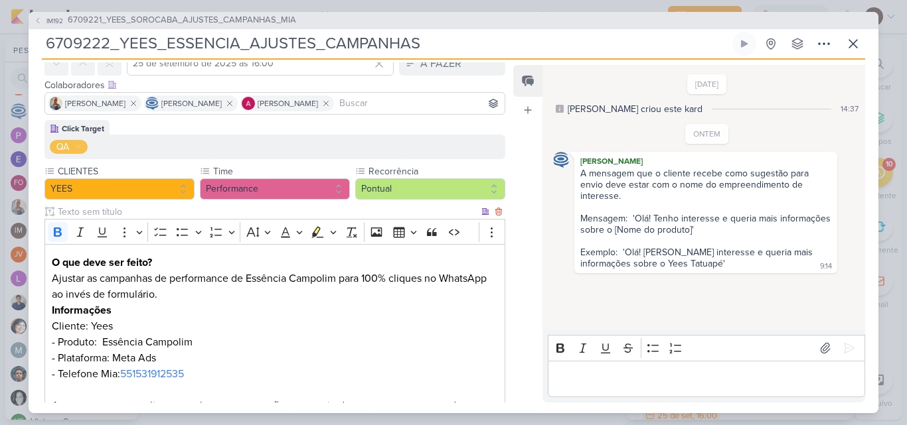
scroll to position [0, 0]
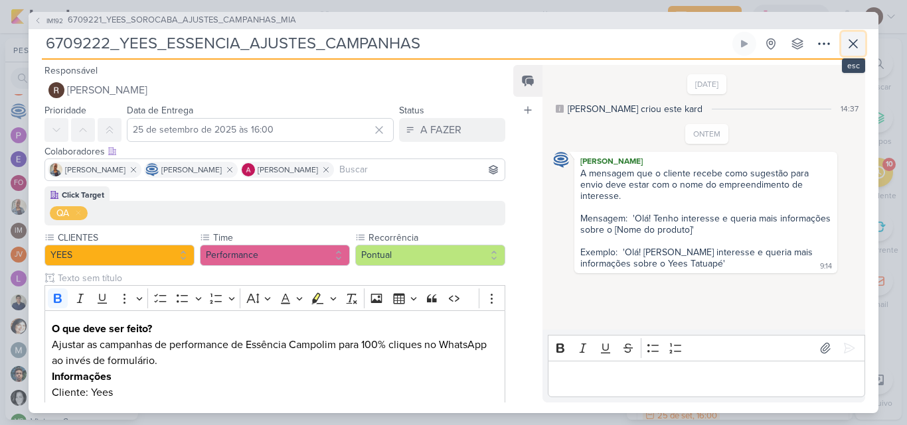
click at [857, 48] on icon at bounding box center [853, 44] width 16 height 16
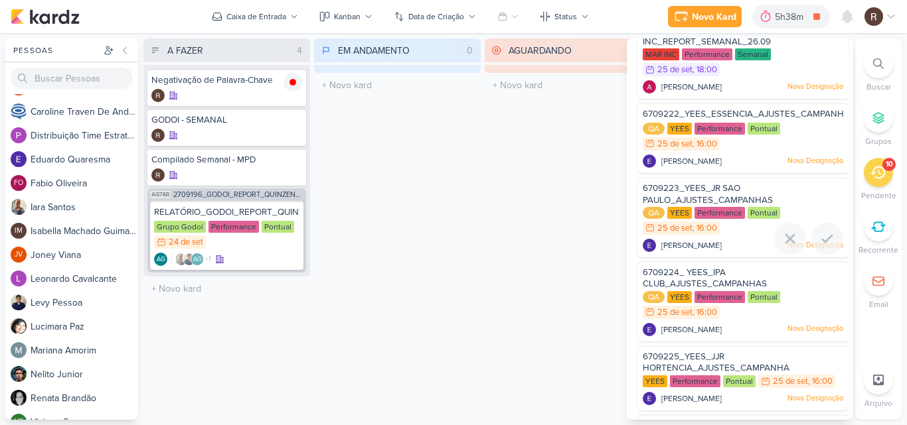
scroll to position [232, 0]
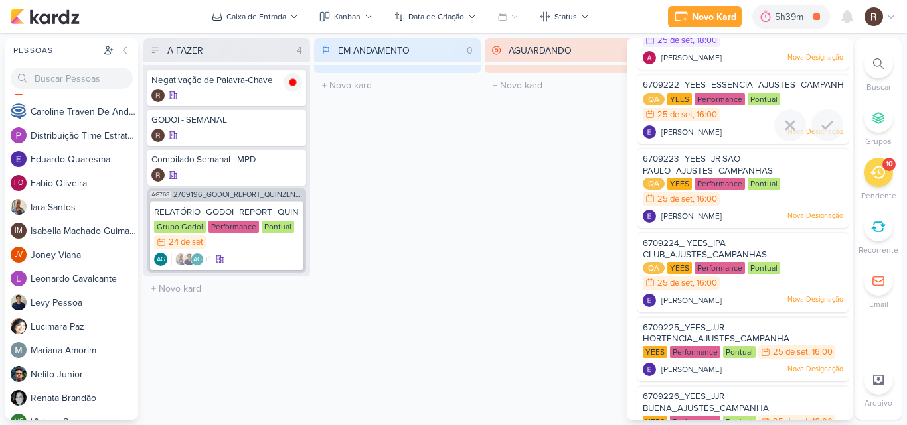
click at [728, 94] on div "6709222_YEES_ESSENCIA_AJUSTES_CAMPANHAS" at bounding box center [742, 86] width 200 height 15
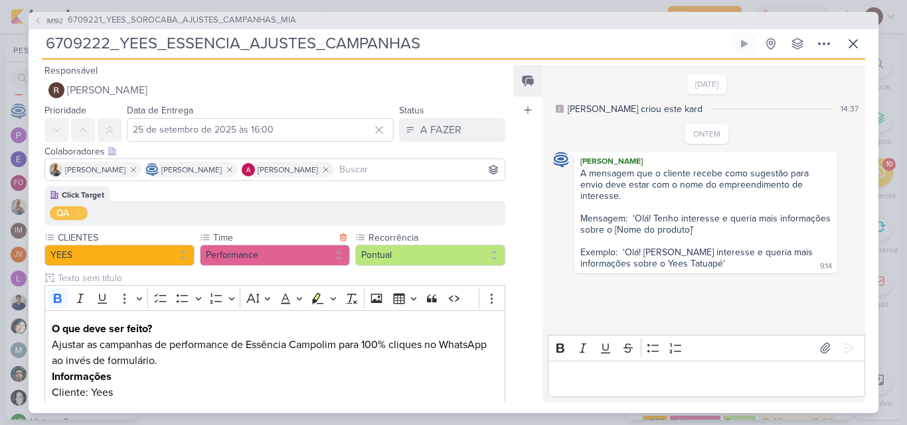
scroll to position [66, 0]
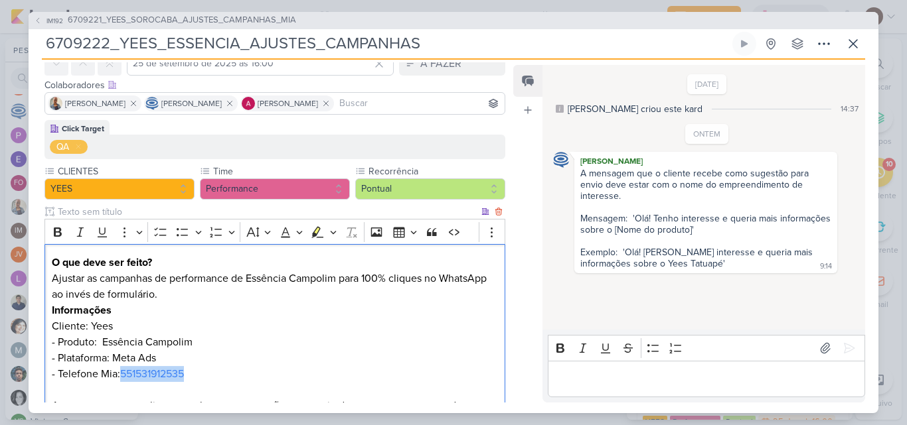
drag, startPoint x: 193, startPoint y: 372, endPoint x: 121, endPoint y: 380, distance: 72.9
click at [121, 380] on p "Ajustar as campanhas de performance de Essência Campolim para 100% cliques no W…" at bounding box center [275, 326] width 446 height 111
copy link "551531912535"
click at [291, 350] on p "Ajustar as campanhas de performance de Essência Campolim para 100% cliques no W…" at bounding box center [275, 326] width 446 height 111
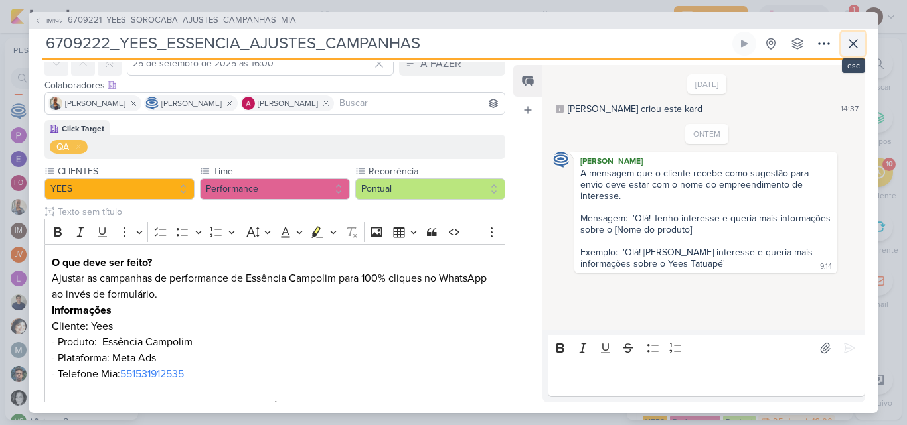
click at [857, 41] on icon at bounding box center [853, 44] width 16 height 16
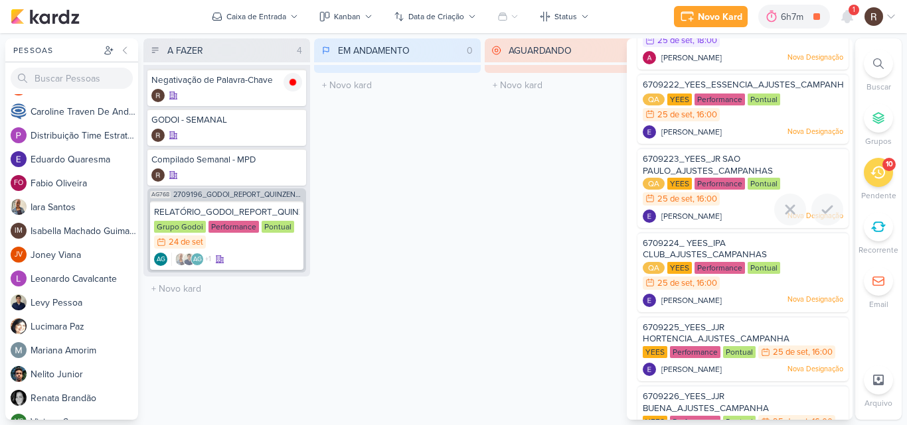
click at [711, 190] on div "Performance" at bounding box center [719, 184] width 50 height 12
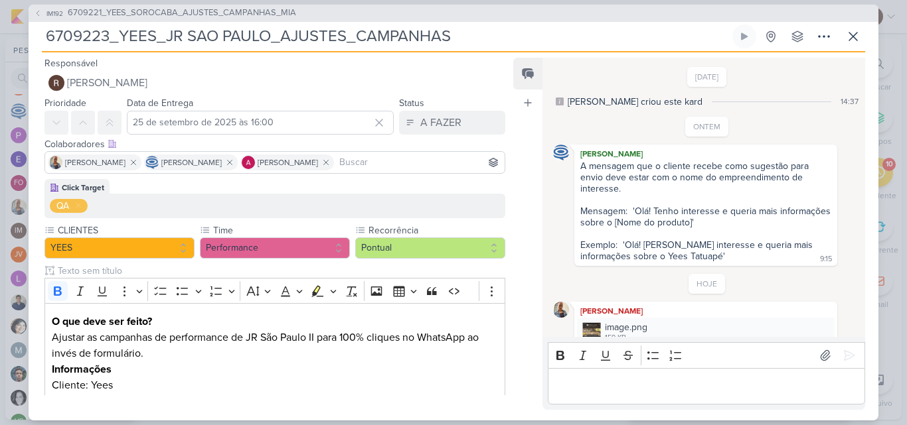
scroll to position [43, 0]
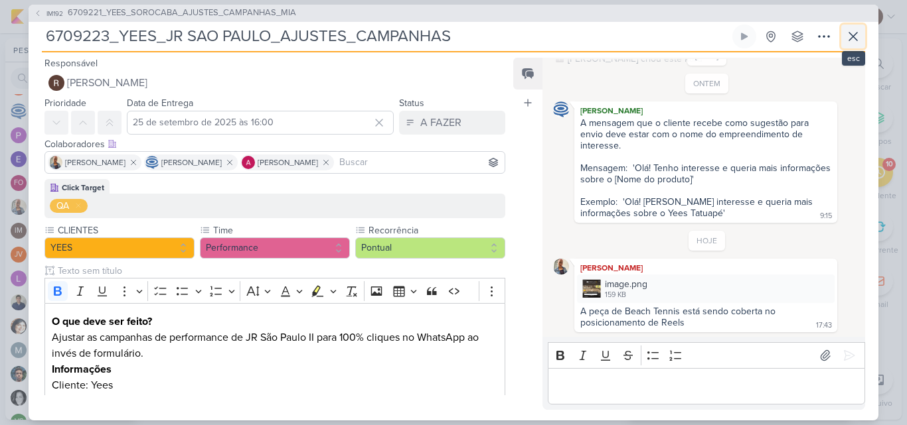
click at [853, 36] on icon at bounding box center [853, 37] width 8 height 8
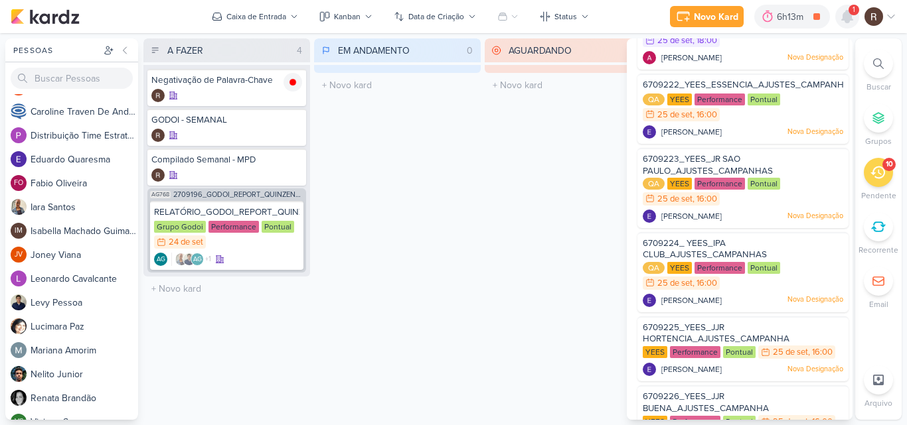
click at [851, 20] on icon at bounding box center [847, 17] width 11 height 12
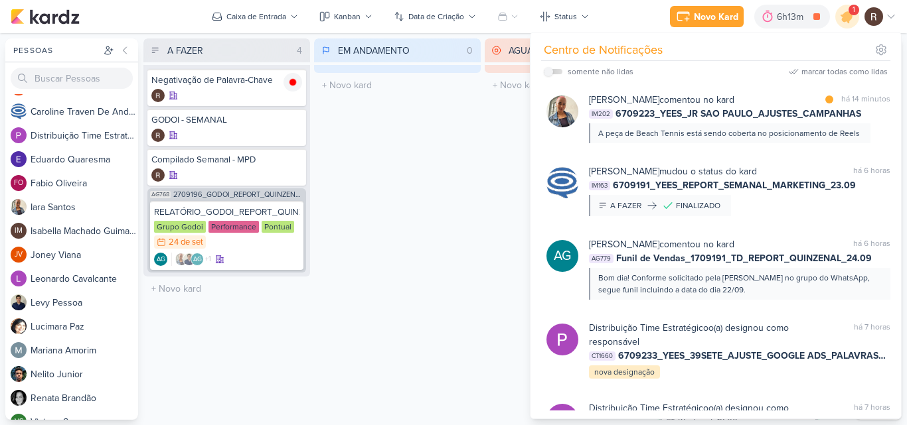
click at [449, 180] on div "EM ANDAMENTO 0 Mover Para Esquerda Mover Para Direita [GEOGRAPHIC_DATA] O títul…" at bounding box center [397, 229] width 167 height 382
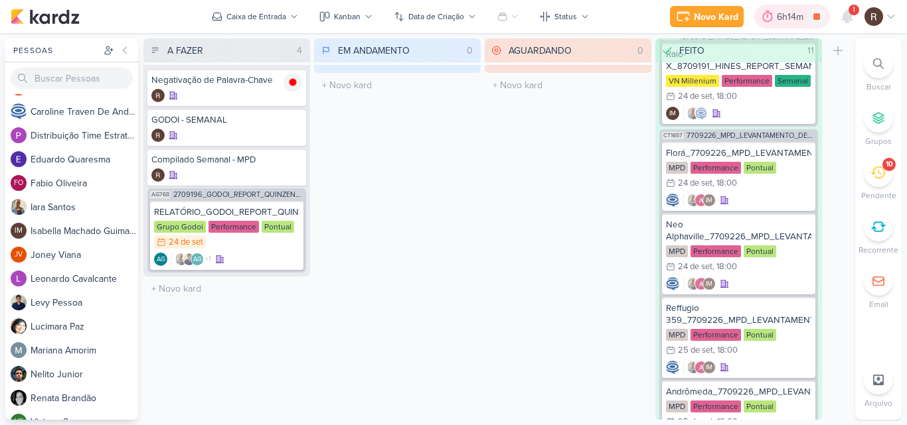
click at [777, 14] on div "6h14m" at bounding box center [791, 17] width 31 height 14
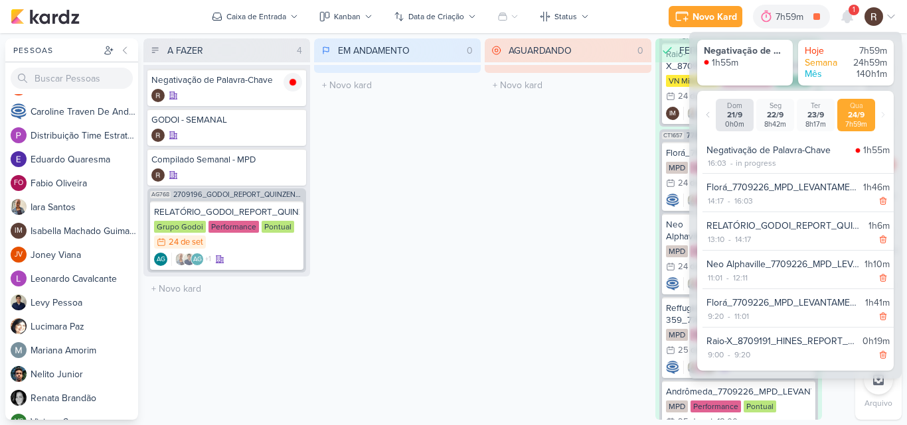
click at [392, 165] on div "EM ANDAMENTO 0 Mover Para Esquerda Mover Para Direita [GEOGRAPHIC_DATA] O títul…" at bounding box center [397, 229] width 167 height 382
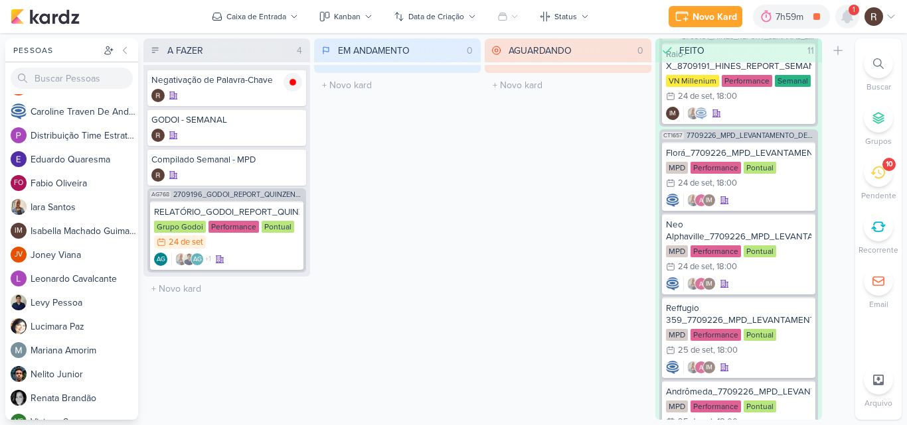
click at [849, 21] on icon at bounding box center [847, 17] width 16 height 16
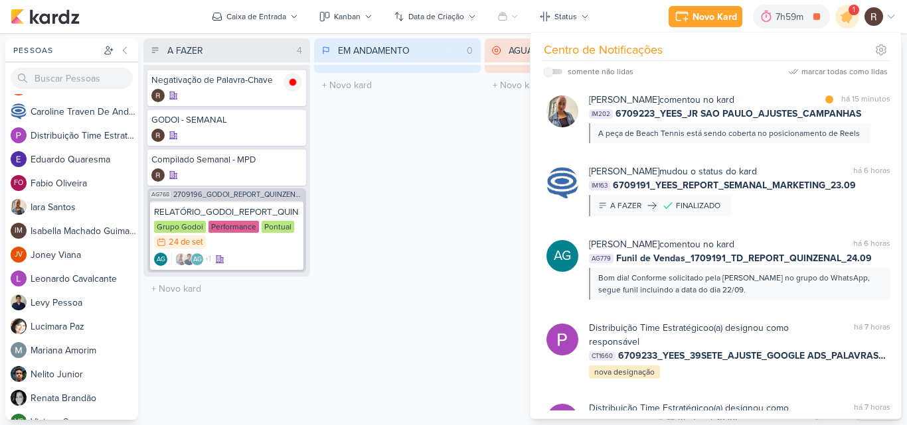
click at [408, 143] on div "EM ANDAMENTO 0 Mover Para Esquerda Mover Para Direita [GEOGRAPHIC_DATA] O títul…" at bounding box center [397, 229] width 167 height 382
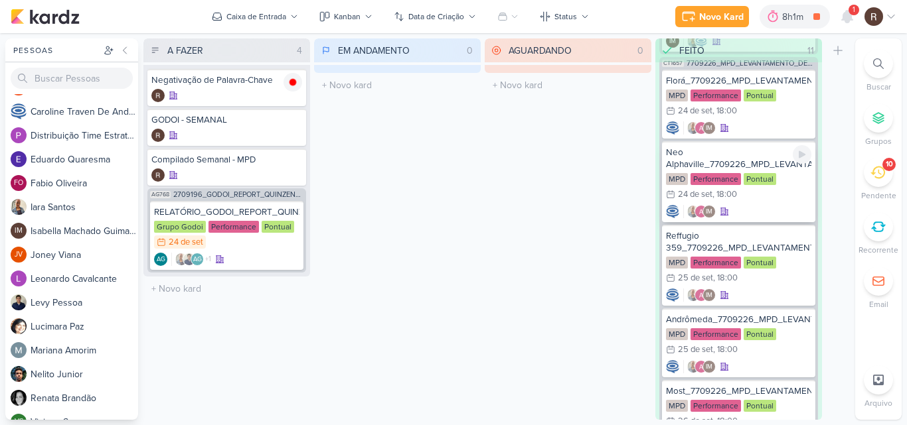
scroll to position [1216, 0]
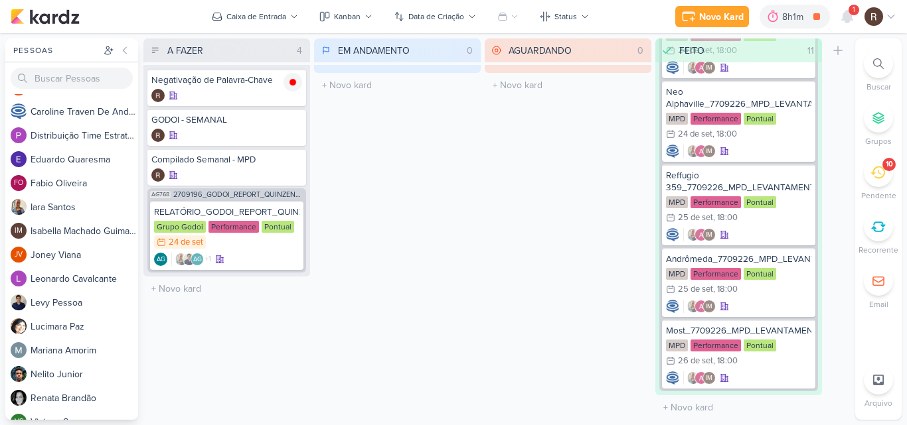
click at [871, 175] on icon at bounding box center [877, 172] width 15 height 15
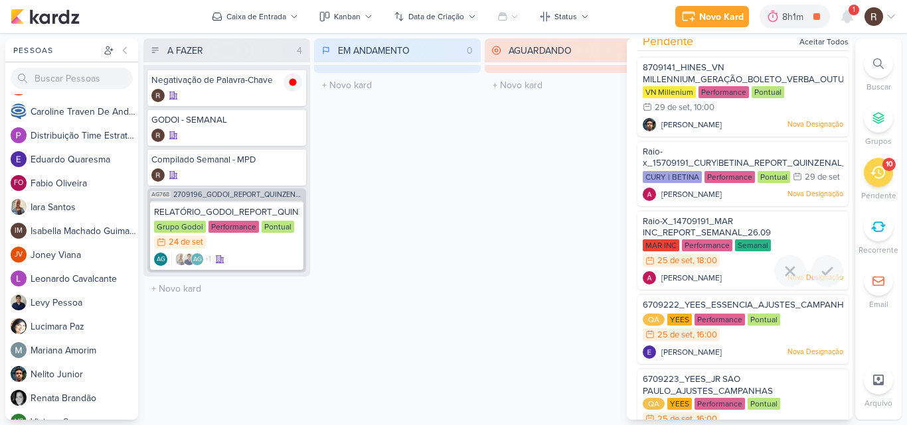
scroll to position [0, 0]
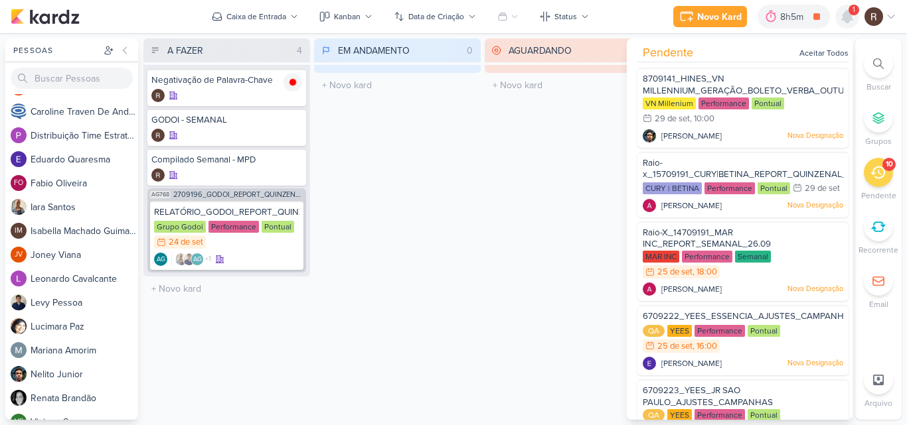
click at [840, 19] on icon at bounding box center [847, 17] width 16 height 16
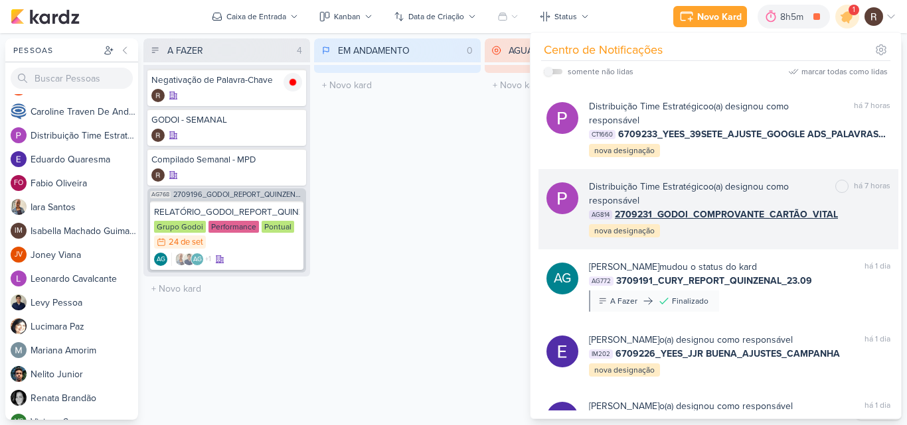
scroll to position [265, 0]
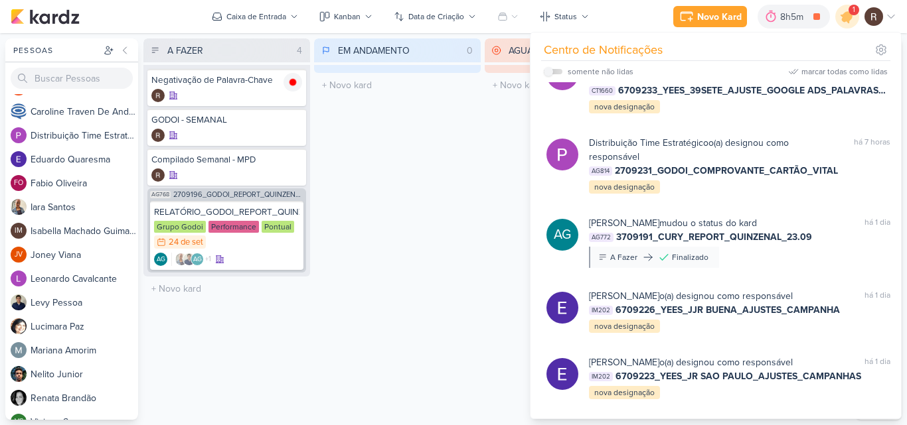
click at [439, 171] on div "EM ANDAMENTO 0 Mover Para Esquerda Mover Para Direita [GEOGRAPHIC_DATA] O títul…" at bounding box center [397, 229] width 167 height 382
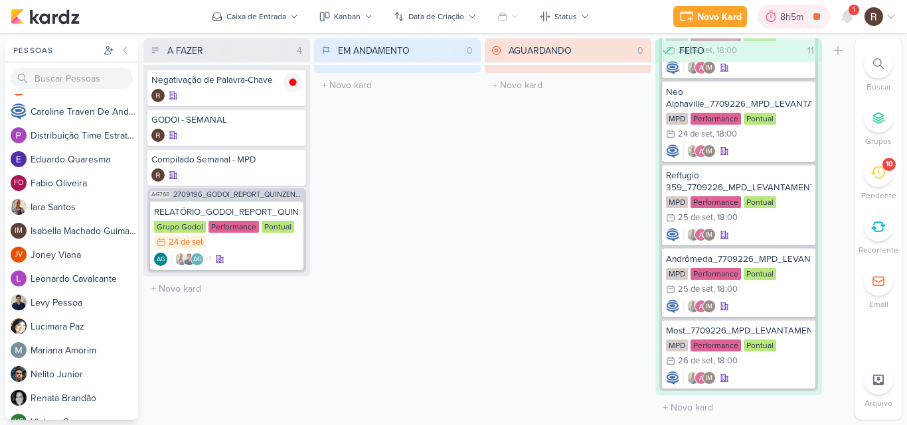
click at [782, 17] on div "8h5m" at bounding box center [793, 17] width 27 height 14
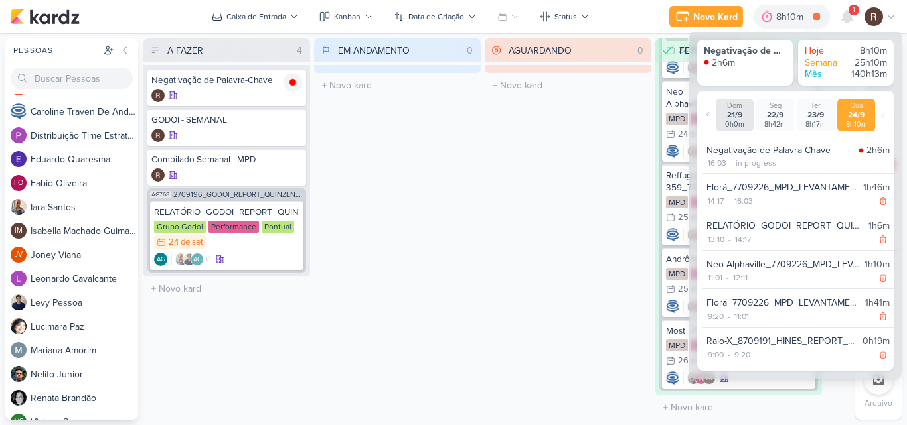
click at [577, 161] on div "AGUARDANDO 0 Mover Para Esquerda Mover Para Direita [GEOGRAPHIC_DATA] O título …" at bounding box center [567, 229] width 167 height 382
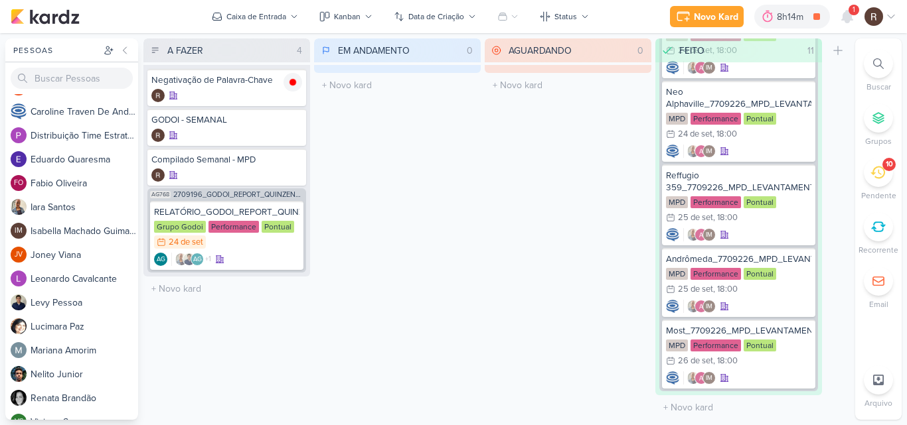
click at [460, 250] on div "EM ANDAMENTO 0 Mover Para Esquerda Mover Para Direita [GEOGRAPHIC_DATA] O títul…" at bounding box center [397, 229] width 167 height 382
click at [771, 17] on icon at bounding box center [768, 17] width 10 height 12
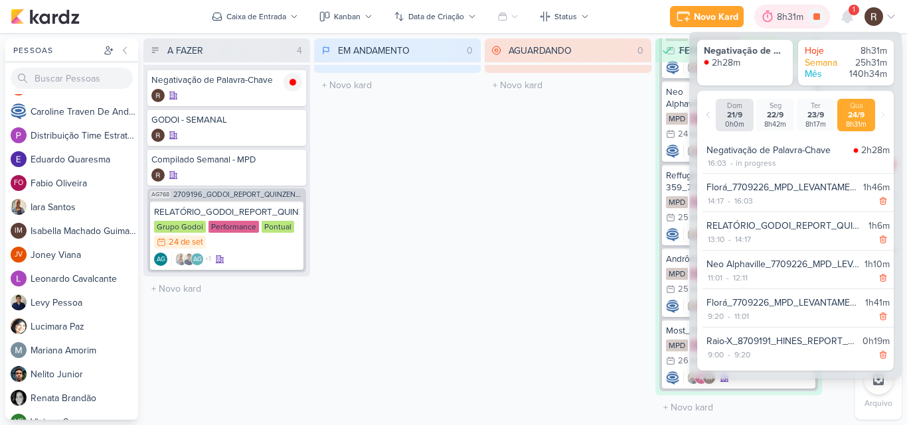
click at [771, 17] on icon at bounding box center [767, 16] width 13 height 13
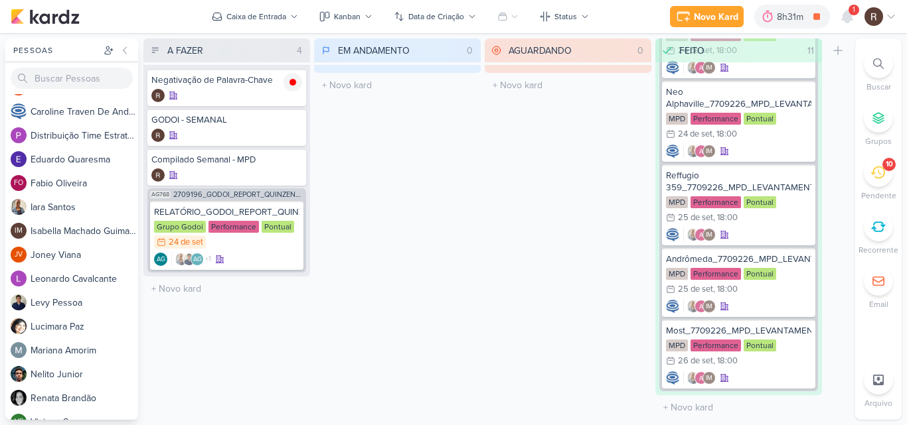
click at [872, 175] on icon at bounding box center [877, 172] width 15 height 15
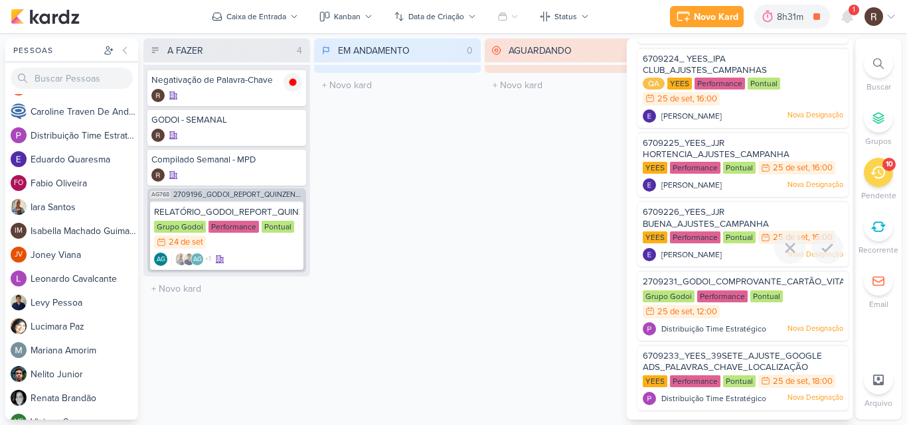
scroll to position [431, 0]
click at [698, 301] on div "Performance" at bounding box center [722, 297] width 50 height 12
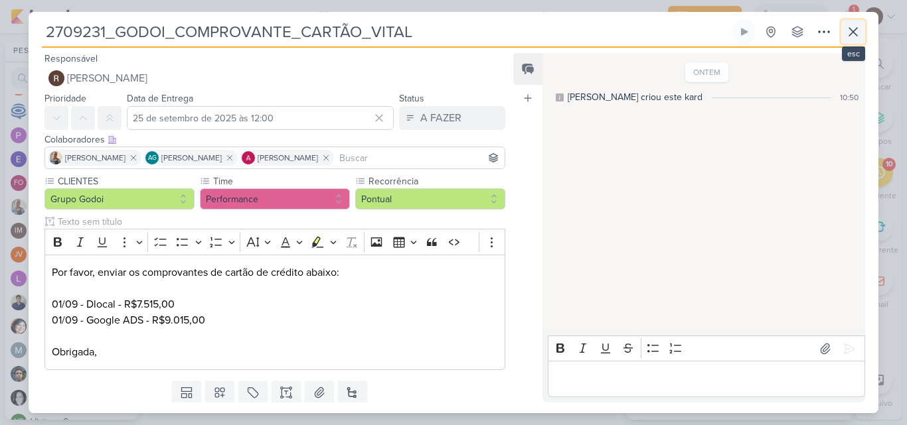
click at [849, 28] on icon at bounding box center [853, 32] width 8 height 8
